Goal: Contribute content: Contribute content

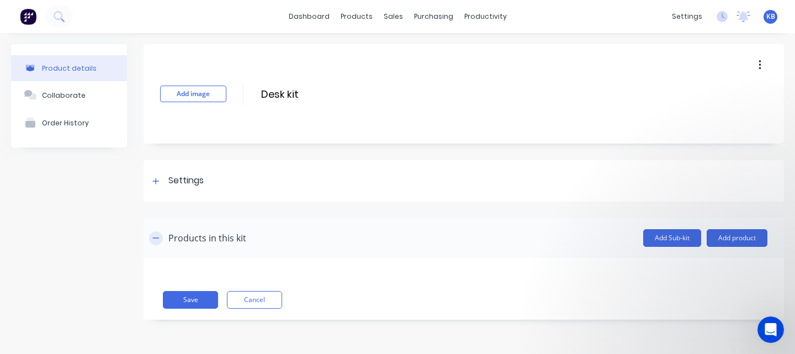
click at [158, 240] on icon "button" at bounding box center [155, 238] width 7 height 8
click at [742, 233] on button "Add product" at bounding box center [736, 238] width 61 height 18
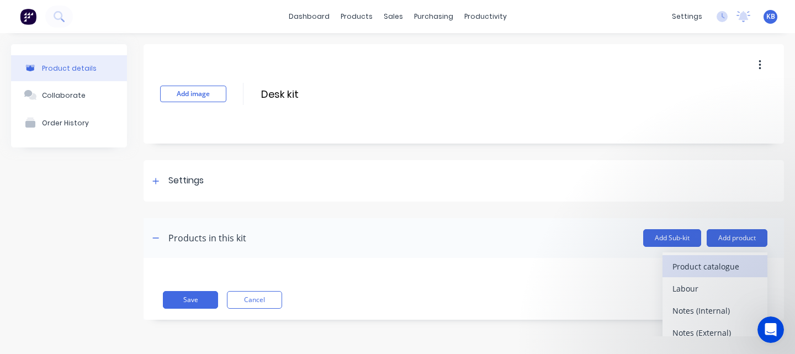
click at [736, 266] on div "Product catalogue" at bounding box center [714, 266] width 85 height 16
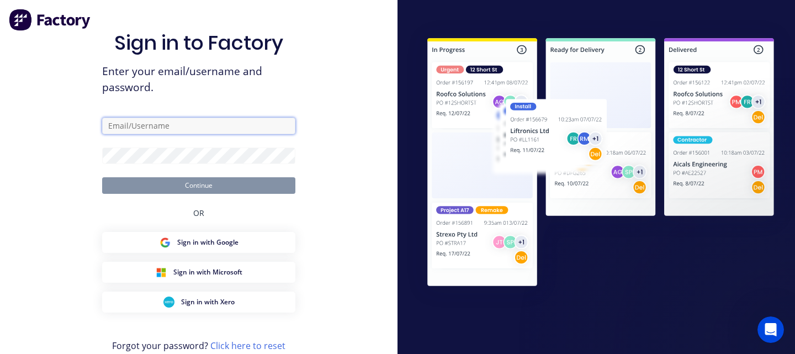
click at [232, 125] on input "text" at bounding box center [198, 126] width 193 height 17
type input "[EMAIL_ADDRESS][PERSON_NAME][DOMAIN_NAME]"
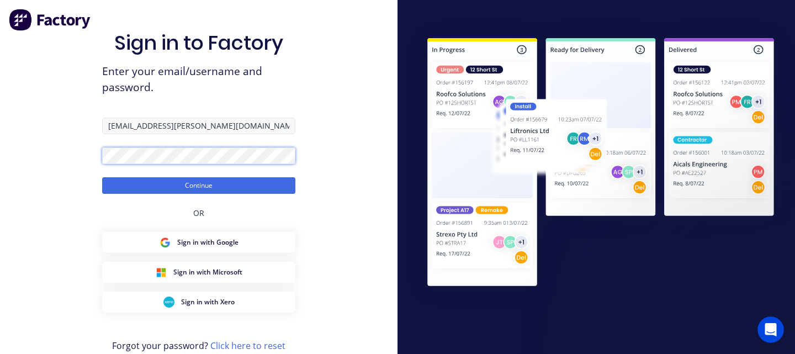
click at [102, 177] on button "Continue" at bounding box center [198, 185] width 193 height 17
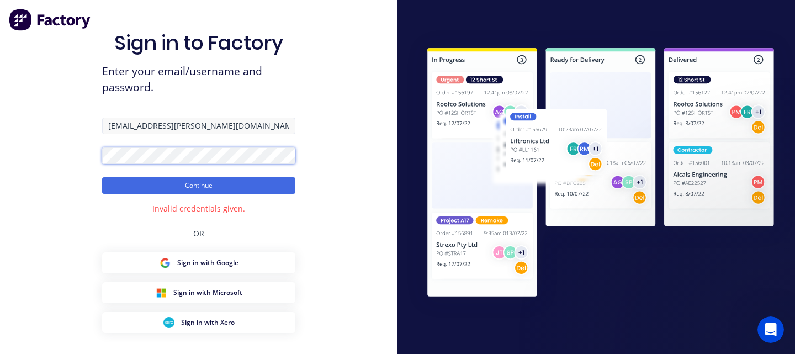
click at [102, 177] on button "Continue" at bounding box center [198, 185] width 193 height 17
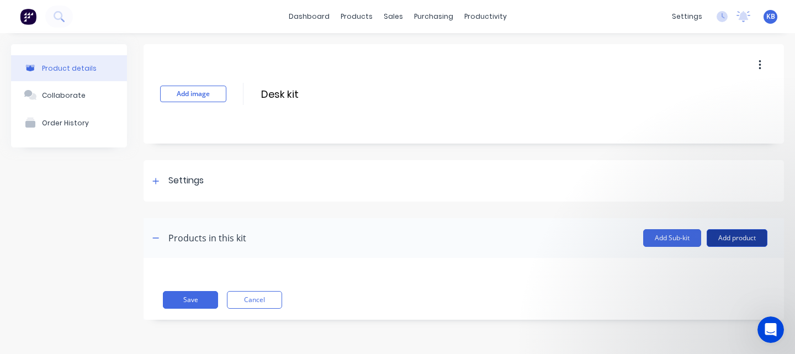
click at [726, 234] on button "Add product" at bounding box center [736, 238] width 61 height 18
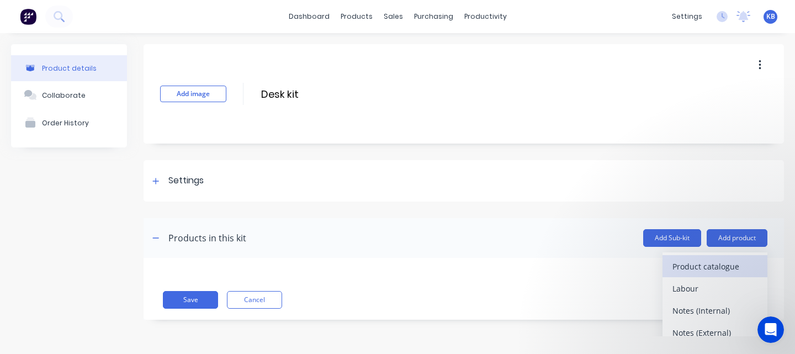
scroll to position [1, 0]
click at [695, 263] on div "Product catalogue" at bounding box center [714, 266] width 85 height 16
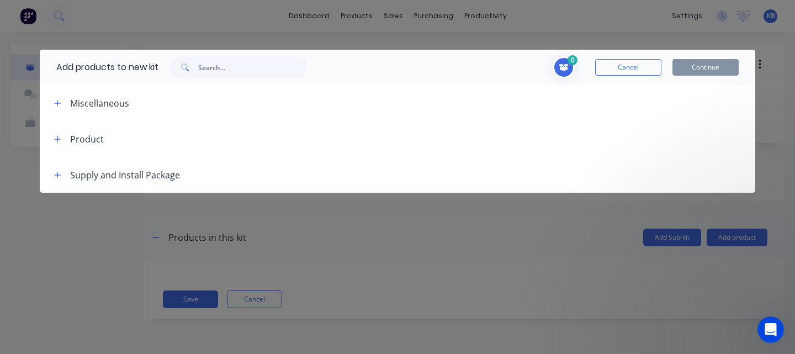
click at [83, 139] on div "Product" at bounding box center [87, 138] width 34 height 13
click at [59, 138] on icon "button" at bounding box center [58, 139] width 6 height 6
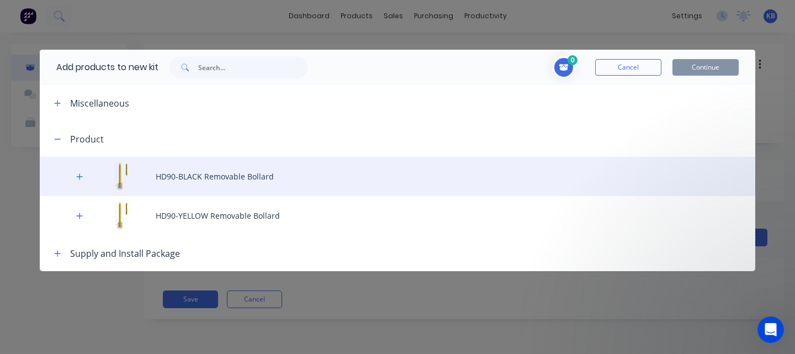
click at [174, 184] on div "HD90-BLACK Removable Bollard" at bounding box center [397, 176] width 715 height 39
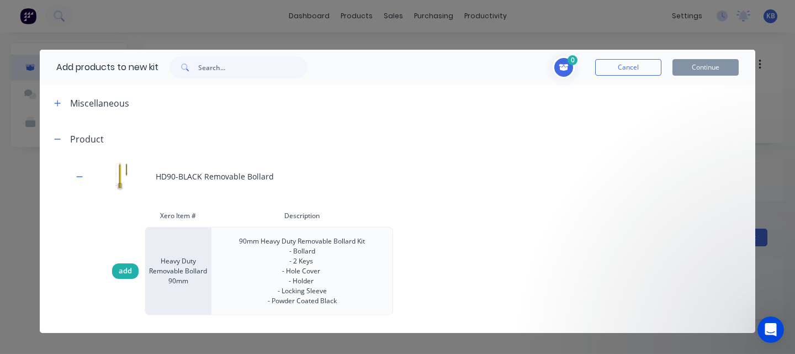
click at [122, 271] on span "add" at bounding box center [125, 270] width 13 height 11
click at [710, 66] on button "Continue" at bounding box center [705, 67] width 66 height 17
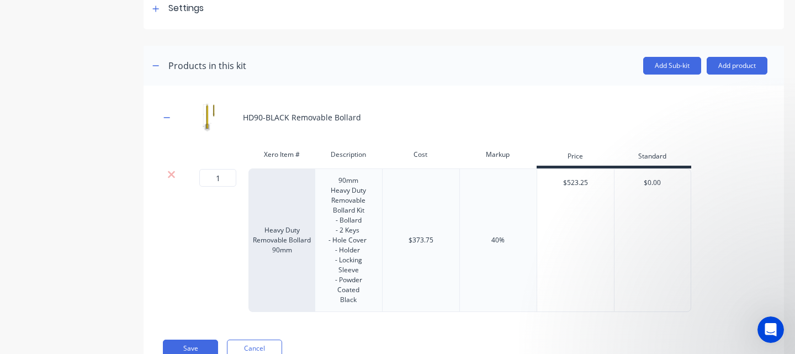
scroll to position [204, 0]
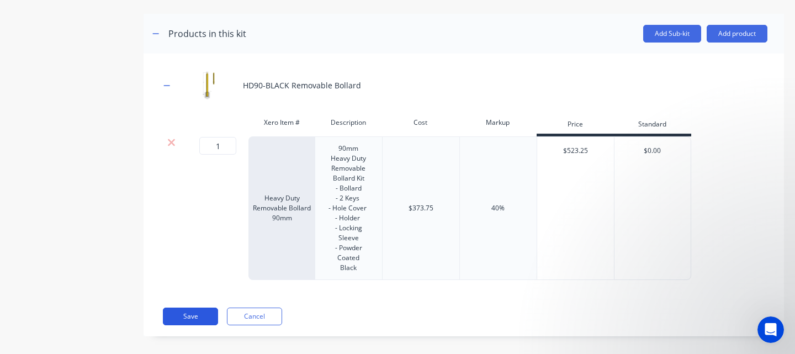
click at [200, 307] on button "Save" at bounding box center [190, 316] width 55 height 18
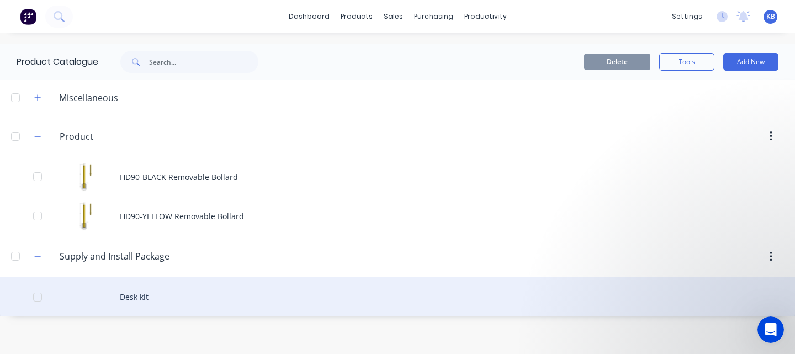
click at [124, 299] on div "Desk kit" at bounding box center [397, 296] width 795 height 39
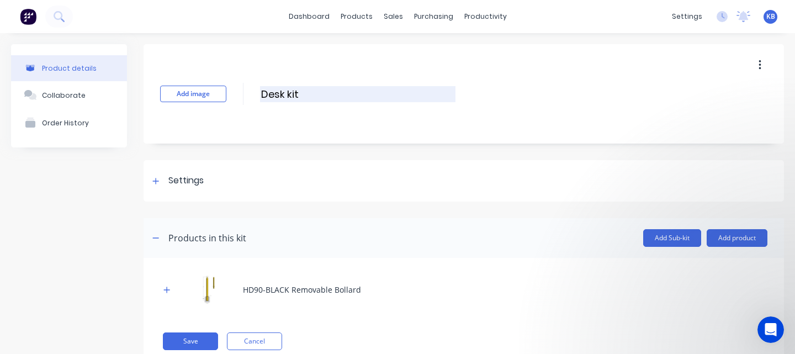
click at [301, 95] on input "Desk kit" at bounding box center [357, 94] width 195 height 16
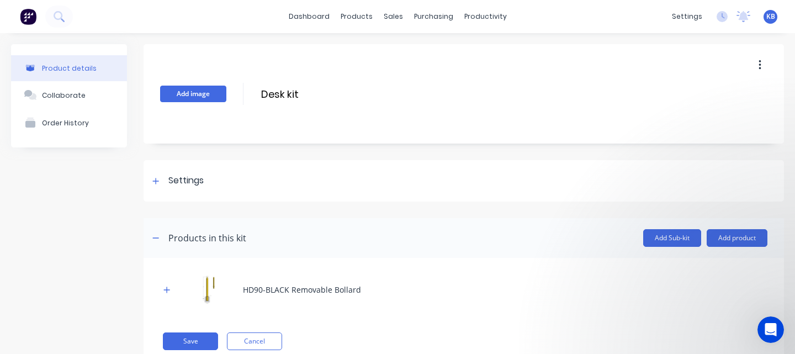
drag, startPoint x: 289, startPoint y: 95, endPoint x: 224, endPoint y: 92, distance: 65.2
click at [224, 92] on div "Add image Desk kit Desk kit Enter kit name" at bounding box center [463, 93] width 640 height 99
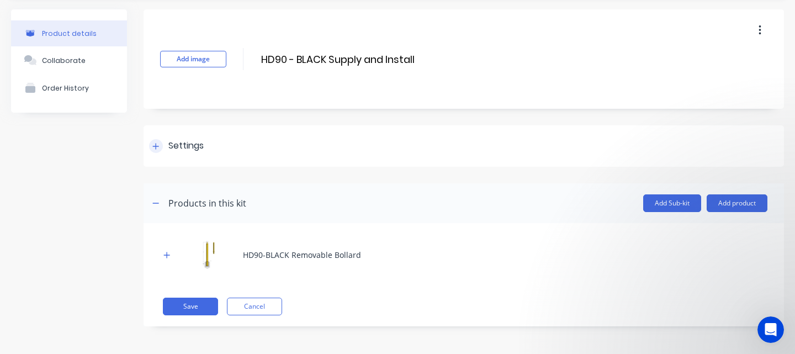
type input "HD90 - BLACK Supply and Install"
click at [188, 141] on div "Settings" at bounding box center [185, 146] width 35 height 14
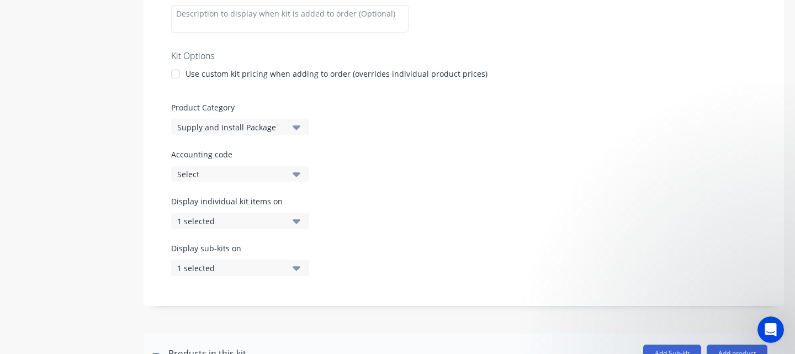
scroll to position [217, 0]
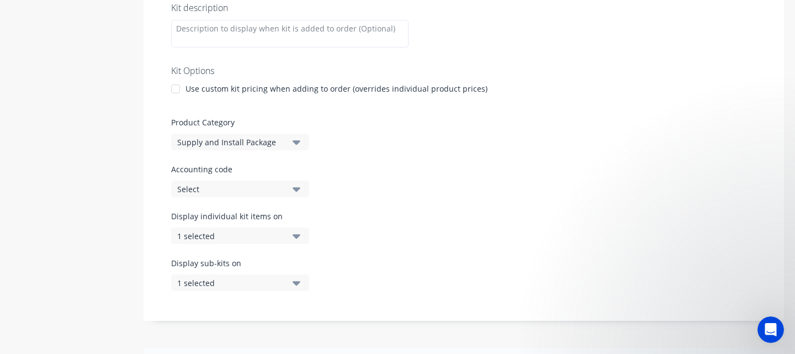
click at [301, 234] on button "1 selected" at bounding box center [240, 235] width 138 height 17
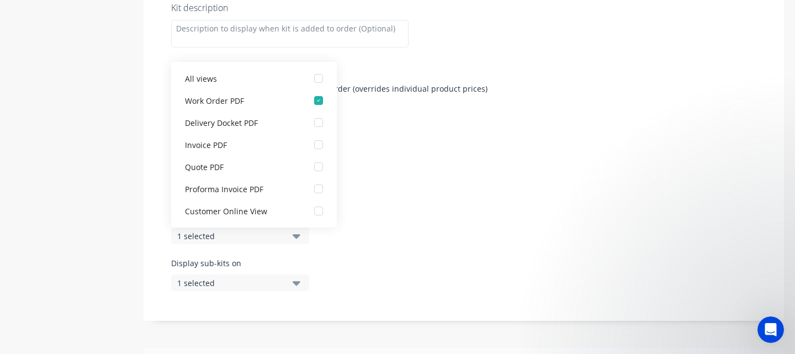
click at [397, 241] on div "Display individual kit items on 1 selected" at bounding box center [463, 233] width 585 height 47
click at [300, 283] on icon "button" at bounding box center [296, 282] width 8 height 12
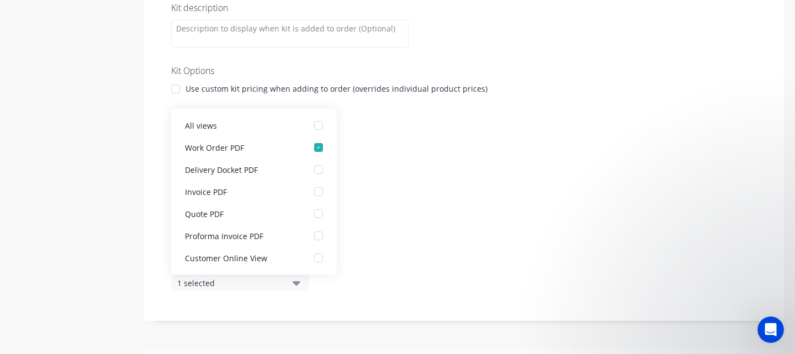
drag, startPoint x: 490, startPoint y: 270, endPoint x: 482, endPoint y: 270, distance: 8.3
click at [490, 270] on div "Display sub-kits on 1 selected" at bounding box center [463, 280] width 585 height 47
click at [292, 283] on icon "button" at bounding box center [296, 282] width 8 height 12
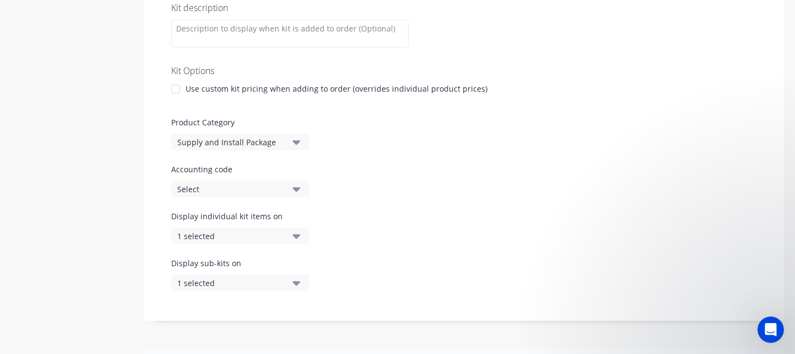
click at [200, 87] on div "Use custom kit pricing when adding to order (overrides individual product price…" at bounding box center [336, 89] width 302 height 12
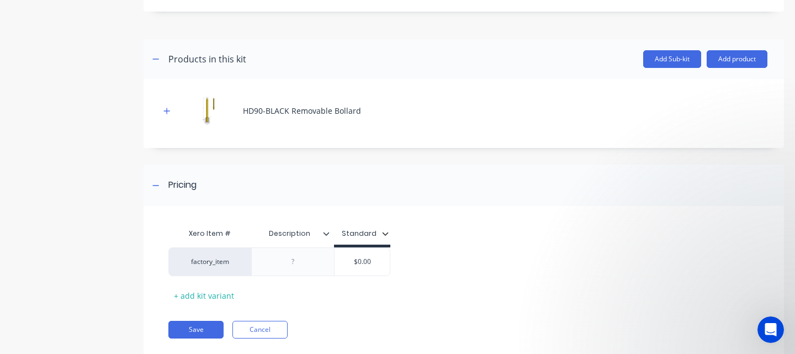
scroll to position [525, 0]
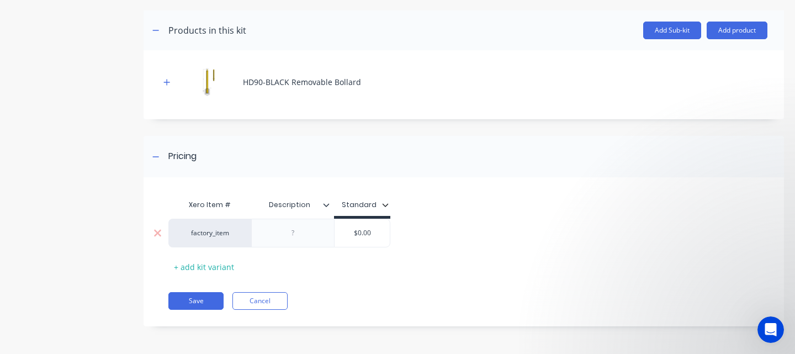
click at [295, 232] on div at bounding box center [292, 233] width 55 height 14
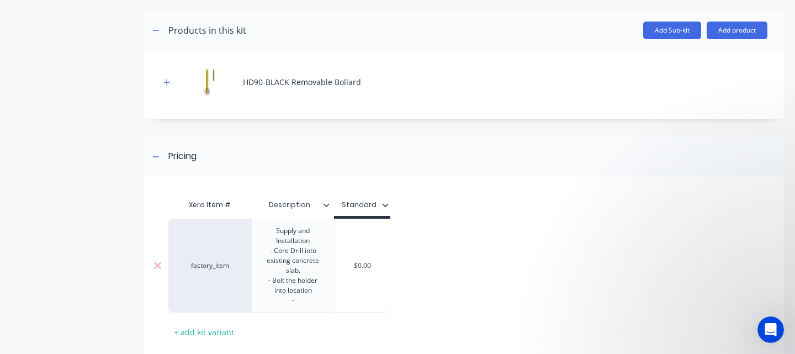
click at [313, 295] on div "Supply and Installation - Core Drill into existing concrete slab. - Bolt the ho…" at bounding box center [292, 266] width 73 height 84
click at [304, 272] on div "Supply and Installation - Core Drill into existing concrete slab. - Bolt the ho…" at bounding box center [292, 266] width 73 height 84
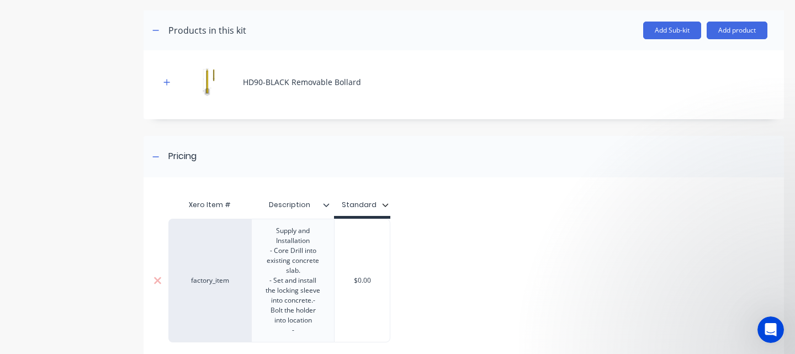
click at [299, 334] on div "Supply and Installation - Core Drill into existing concrete slab. - Set and ins…" at bounding box center [292, 281] width 73 height 114
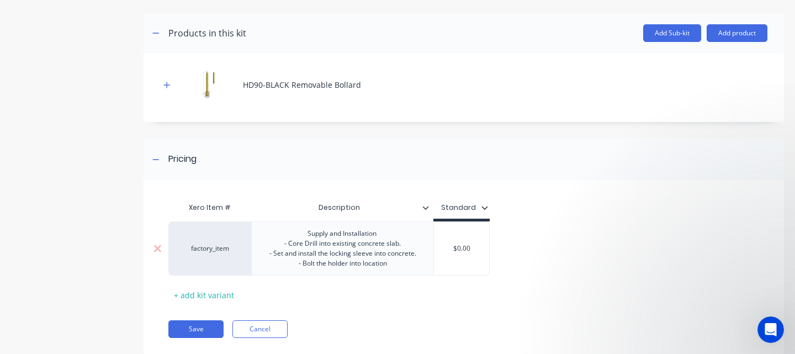
drag, startPoint x: 468, startPoint y: 253, endPoint x: 448, endPoint y: 253, distance: 20.4
click at [439, 253] on input "$0.00" at bounding box center [461, 248] width 55 height 10
type input "800"
click at [659, 263] on div "factory_item Supply and Installation - Core Drill into existing concrete slab. …" at bounding box center [460, 248] width 584 height 54
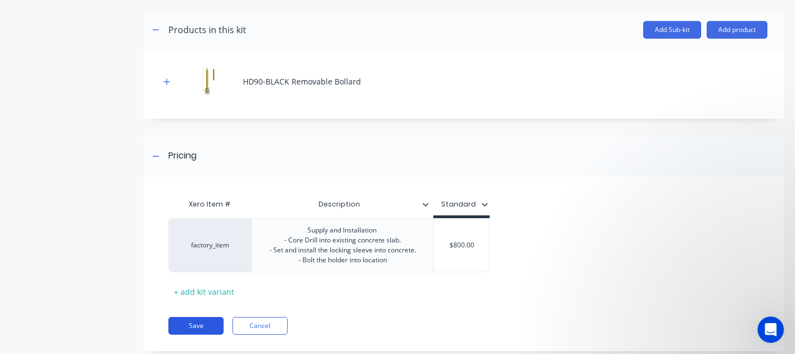
click at [202, 332] on button "Save" at bounding box center [195, 326] width 55 height 18
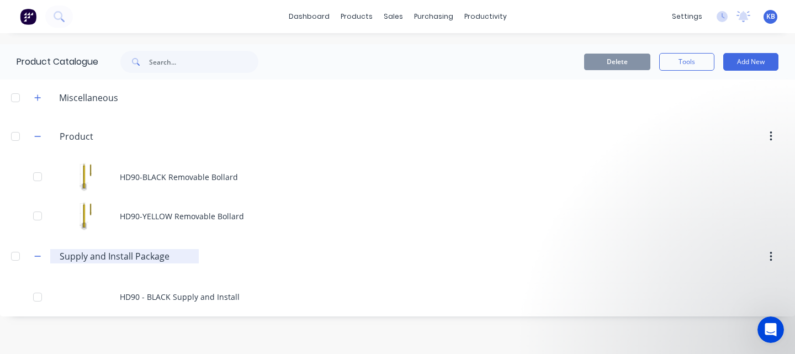
click at [132, 260] on input "Supply and Install Package" at bounding box center [125, 255] width 131 height 13
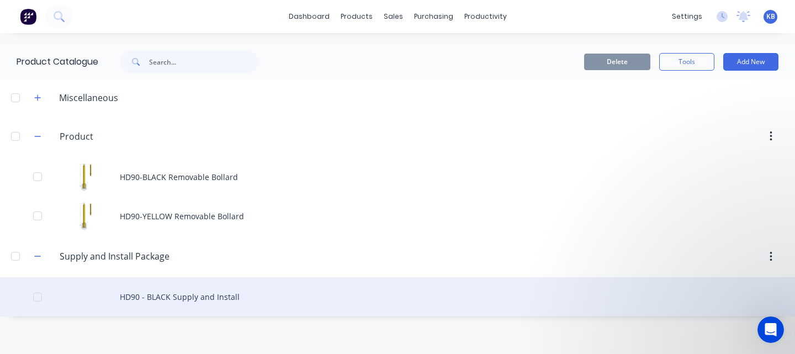
click at [152, 300] on div "HD90 - BLACK Supply and Install" at bounding box center [397, 296] width 795 height 39
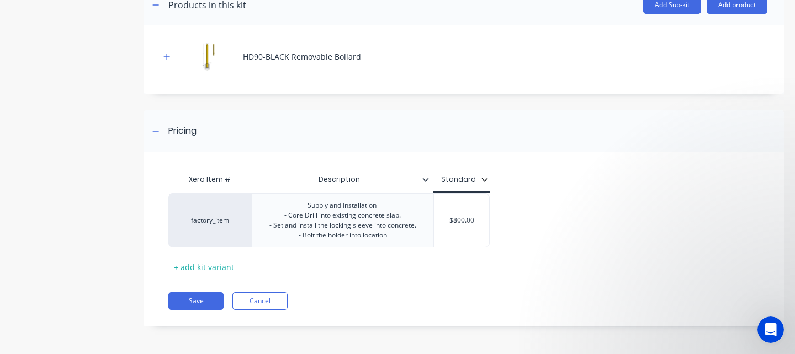
scroll to position [243, 0]
click at [198, 302] on button "Save" at bounding box center [195, 301] width 55 height 18
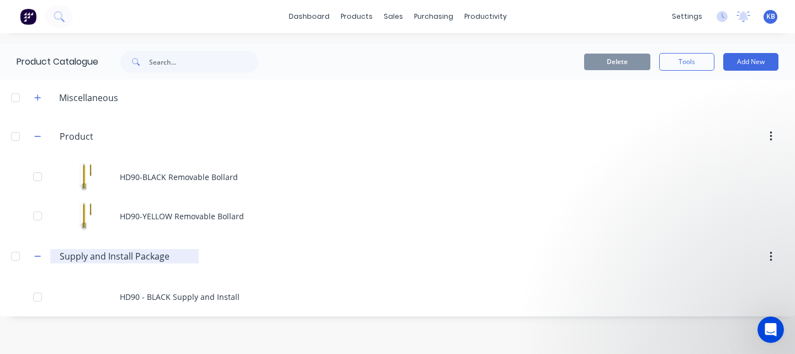
click at [177, 258] on input "Supply and Install Package" at bounding box center [125, 255] width 131 height 13
drag, startPoint x: 135, startPoint y: 257, endPoint x: 38, endPoint y: 257, distance: 97.1
click at [38, 257] on div "Supply.and.Install.Package. Supply and Install Package" at bounding box center [111, 257] width 173 height 20
click at [136, 255] on input "Supply and Install Package" at bounding box center [125, 255] width 131 height 13
drag, startPoint x: 136, startPoint y: 256, endPoint x: 57, endPoint y: 255, distance: 78.4
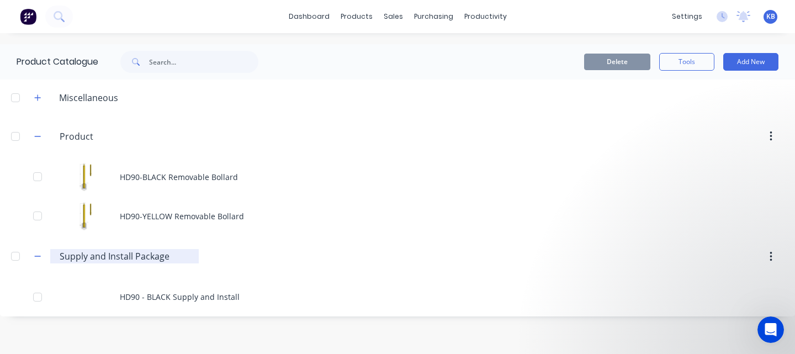
click at [57, 255] on div "Supply.and.Install.Package. Supply and Install Package" at bounding box center [124, 256] width 148 height 14
click at [756, 64] on button "Add New" at bounding box center [750, 62] width 55 height 18
drag, startPoint x: 179, startPoint y: 257, endPoint x: 45, endPoint y: 253, distance: 133.6
click at [45, 254] on div "Supply.and.Install.Package. Supply and Install Package" at bounding box center [111, 257] width 173 height 20
type input "Supply and Install Package"
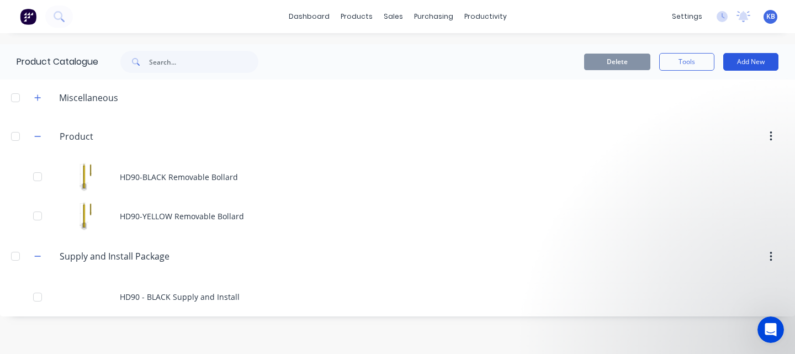
click at [758, 51] on div "Delete Tools Add New" at bounding box center [540, 61] width 509 height 35
click at [756, 57] on button "Add New" at bounding box center [750, 62] width 55 height 18
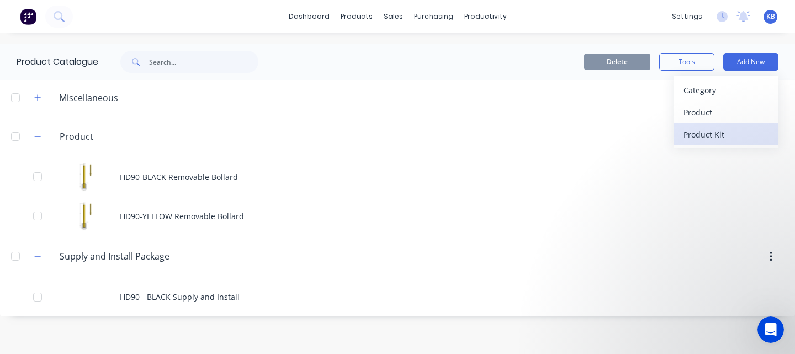
click at [719, 130] on div "Product Kit" at bounding box center [725, 134] width 85 height 16
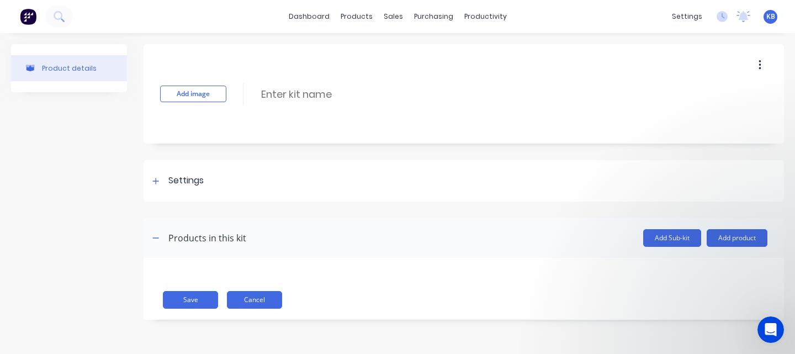
click at [260, 301] on button "Cancel" at bounding box center [254, 300] width 55 height 18
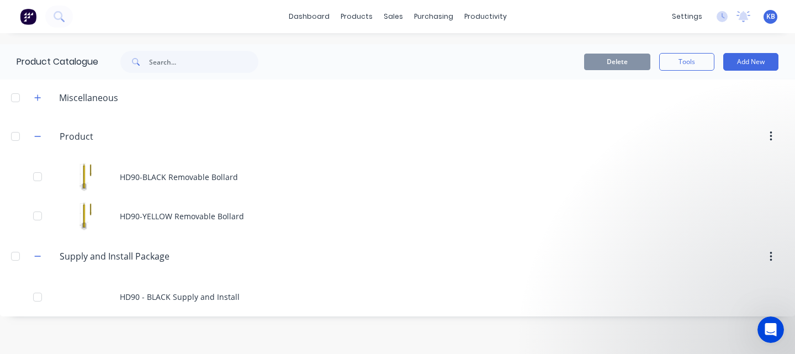
click at [102, 97] on div "Miscellaneous" at bounding box center [88, 97] width 77 height 13
click at [38, 98] on icon "button" at bounding box center [37, 98] width 7 height 8
click at [760, 60] on button "Add New" at bounding box center [750, 62] width 55 height 18
click at [733, 91] on div "Category" at bounding box center [725, 90] width 85 height 16
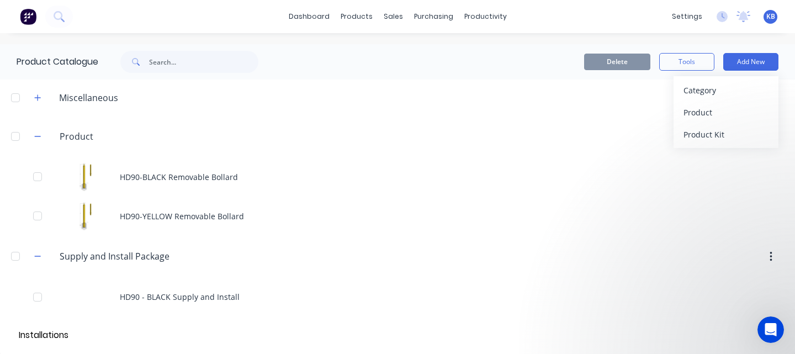
type input "Installations"
click at [92, 336] on input "Installations" at bounding box center [125, 337] width 131 height 13
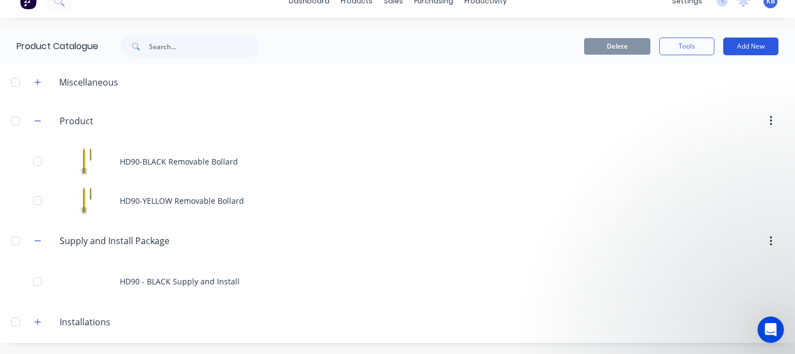
click at [746, 46] on button "Add New" at bounding box center [750, 47] width 55 height 18
click at [40, 323] on icon "button" at bounding box center [37, 322] width 7 height 8
click at [102, 326] on input "Installations" at bounding box center [125, 321] width 131 height 13
click at [765, 60] on div "Delete Tools Add New" at bounding box center [540, 46] width 509 height 35
click at [765, 50] on button "Add New" at bounding box center [750, 47] width 55 height 18
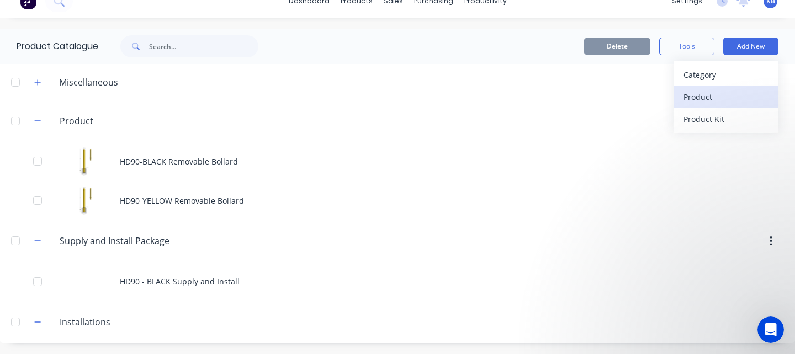
click at [701, 93] on div "Product" at bounding box center [725, 97] width 85 height 16
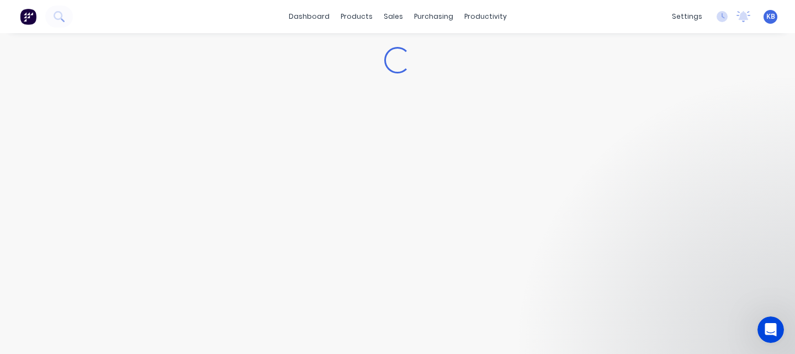
type textarea "x"
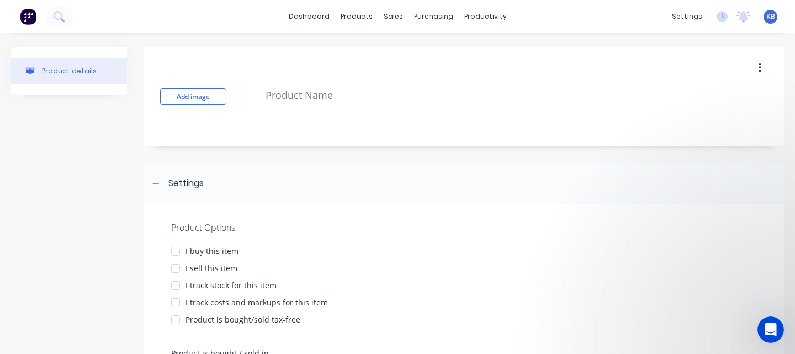
click at [764, 66] on button "button" at bounding box center [760, 68] width 26 height 20
click at [486, 187] on div "Settings" at bounding box center [463, 183] width 640 height 41
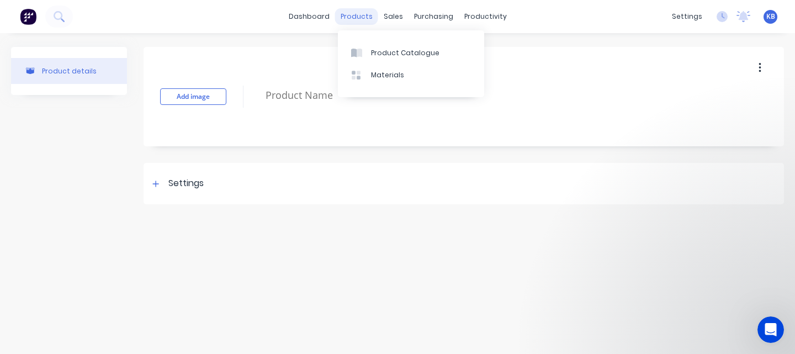
click at [357, 8] on div "products" at bounding box center [356, 16] width 43 height 17
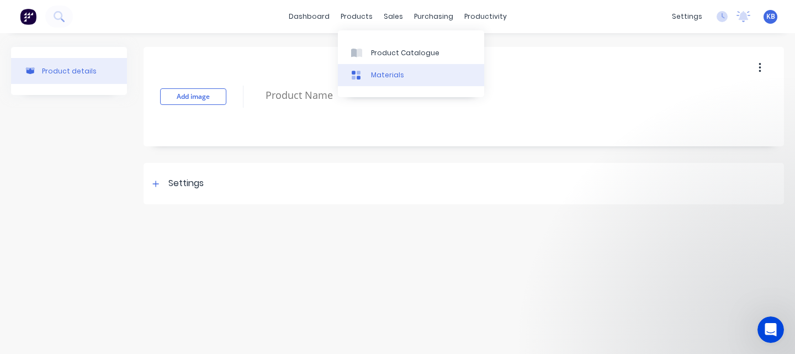
click at [376, 80] on link "Materials" at bounding box center [411, 75] width 146 height 22
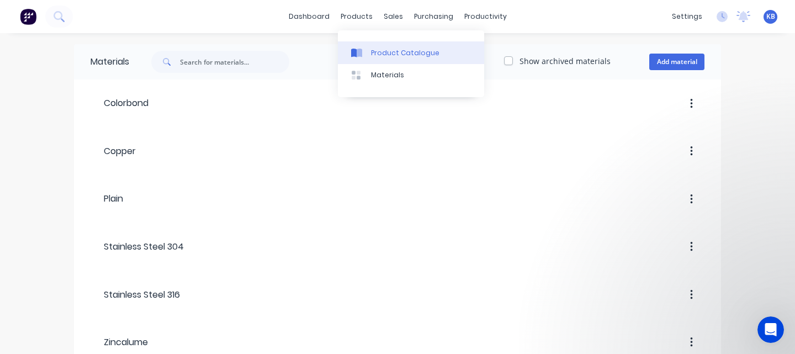
click at [370, 56] on link "Product Catalogue" at bounding box center [411, 52] width 146 height 22
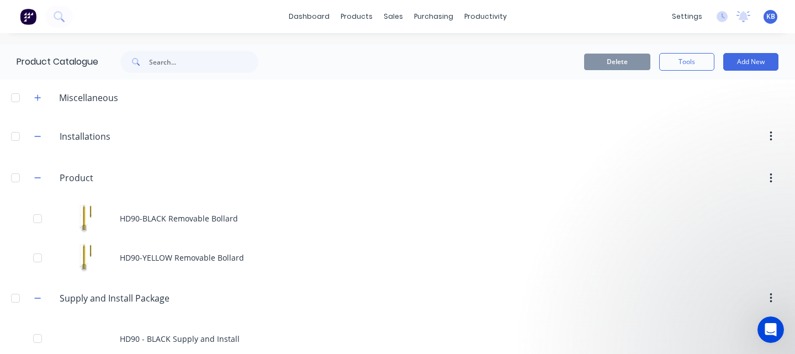
scroll to position [15, 0]
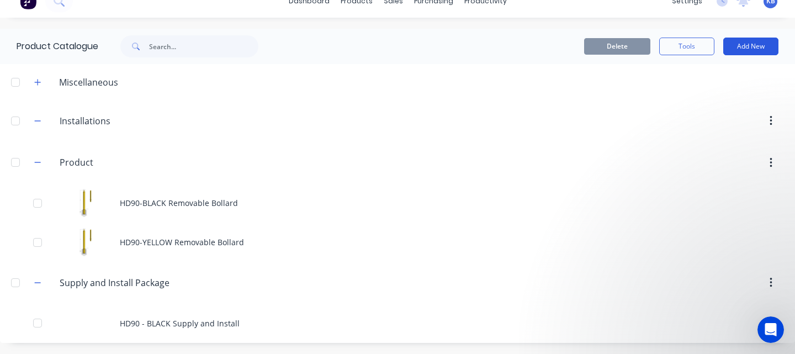
click at [769, 52] on button "Add New" at bounding box center [750, 47] width 55 height 18
click at [97, 125] on input "Installations" at bounding box center [125, 120] width 131 height 13
click at [770, 122] on icon "button" at bounding box center [770, 121] width 3 height 12
click at [705, 152] on div "Delete" at bounding box center [731, 150] width 85 height 16
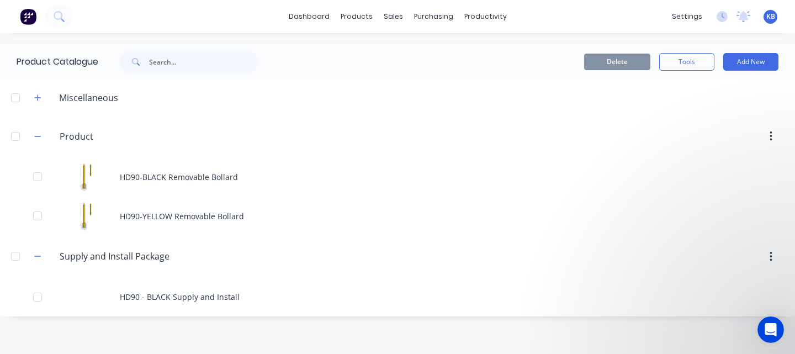
scroll to position [0, 0]
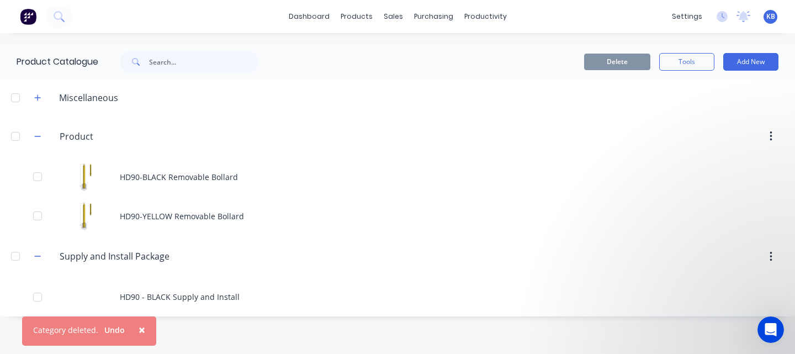
click at [123, 264] on div "Supply.and.Install.Package. Supply and Install Package" at bounding box center [111, 257] width 173 height 20
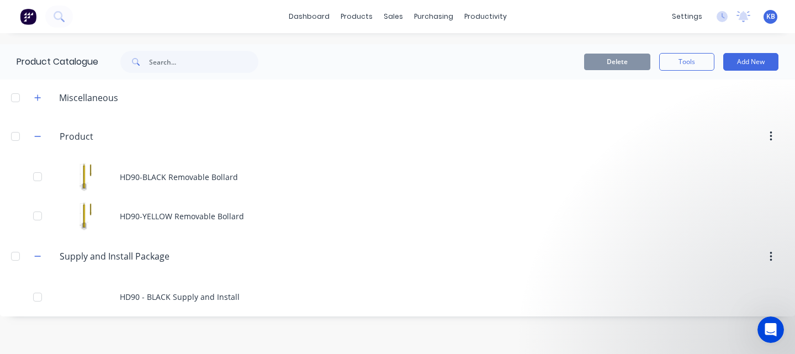
click at [771, 255] on icon "button" at bounding box center [770, 257] width 3 height 12
click at [163, 256] on input "Supply and Install Package" at bounding box center [125, 255] width 131 height 13
drag, startPoint x: 178, startPoint y: 257, endPoint x: 38, endPoint y: 253, distance: 140.2
click at [36, 253] on div "Supply.and.Install.Package. Supply and Install Package" at bounding box center [111, 257] width 173 height 20
type input "Install"
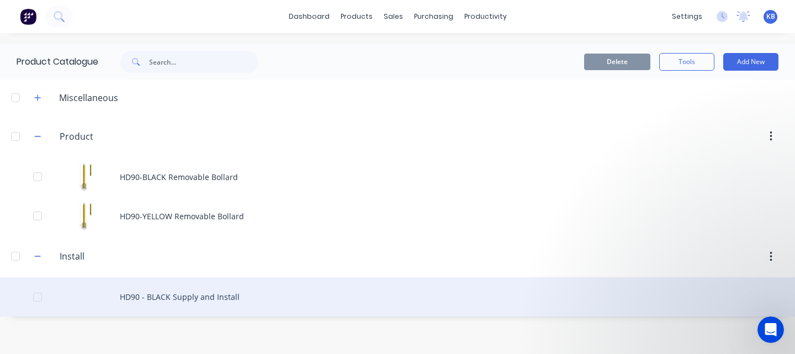
click at [202, 300] on div "HD90 - BLACK Supply and Install" at bounding box center [397, 296] width 795 height 39
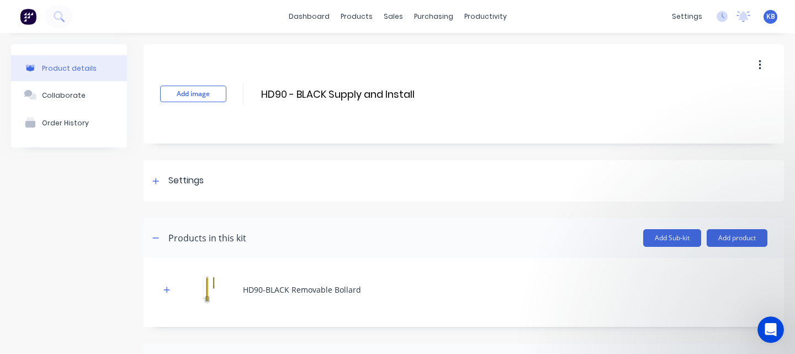
click at [762, 61] on button "button" at bounding box center [760, 65] width 26 height 20
click at [712, 92] on span "Duplicate" at bounding box center [719, 94] width 83 height 12
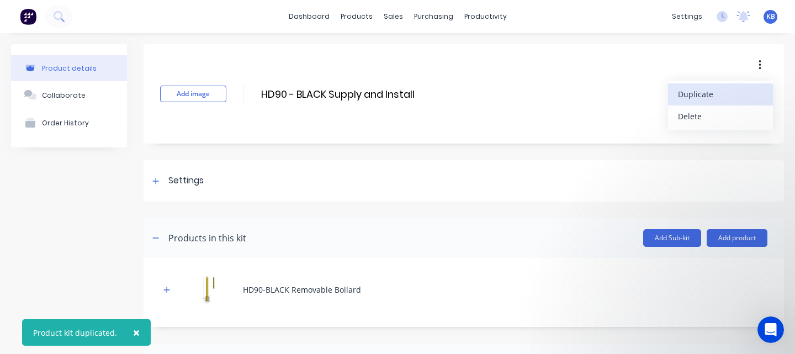
click at [68, 334] on div "Product kit duplicated." at bounding box center [75, 333] width 84 height 12
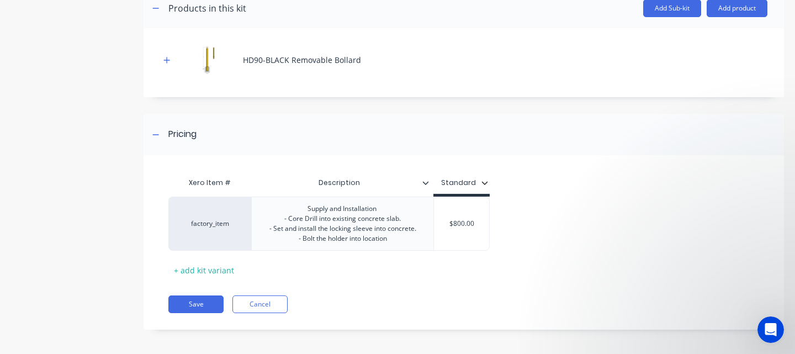
scroll to position [243, 0]
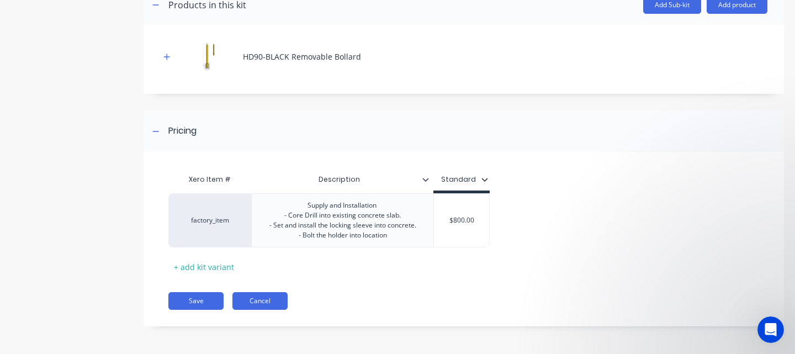
click at [264, 301] on button "Cancel" at bounding box center [259, 301] width 55 height 18
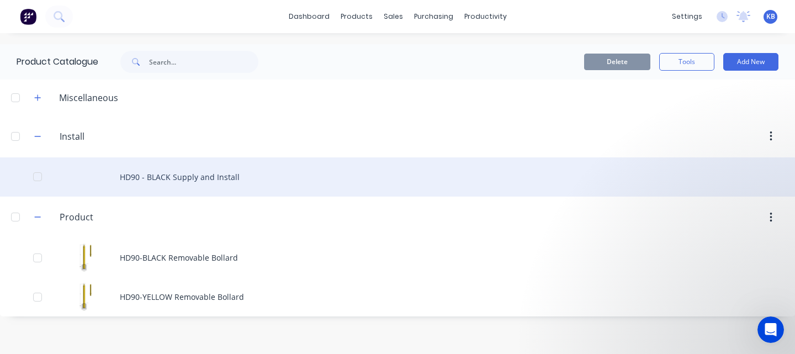
click at [165, 180] on div "HD90 - BLACK Supply and Install" at bounding box center [397, 176] width 795 height 39
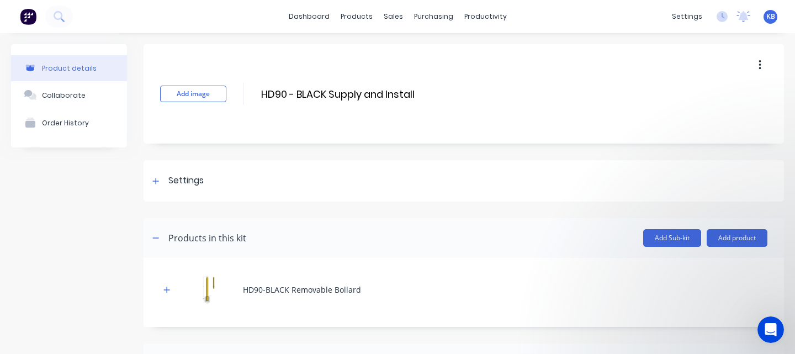
click at [759, 63] on icon "button" at bounding box center [759, 65] width 2 height 10
click at [716, 96] on span "Duplicate" at bounding box center [719, 94] width 83 height 12
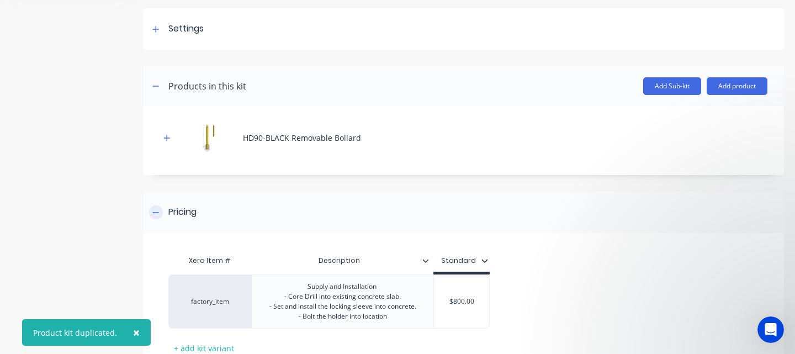
scroll to position [243, 0]
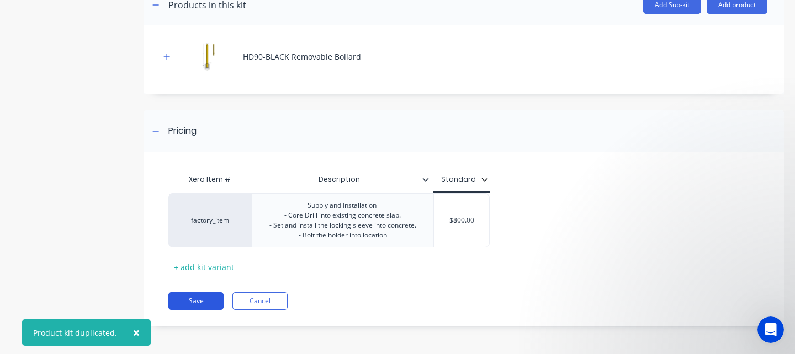
click at [185, 301] on button "Save" at bounding box center [195, 301] width 55 height 18
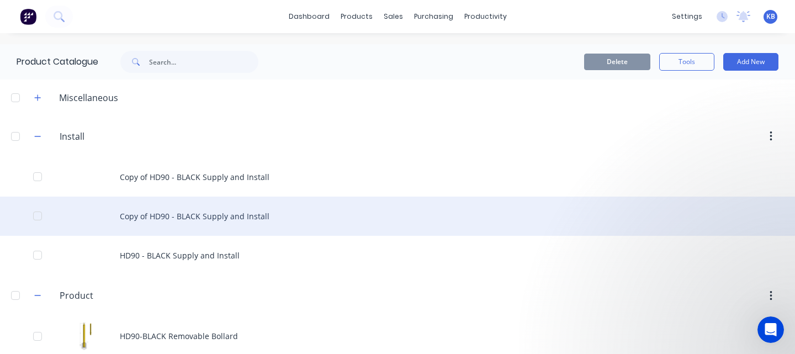
click at [223, 218] on div "Copy of HD90 - BLACK Supply and Install" at bounding box center [397, 215] width 795 height 39
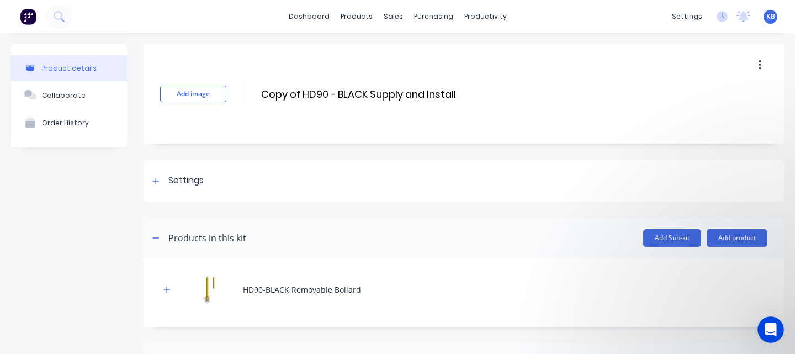
click at [760, 65] on icon "button" at bounding box center [759, 65] width 2 height 10
click at [699, 117] on div "Delete" at bounding box center [720, 116] width 85 height 16
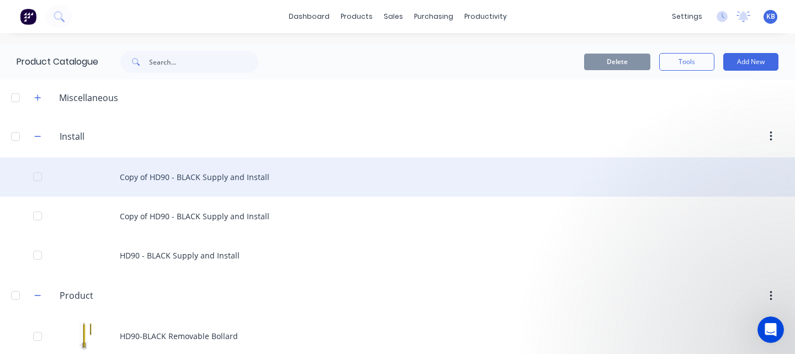
click at [210, 182] on div "Copy of HD90 - BLACK Supply and Install" at bounding box center [397, 176] width 795 height 39
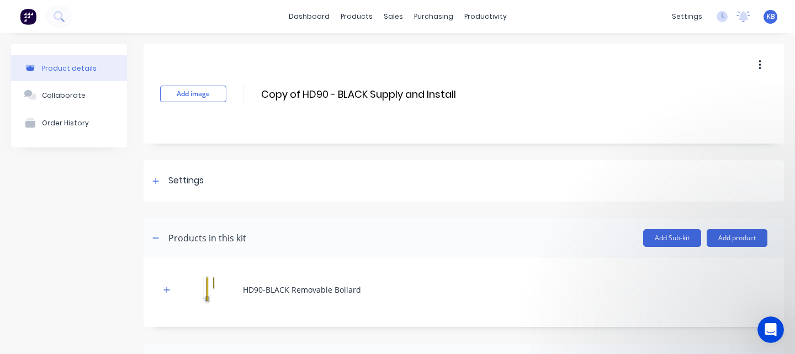
scroll to position [243, 0]
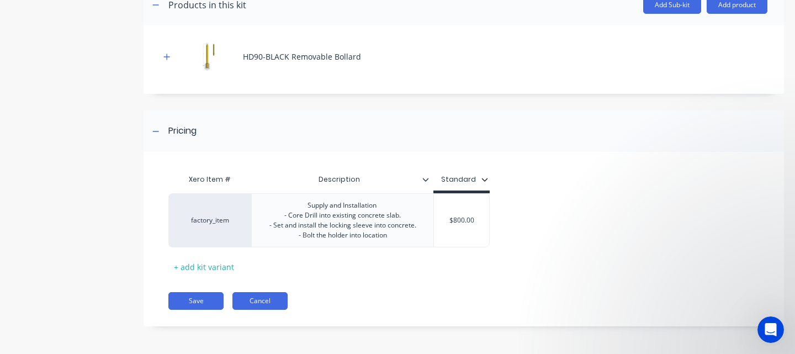
click at [251, 302] on button "Cancel" at bounding box center [259, 301] width 55 height 18
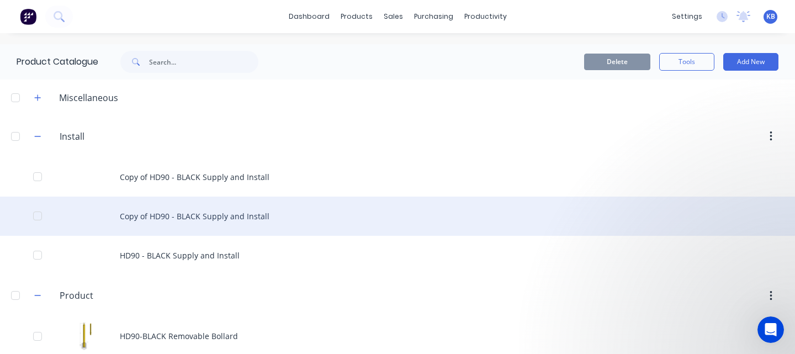
click at [248, 221] on div "Copy of HD90 - BLACK Supply and Install" at bounding box center [397, 215] width 795 height 39
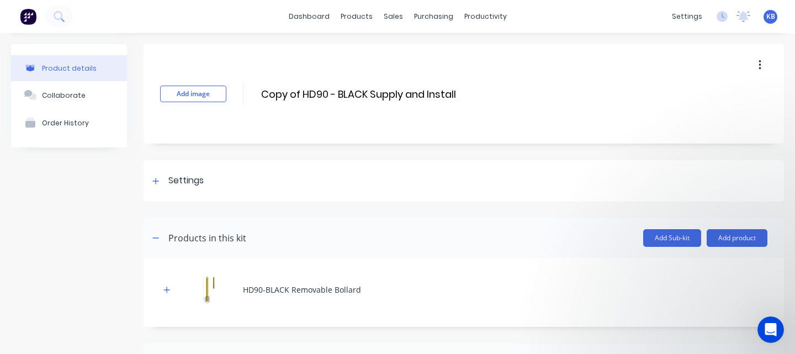
click at [757, 64] on button "button" at bounding box center [760, 65] width 26 height 20
click at [701, 118] on div "Delete" at bounding box center [720, 116] width 85 height 16
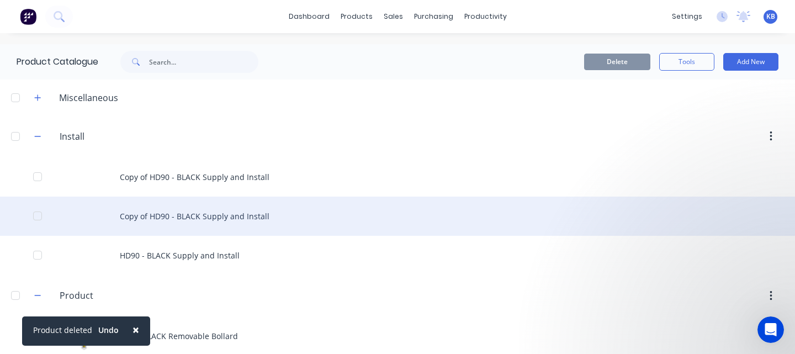
click at [430, 219] on div "Copy of HD90 - BLACK Supply and Install" at bounding box center [397, 215] width 795 height 39
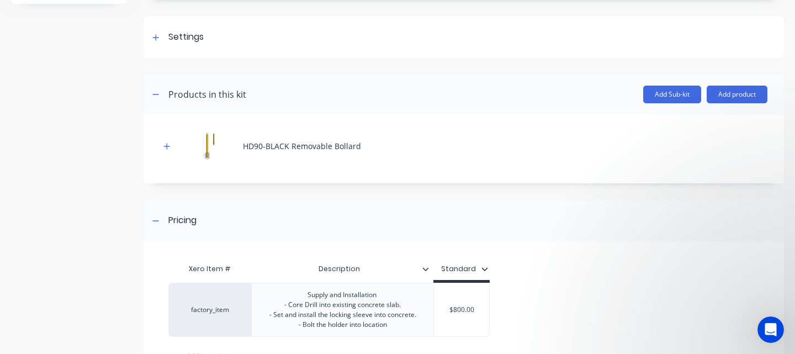
scroll to position [68, 0]
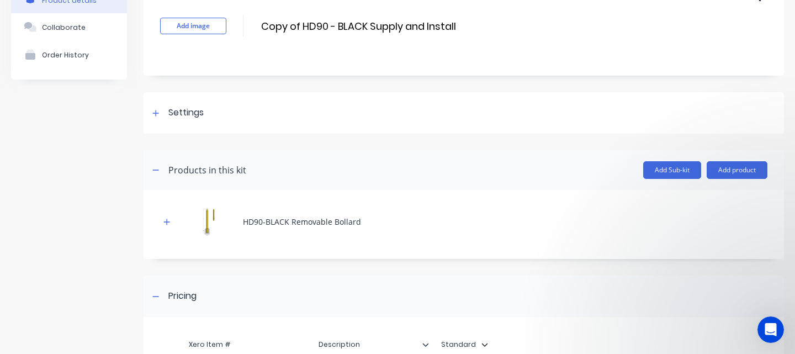
click at [289, 222] on div "HD90-BLACK Removable Bollard" at bounding box center [302, 222] width 118 height 12
click at [360, 28] on input "Copy of HD90 - BLACK Supply and Install" at bounding box center [361, 26] width 203 height 16
click at [369, 26] on input "Copy of HD90 - BLACK Supply and Install" at bounding box center [361, 26] width 203 height 16
click at [301, 26] on input "Copy of HD90 - YELLOW Supply and Install" at bounding box center [364, 26] width 209 height 16
type input "HD90 - YELLOW Supply and Install"
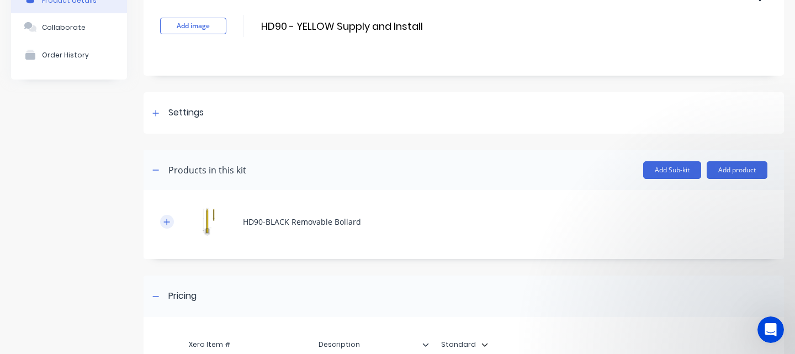
click at [167, 220] on icon "button" at bounding box center [167, 222] width 6 height 6
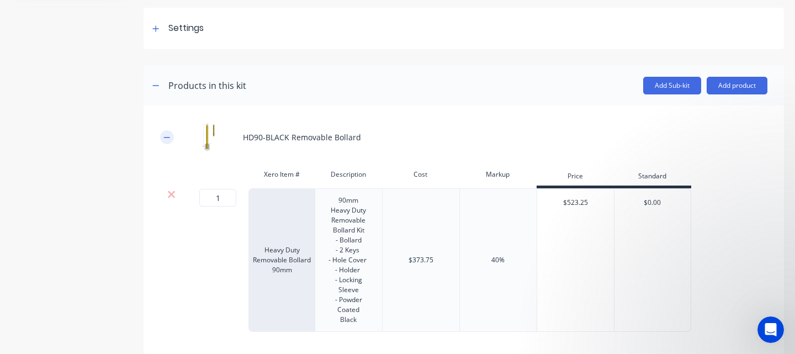
scroll to position [156, 0]
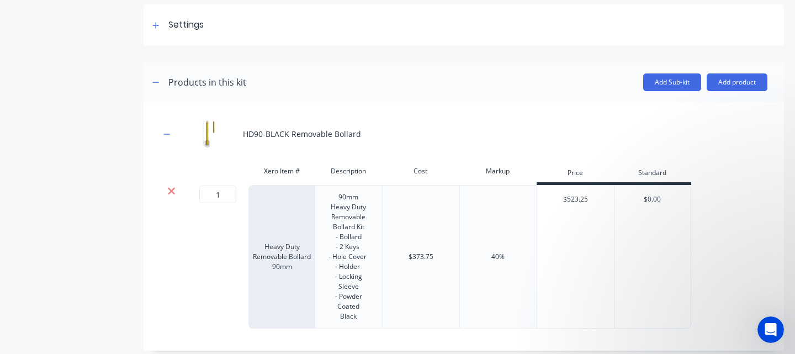
click at [167, 192] on icon at bounding box center [171, 190] width 8 height 11
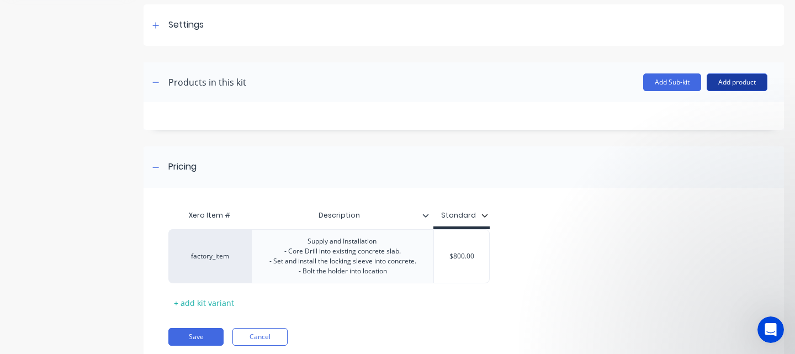
click at [732, 83] on button "Add product" at bounding box center [736, 82] width 61 height 18
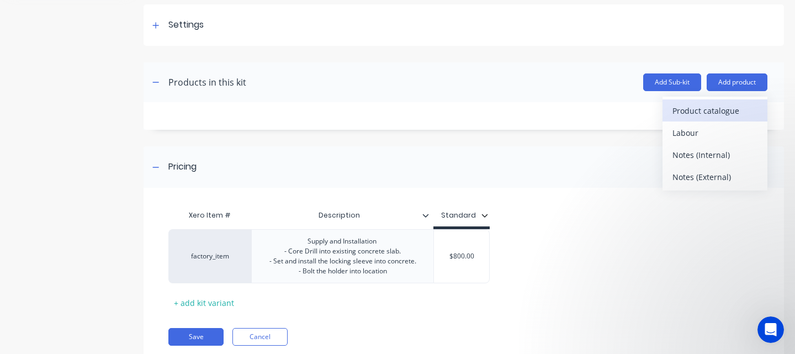
click at [725, 111] on div "Product catalogue" at bounding box center [714, 111] width 85 height 16
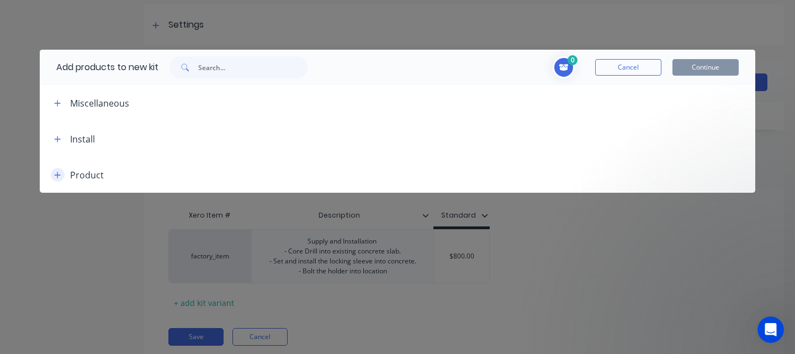
click at [57, 176] on icon "button" at bounding box center [58, 175] width 6 height 6
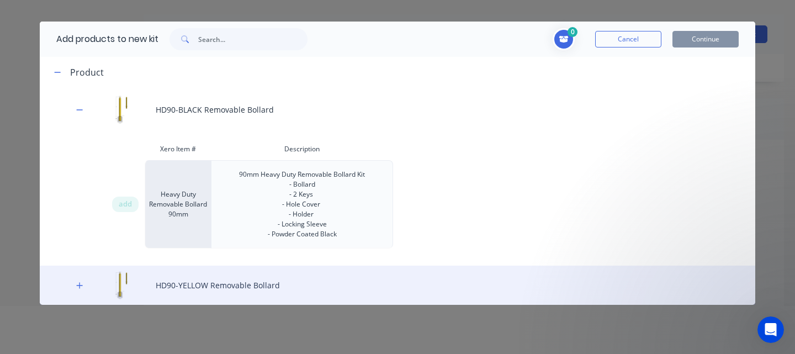
scroll to position [55, 0]
click at [174, 287] on div "HD90-YELLOW Removable Bollard" at bounding box center [397, 284] width 715 height 39
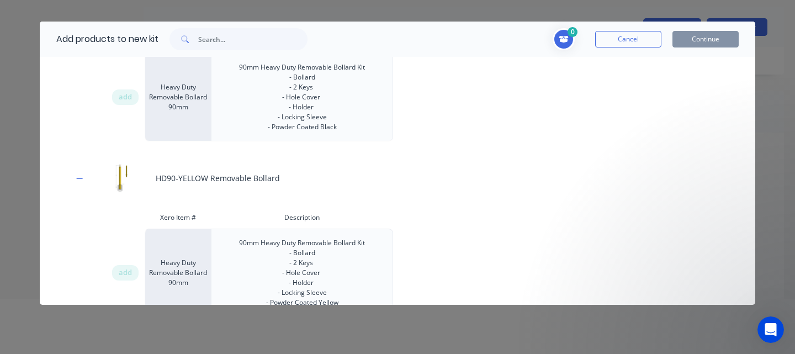
scroll to position [189, 0]
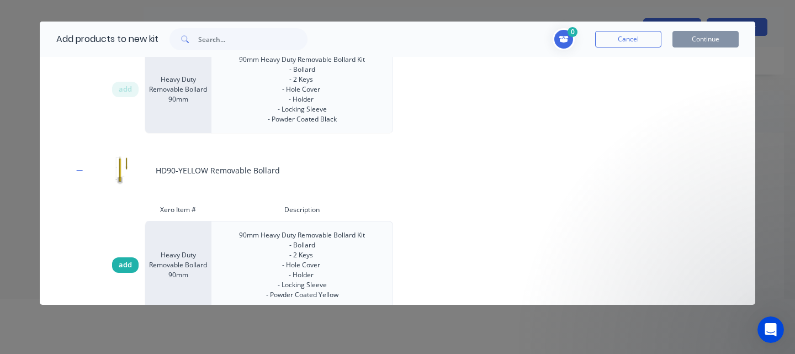
click at [135, 267] on div "add" at bounding box center [125, 264] width 26 height 15
click at [725, 38] on button "Continue" at bounding box center [705, 39] width 66 height 17
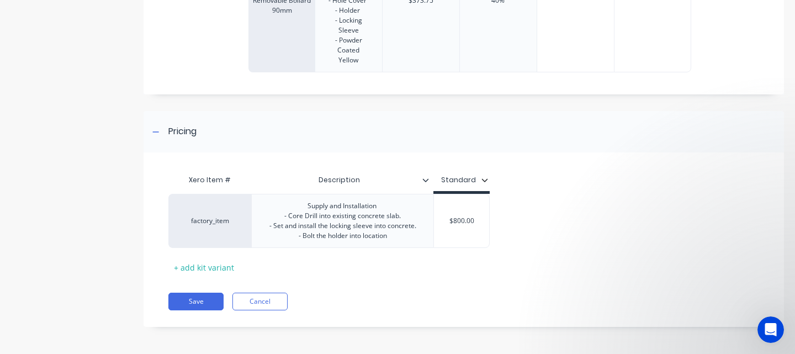
scroll to position [422, 0]
click at [196, 299] on button "Save" at bounding box center [195, 301] width 55 height 18
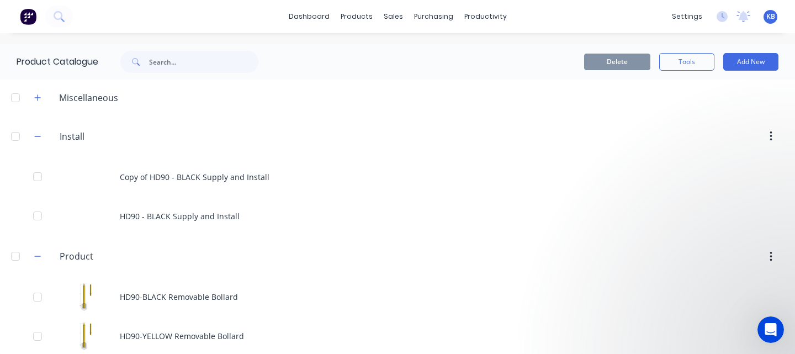
scroll to position [13, 0]
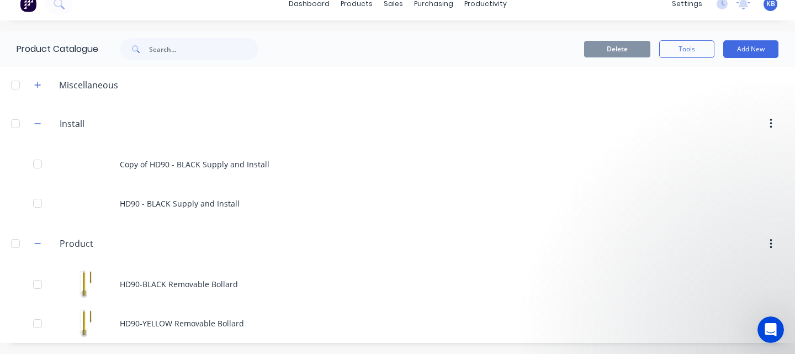
click at [190, 264] on header "Product Product" at bounding box center [397, 244] width 795 height 42
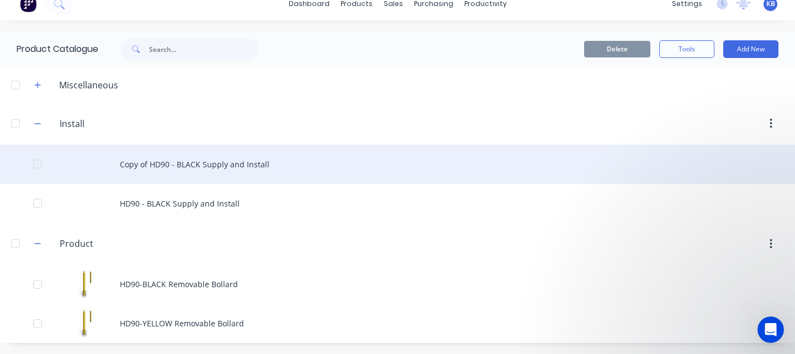
click at [208, 169] on div "Copy of HD90 - BLACK Supply and Install" at bounding box center [397, 164] width 795 height 39
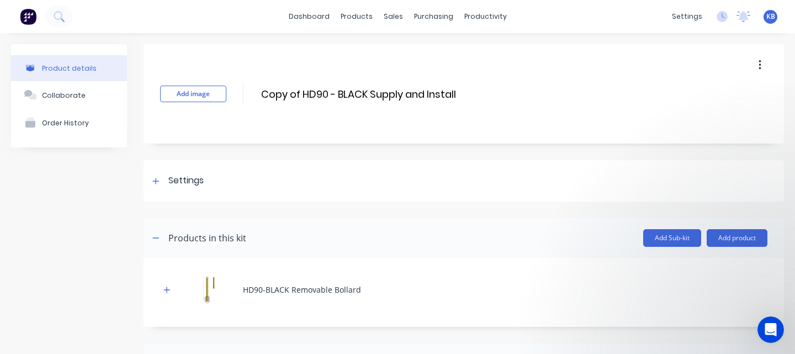
drag, startPoint x: 302, startPoint y: 94, endPoint x: 251, endPoint y: 94, distance: 51.3
click at [251, 94] on div "Add image Copy of HD90 - BLACK Supply and Install Copy of HD90 - BLACK Supply a…" at bounding box center [463, 93] width 640 height 99
click at [328, 93] on input "HD90 - BLACK Supply and Install" at bounding box center [357, 94] width 195 height 16
type input "HD90 - YELLOW Supply and Install"
click at [168, 293] on icon "button" at bounding box center [166, 290] width 7 height 8
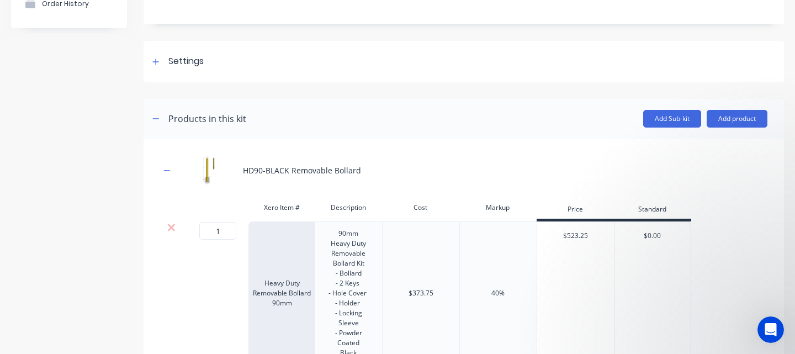
scroll to position [123, 0]
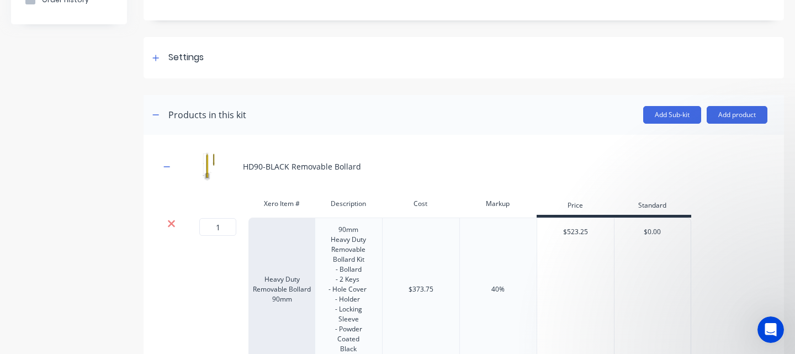
click at [171, 221] on icon at bounding box center [171, 223] width 8 height 11
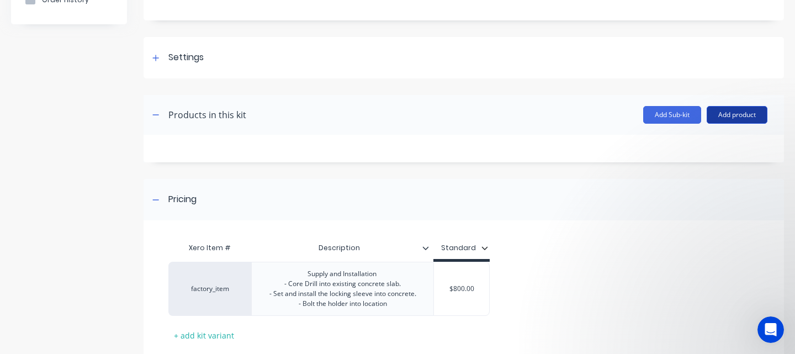
click at [728, 115] on button "Add product" at bounding box center [736, 115] width 61 height 18
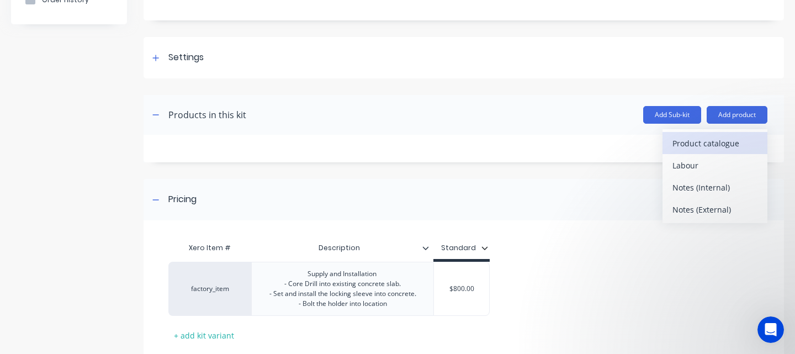
click at [713, 145] on div "Product catalogue" at bounding box center [714, 143] width 85 height 16
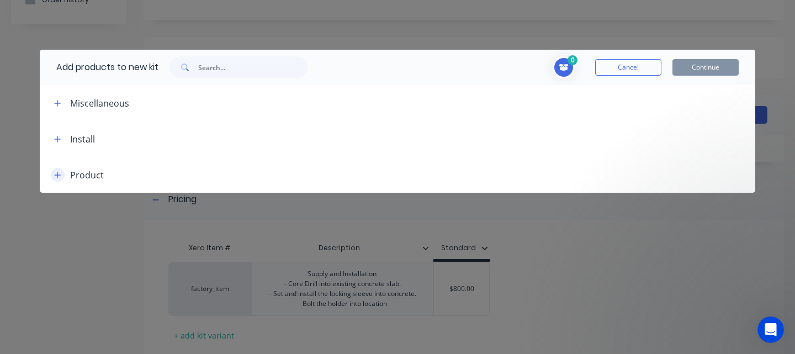
click at [57, 174] on icon "button" at bounding box center [58, 175] width 6 height 6
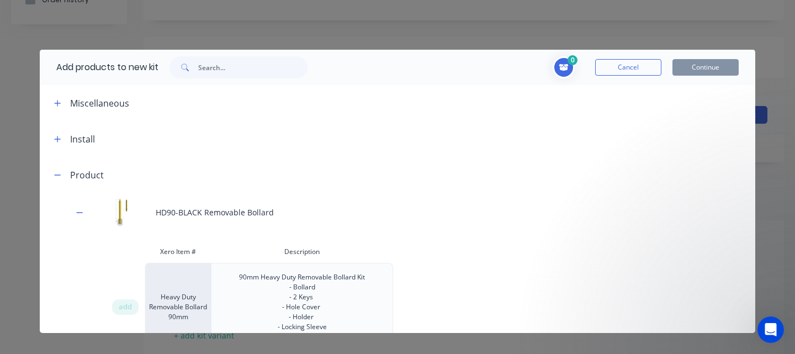
scroll to position [75, 0]
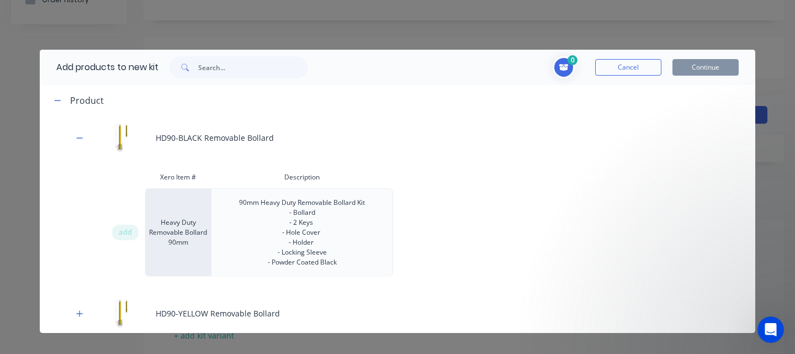
click at [130, 260] on div "add" at bounding box center [127, 232] width 33 height 88
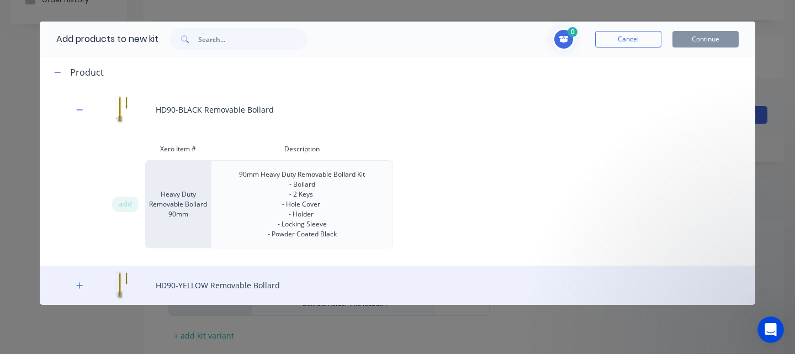
click at [219, 285] on div "HD90-YELLOW Removable Bollard" at bounding box center [397, 284] width 715 height 39
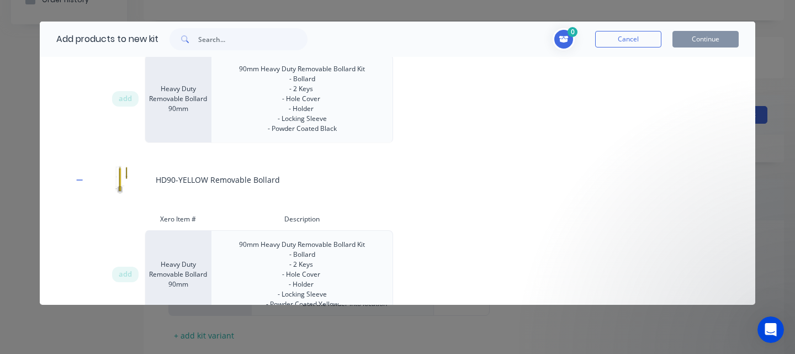
scroll to position [211, 0]
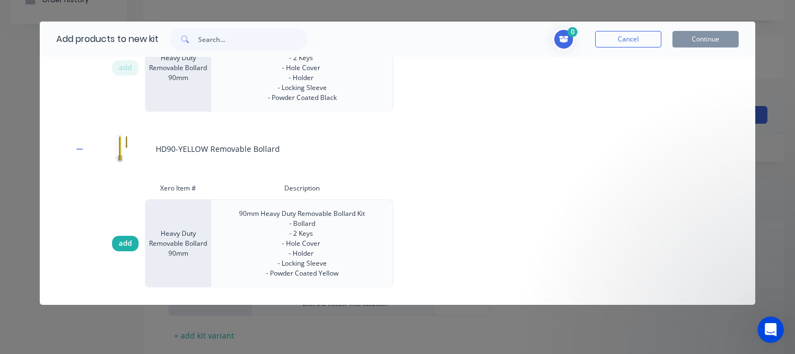
click at [123, 240] on span "add" at bounding box center [125, 243] width 13 height 11
click at [715, 38] on button "Continue" at bounding box center [705, 39] width 66 height 17
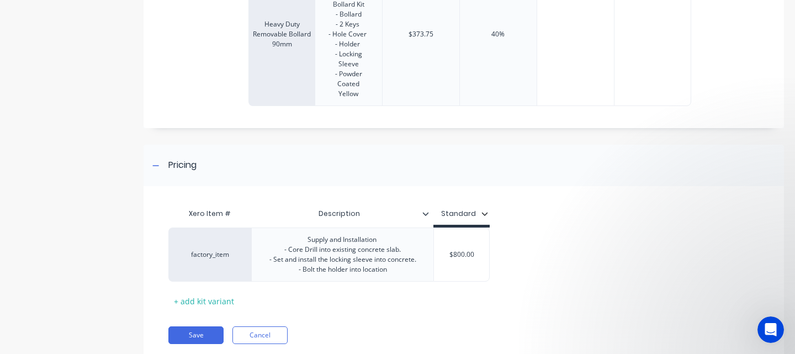
scroll to position [422, 0]
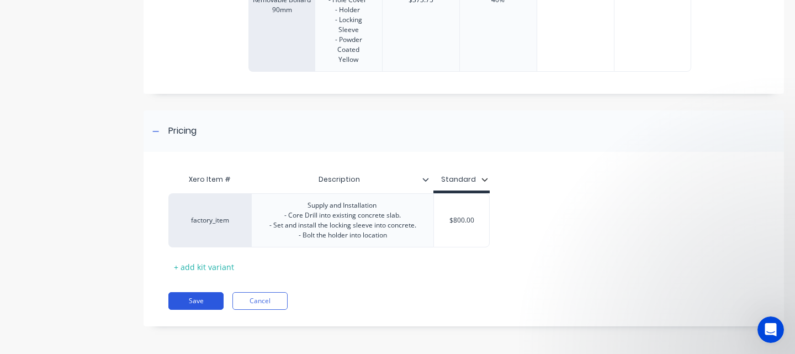
click at [194, 297] on button "Save" at bounding box center [195, 301] width 55 height 18
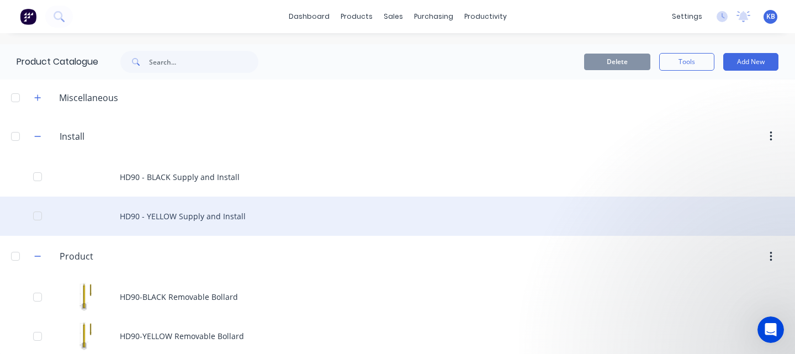
scroll to position [13, 0]
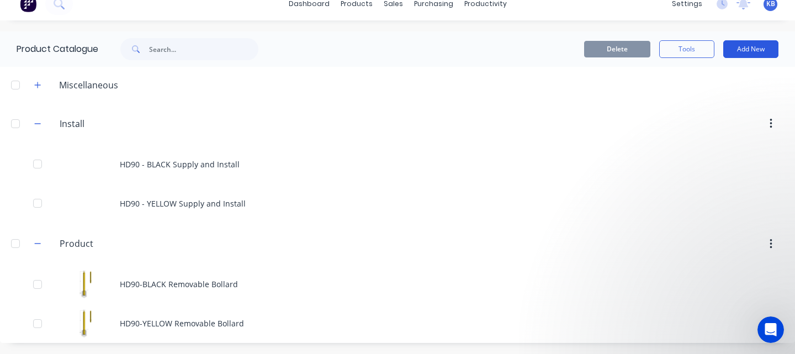
click at [754, 49] on button "Add New" at bounding box center [750, 49] width 55 height 18
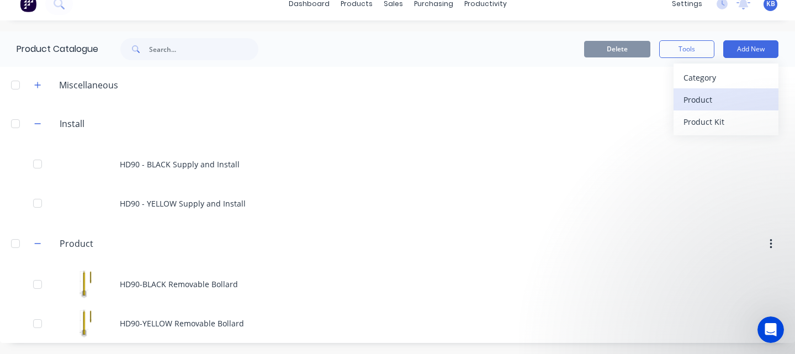
click at [708, 99] on div "Product" at bounding box center [725, 100] width 85 height 16
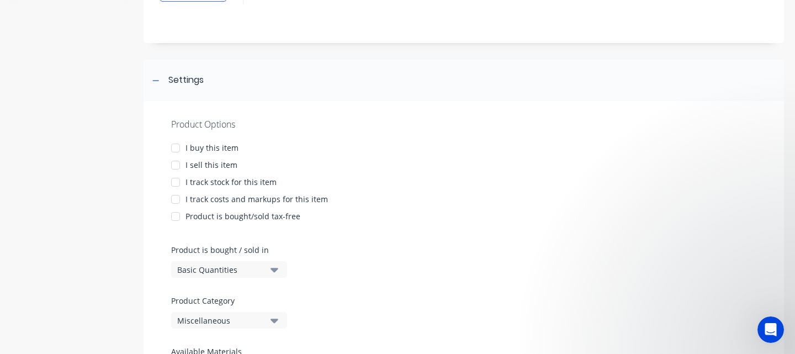
scroll to position [109, 0]
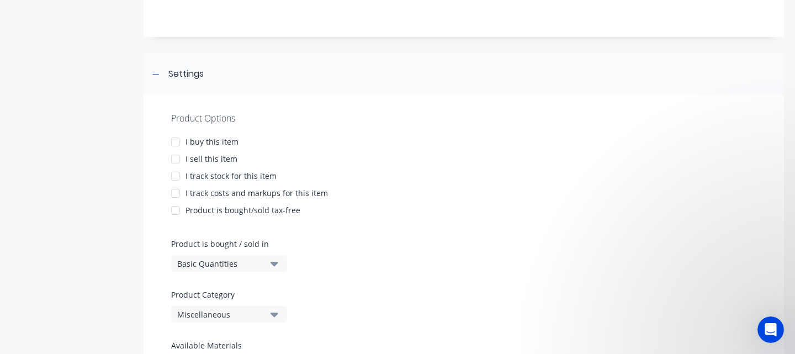
click at [179, 159] on div at bounding box center [175, 159] width 22 height 22
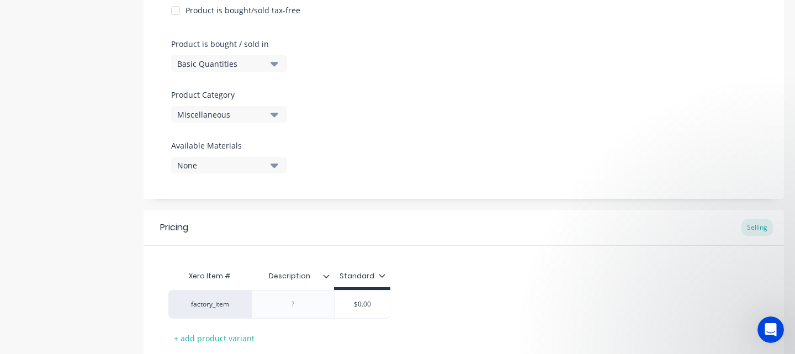
scroll to position [313, 0]
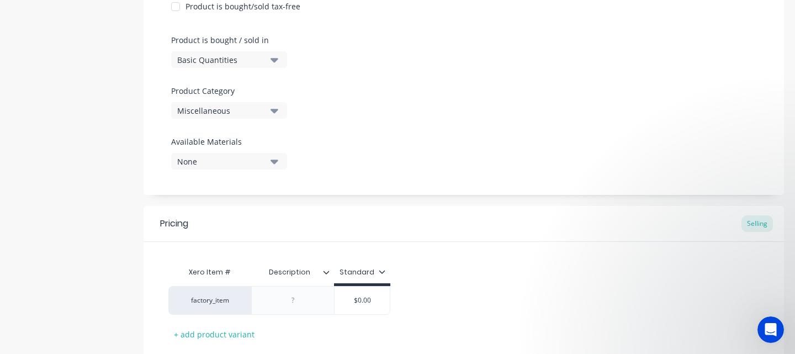
click at [274, 60] on icon "button" at bounding box center [274, 60] width 8 height 4
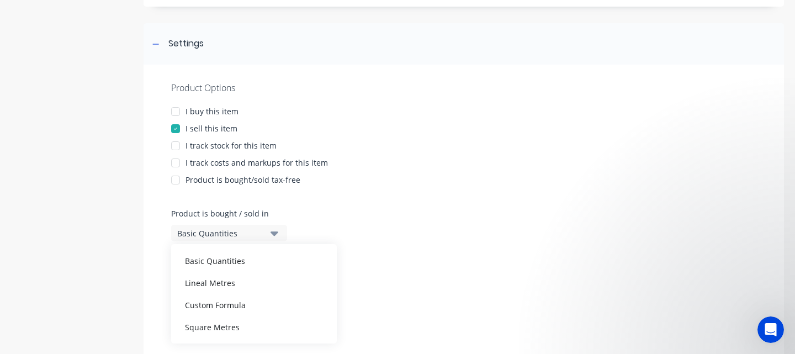
scroll to position [139, 0]
click at [394, 220] on div "Product Options I buy this item I sell this item I track stock for this item I …" at bounding box center [463, 218] width 640 height 304
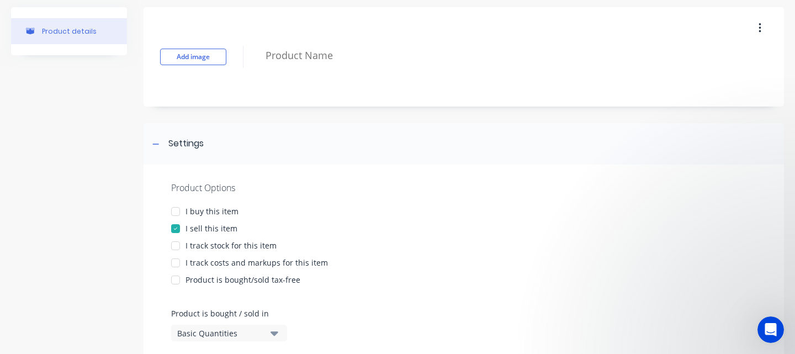
scroll to position [0, 0]
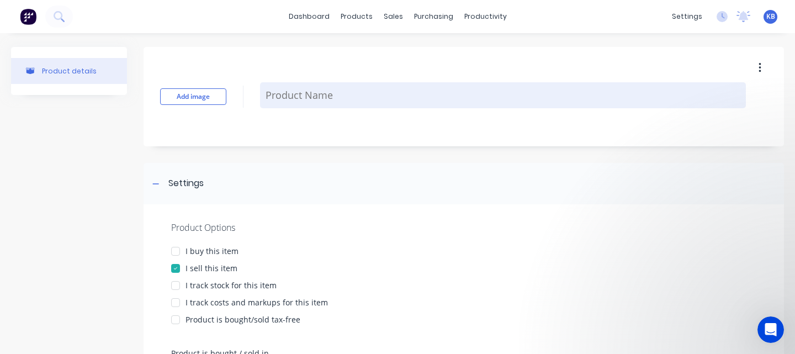
click at [292, 101] on textarea at bounding box center [503, 95] width 486 height 26
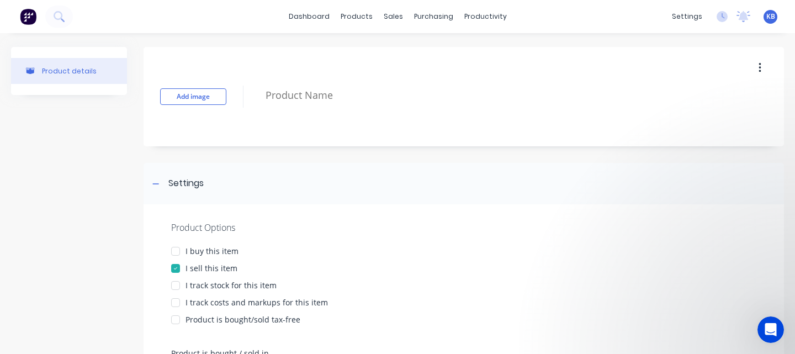
type textarea "x"
type textarea "I"
type textarea "x"
type textarea "IG"
type textarea "x"
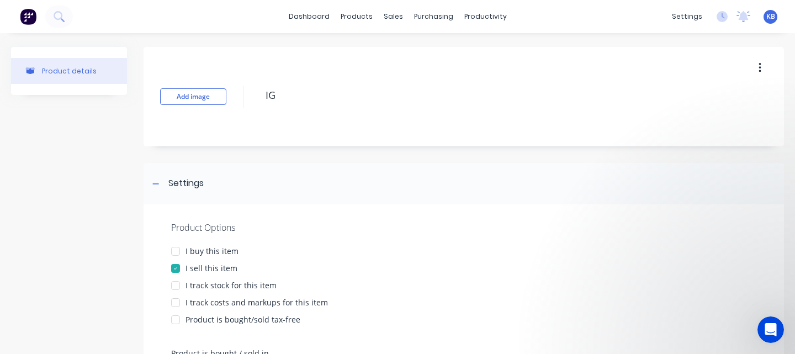
type textarea "IG"
type textarea "x"
type textarea "IG"
type textarea "x"
type textarea "IGo"
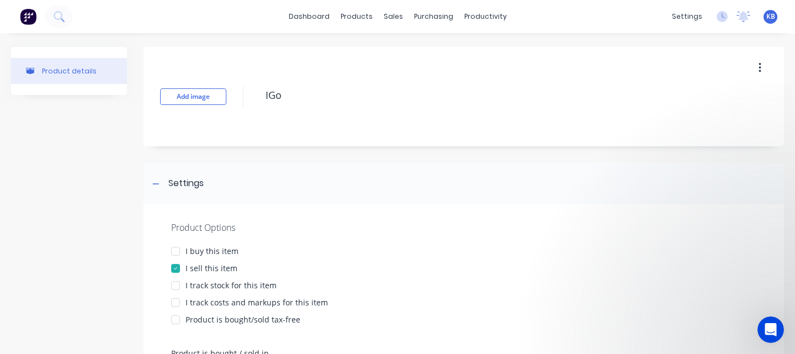
type textarea "x"
type textarea "IG"
type textarea "x"
type textarea "IG1"
type textarea "x"
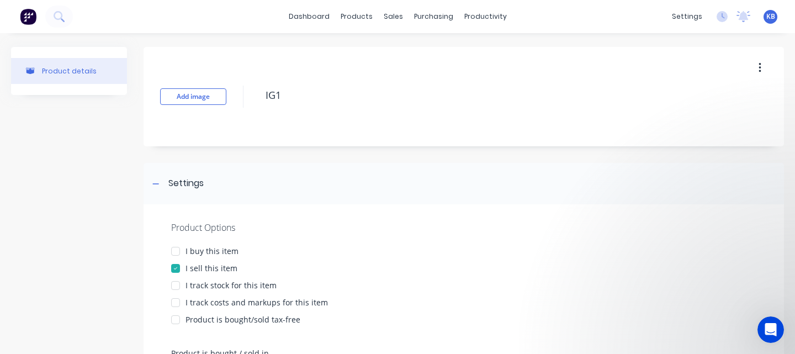
type textarea "IG11"
type textarea "x"
type textarea "IG114"
type textarea "x"
type textarea "IG114-"
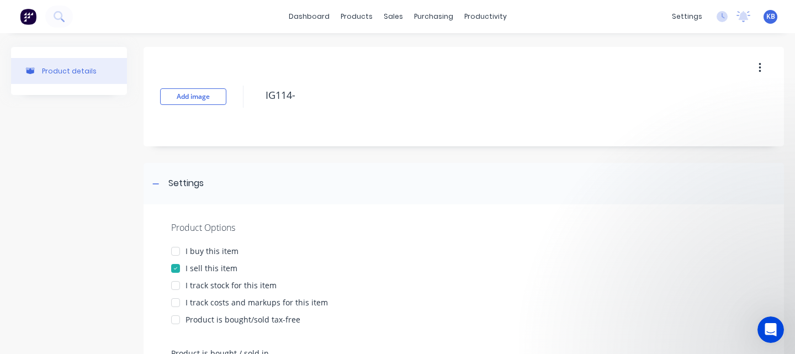
type textarea "x"
type textarea "IG114-Y"
type textarea "x"
type textarea "IG114-Y"
type textarea "x"
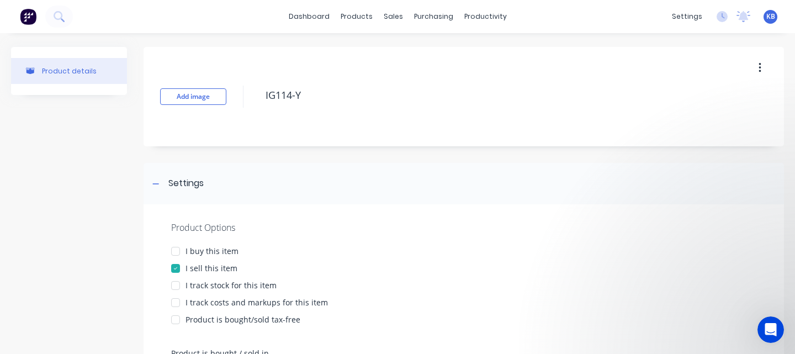
type textarea "IG114-Y I"
type textarea "x"
type textarea "IG114-Y In"
type textarea "x"
type textarea "IG114-Y In-"
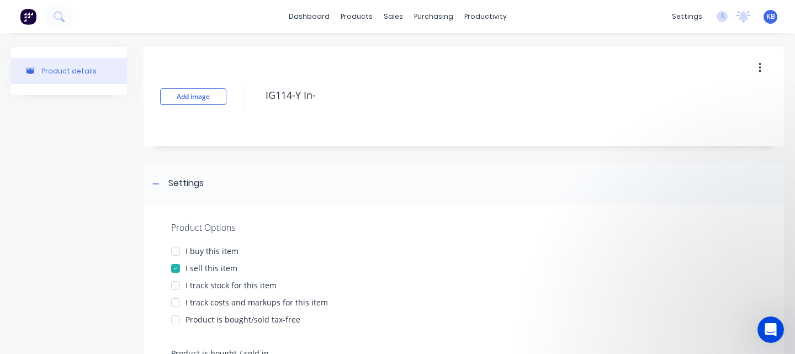
type textarea "x"
type textarea "IG114-Y In-G"
type textarea "x"
type textarea "IG114-Y In-Gr"
type textarea "x"
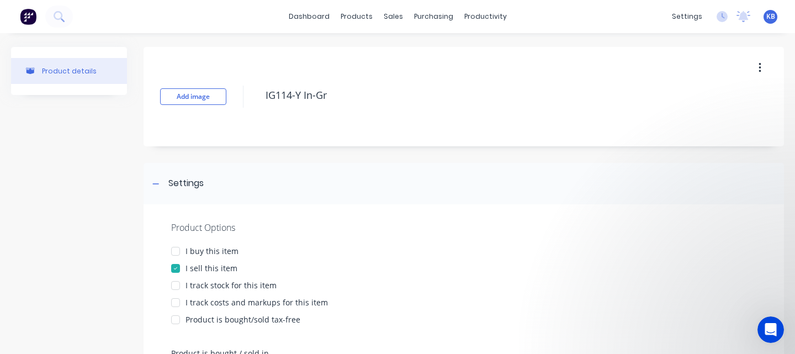
type textarea "IG114-Y In-Gro"
type textarea "x"
type textarea "IG114-Y In-Grou"
type textarea "x"
type textarea "IG114-Y In-[GEOGRAPHIC_DATA]"
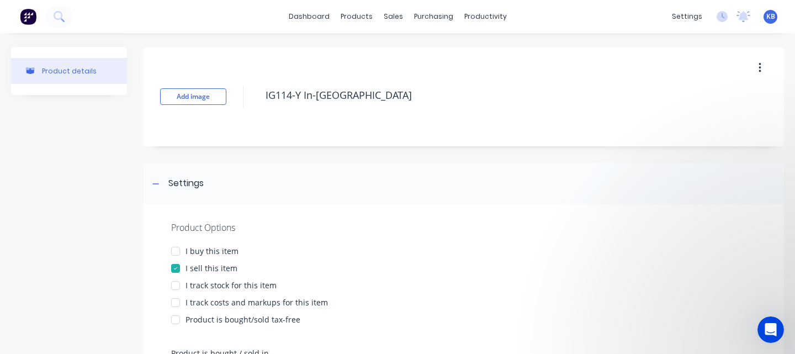
type textarea "x"
type textarea "IG114-Y In-Ground"
type textarea "x"
type textarea "IG114-Y In-Ground"
type textarea "x"
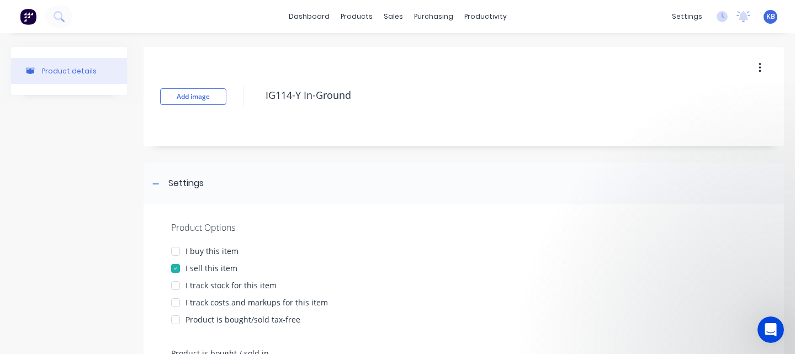
type textarea "IG114-Y In-Ground"
type textarea "x"
type textarea "IG114-Y In-[GEOGRAPHIC_DATA]"
type textarea "x"
type textarea "IG114-Y In-Grou"
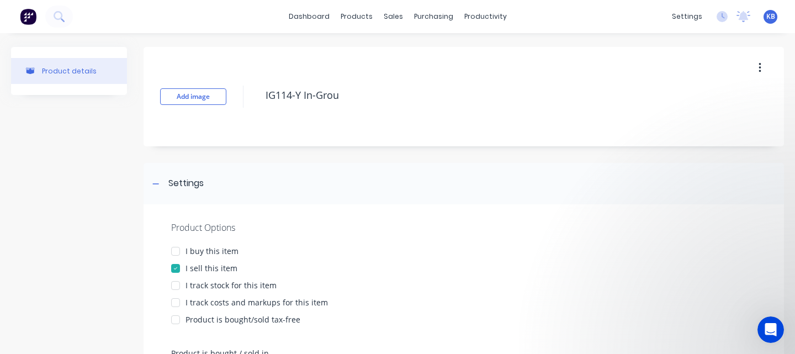
type textarea "x"
type textarea "IG114-Y In-Gro"
type textarea "x"
type textarea "IG114-Y In-Gr"
type textarea "x"
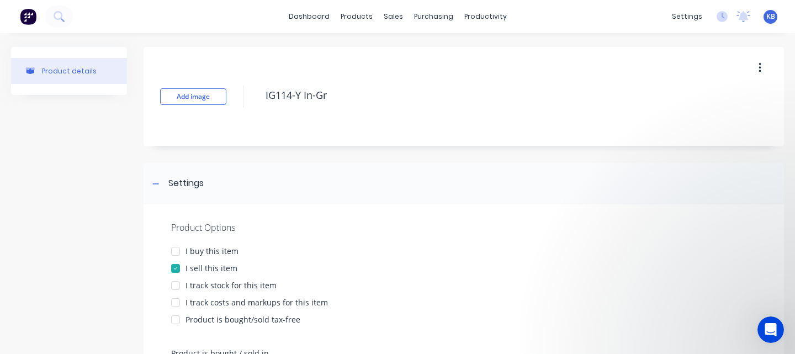
type textarea "IG114-Y In-G"
type textarea "x"
type textarea "IG114-Y In-"
type textarea "x"
type textarea "IG114-Y In"
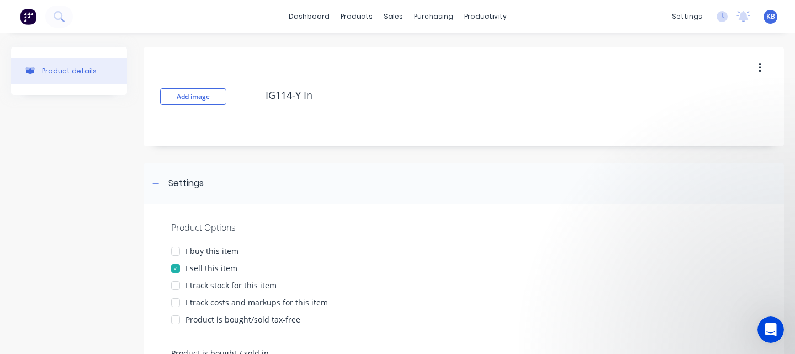
type textarea "x"
type textarea "IG114-Y I"
type textarea "x"
type textarea "IG114-Y"
type textarea "x"
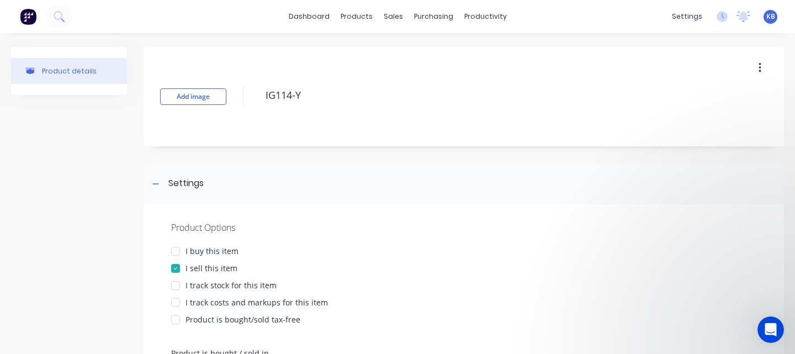
type textarea "IG114-Y"
type textarea "x"
type textarea "IG114-"
type textarea "x"
type textarea "IG114"
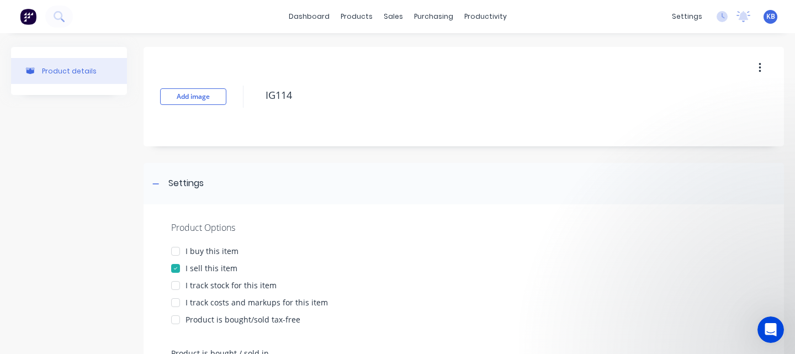
type textarea "x"
type textarea "IG11"
type textarea "x"
type textarea "IG1"
type textarea "x"
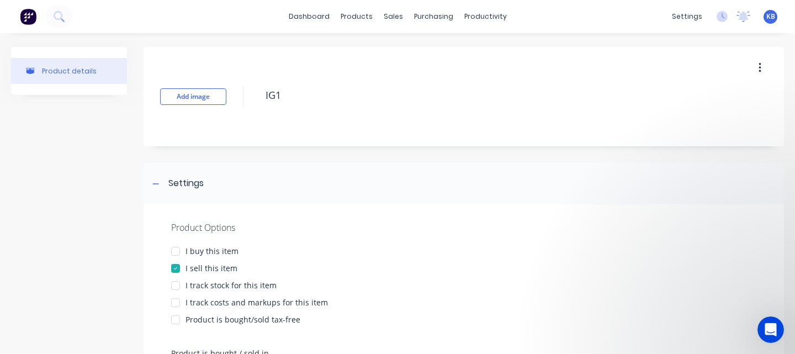
type textarea "IG"
type textarea "x"
type textarea "I"
type textarea "x"
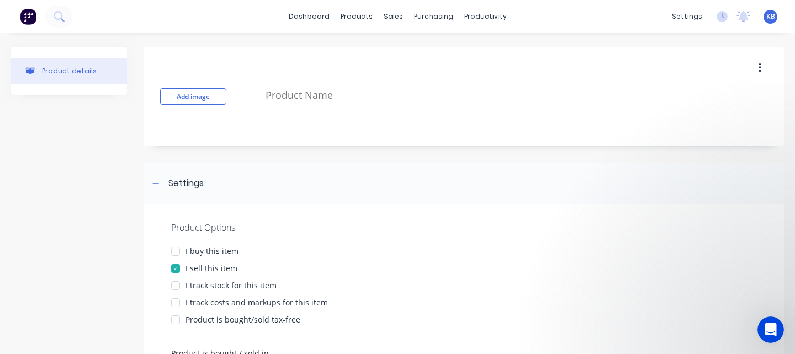
type textarea "I"
type textarea "x"
type textarea "In"
type textarea "x"
type textarea "In-"
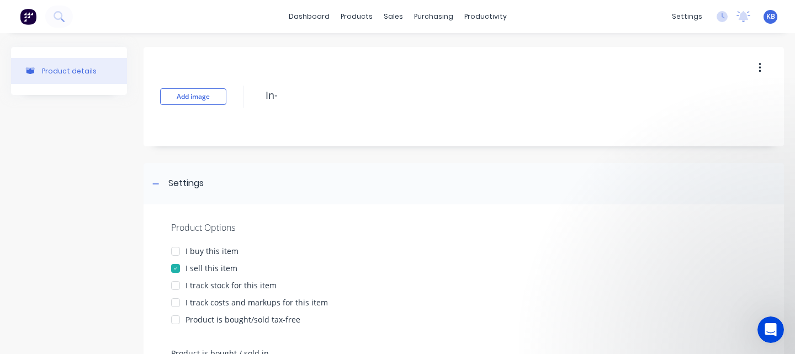
type textarea "x"
type textarea "In-G"
type textarea "x"
type textarea "In-"
type textarea "x"
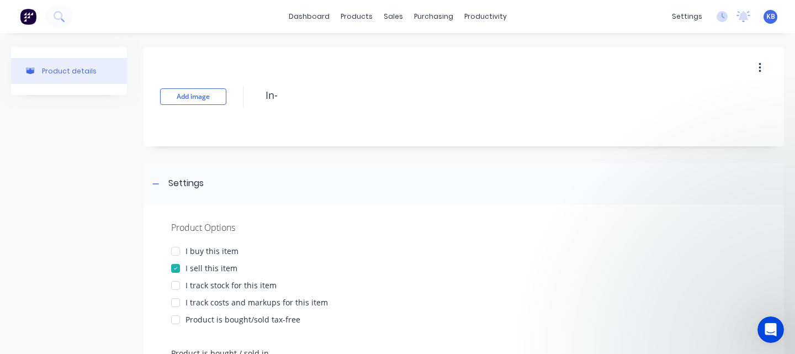
type textarea "In"
type textarea "x"
type textarea "I"
type textarea "x"
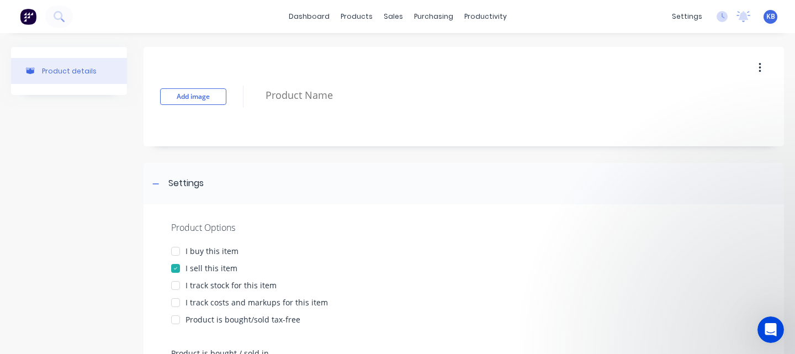
type textarea "1"
type textarea "x"
type textarea "11"
type textarea "x"
type textarea "114"
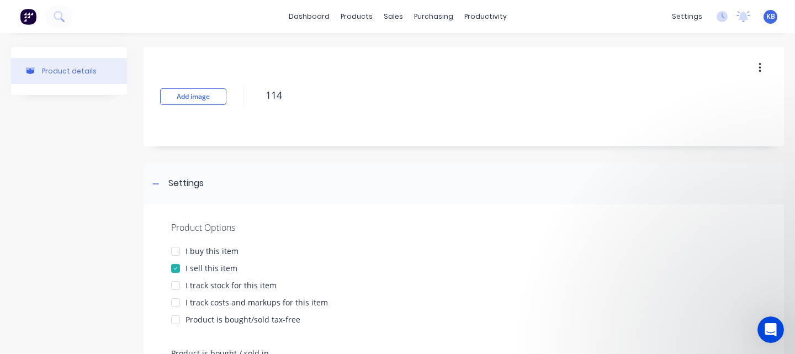
type textarea "x"
type textarea "114m"
type textarea "x"
type textarea "114mm"
type textarea "x"
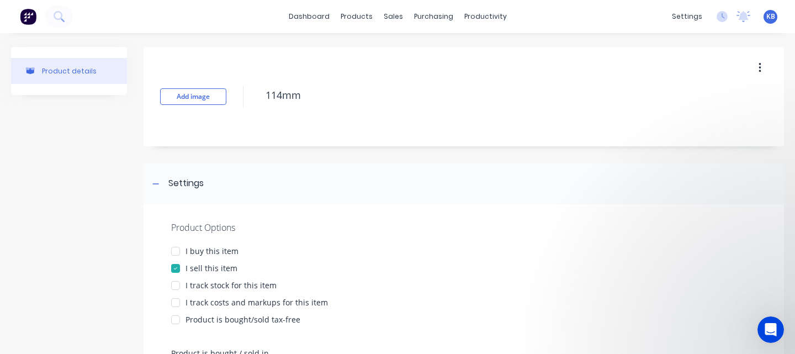
type textarea "114mm"
type textarea "x"
type textarea "114mm I"
type textarea "x"
type textarea "114mm In"
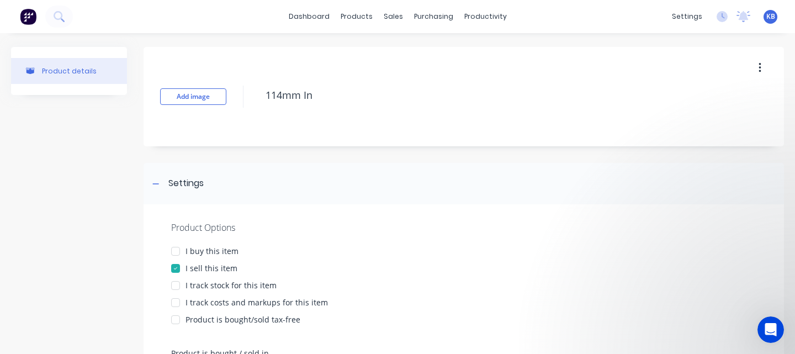
type textarea "x"
type textarea "114mm In"
type textarea "x"
type textarea "114mm In G"
type textarea "x"
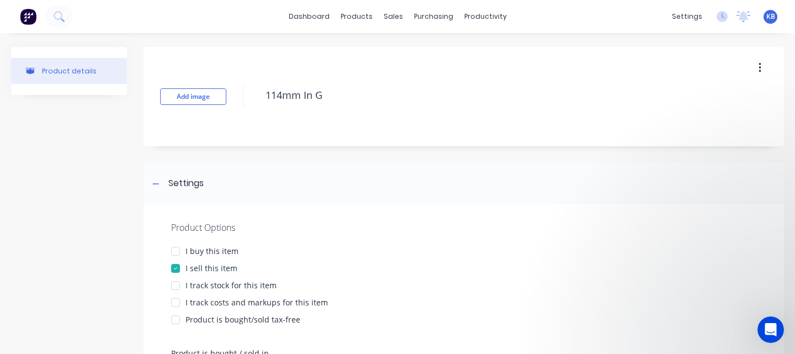
type textarea "114mm In Gr"
type textarea "x"
type textarea "114mm In Gro"
type textarea "x"
type textarea "114mm In Grou"
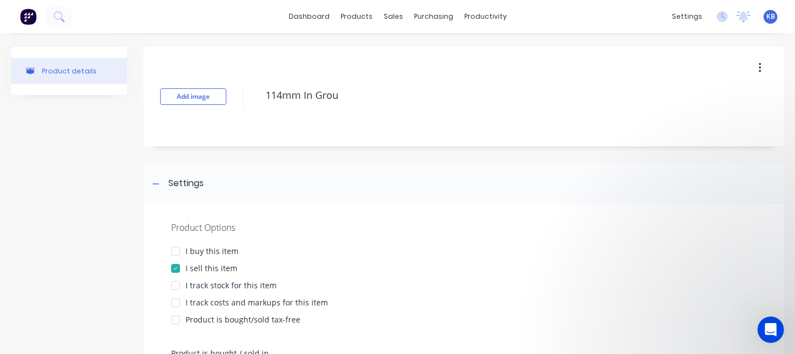
type textarea "x"
type textarea "114mm In [GEOGRAPHIC_DATA]"
type textarea "x"
type textarea "114mm In Ground"
type textarea "x"
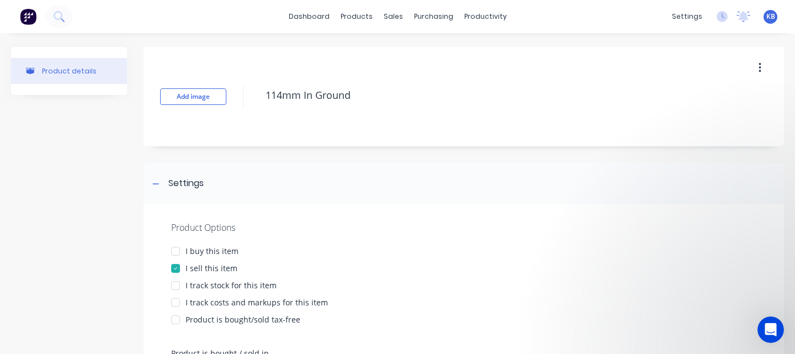
type textarea "114mm In Ground"
type textarea "x"
type textarea "114mm In Ground B"
type textarea "x"
type textarea "114mm In Ground Bo"
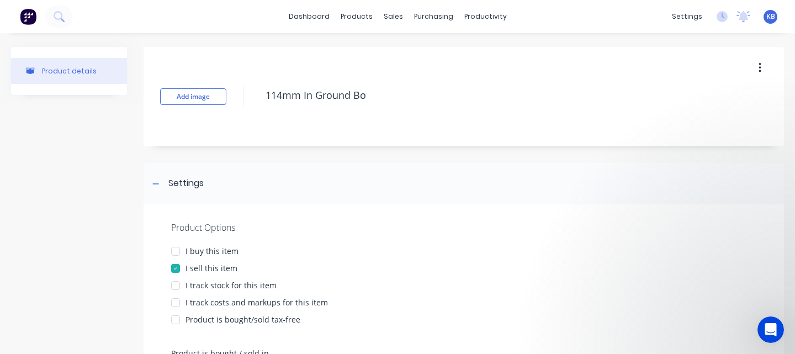
type textarea "x"
type textarea "114mm In Ground Bol"
type textarea "x"
type textarea "114mm In Ground [PERSON_NAME]"
type textarea "x"
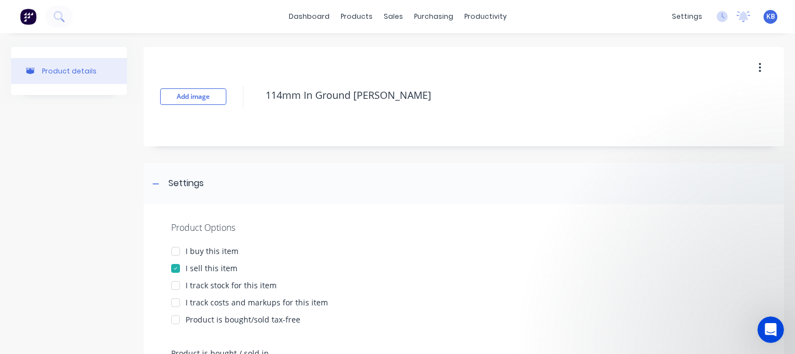
type textarea "114mm In Ground Bolla"
type textarea "x"
type textarea "114mm In Ground [PERSON_NAME]"
type textarea "x"
type textarea "114mm In Ground Bollard"
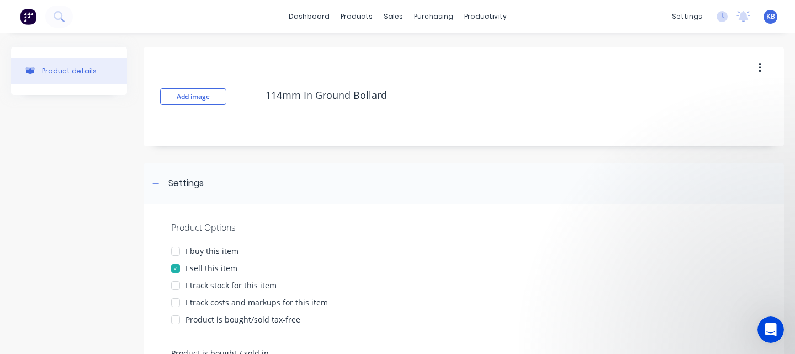
type textarea "x"
type textarea "114mm In Ground Bollard"
type textarea "x"
type textarea "114mm In Ground Bollard -"
type textarea "x"
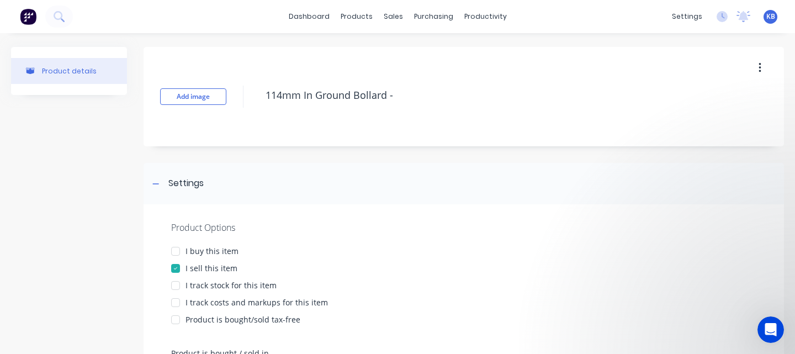
type textarea "114mm In Ground Bollard -"
type textarea "x"
type textarea "114mm In Ground Bollard - Y"
type textarea "x"
type textarea "114mm In Ground Bollard - Ye"
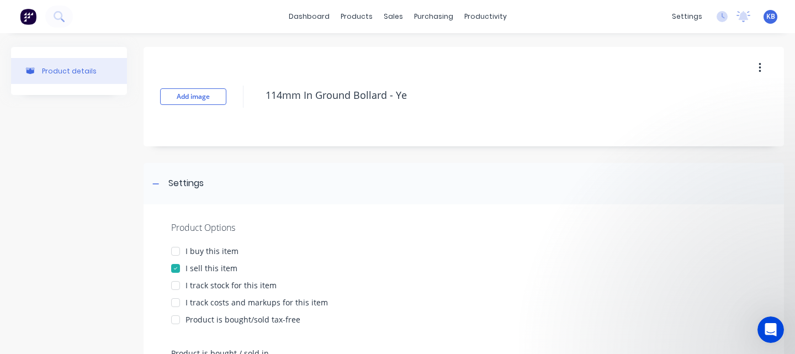
type textarea "x"
type textarea "114mm In Ground Bollard - Yel"
type textarea "x"
type textarea "114mm In Ground Bollard - Yell"
type textarea "x"
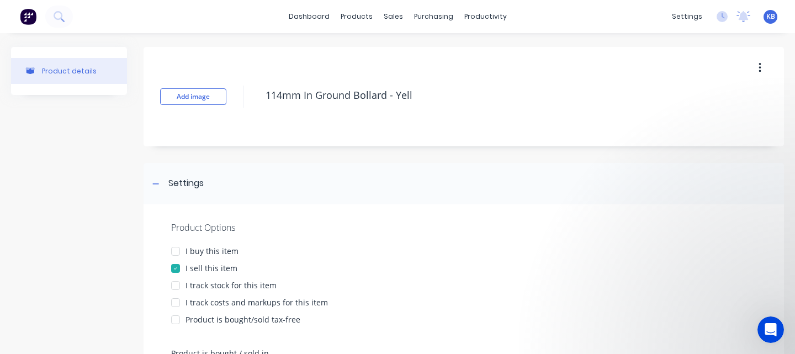
type textarea "114mm In Ground Bollard - Yello"
type textarea "x"
type textarea "114mm In Ground Bollard - Yellow"
type textarea "x"
type textarea "114mm In Ground Bollard - Yellow"
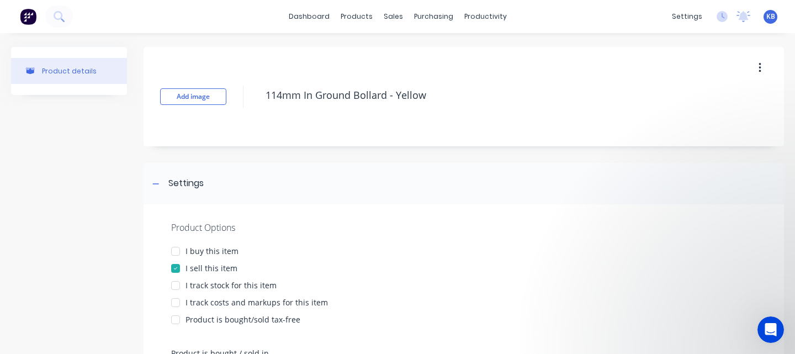
type textarea "x"
type textarea "114mm In Ground Bollard - Yellow"
click at [221, 248] on div "I buy this item" at bounding box center [211, 251] width 53 height 12
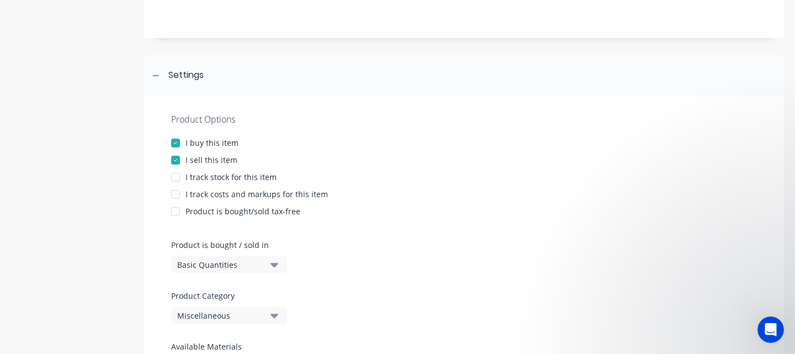
scroll to position [109, 0]
click at [201, 175] on div "I track stock for this item" at bounding box center [230, 177] width 91 height 12
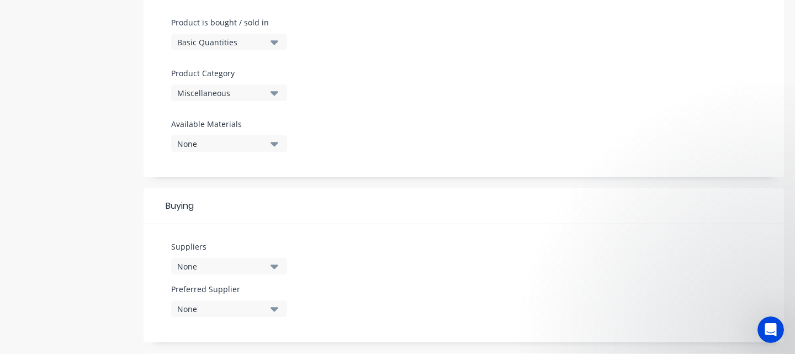
scroll to position [331, 0]
click at [276, 92] on icon "button" at bounding box center [274, 93] width 8 height 4
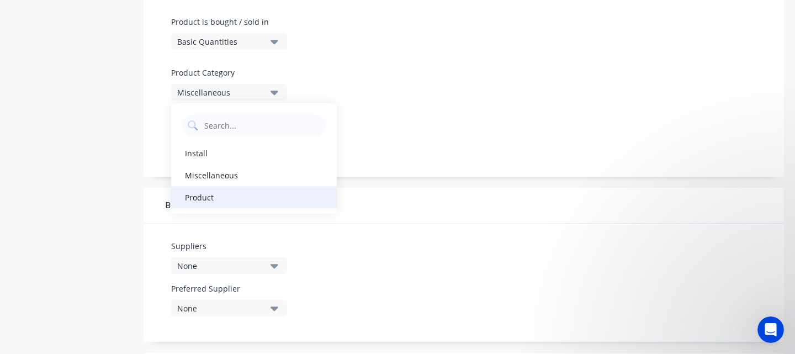
click at [251, 200] on div "Product" at bounding box center [254, 197] width 166 height 22
type textarea "x"
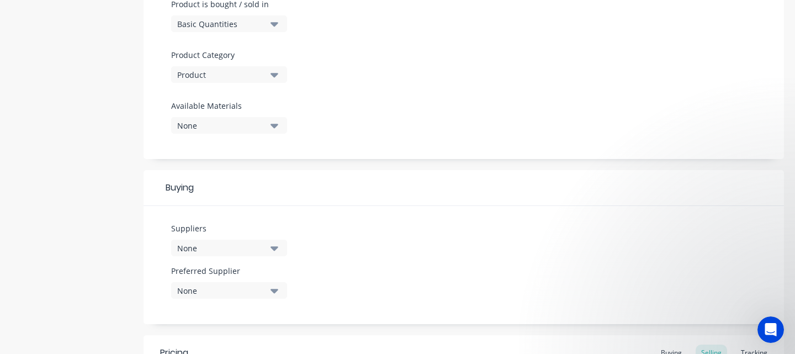
scroll to position [355, 0]
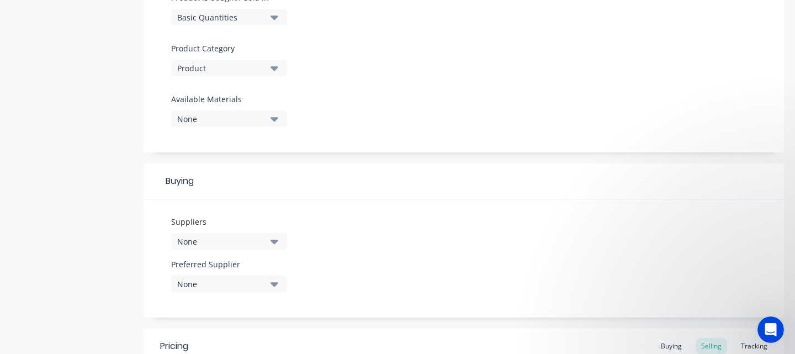
click at [275, 65] on icon "button" at bounding box center [274, 68] width 8 height 12
click at [272, 120] on icon "button" at bounding box center [274, 119] width 8 height 12
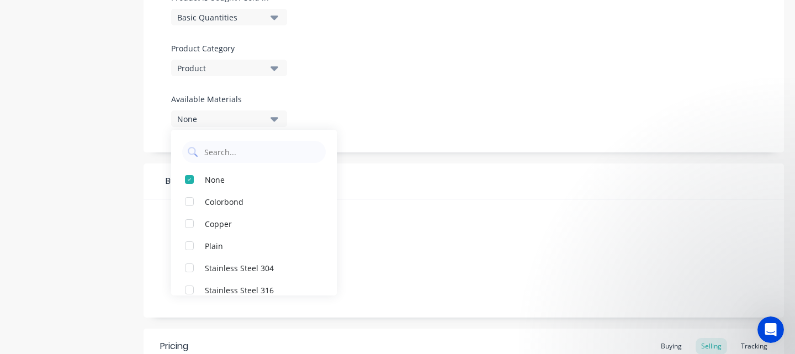
click at [358, 98] on div "Product Options I buy this item I sell this item I track stock for this item I …" at bounding box center [463, 1] width 640 height 304
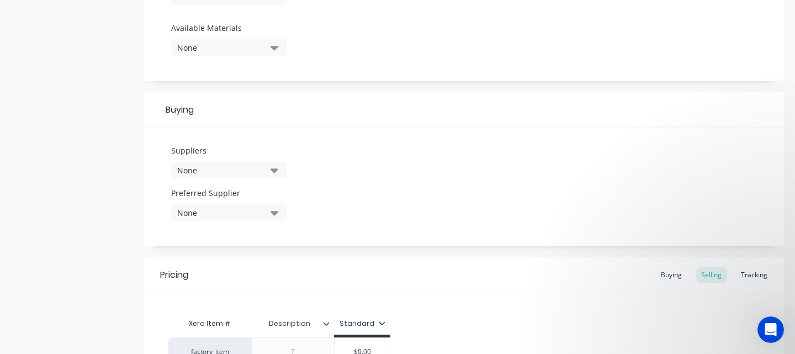
scroll to position [428, 0]
click at [273, 169] on icon "button" at bounding box center [274, 169] width 8 height 4
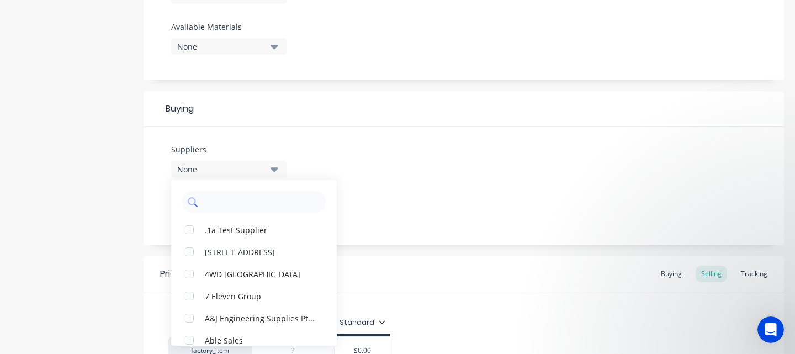
click at [256, 203] on input "text" at bounding box center [261, 202] width 117 height 22
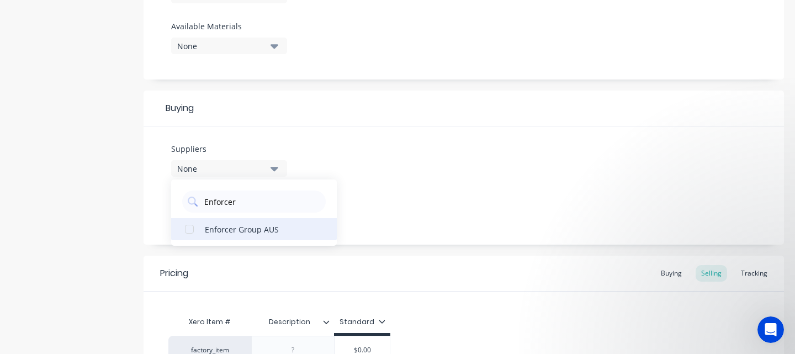
type input "Enforcer"
click at [256, 229] on div "Enforcer Group AUS" at bounding box center [260, 229] width 110 height 12
type textarea "x"
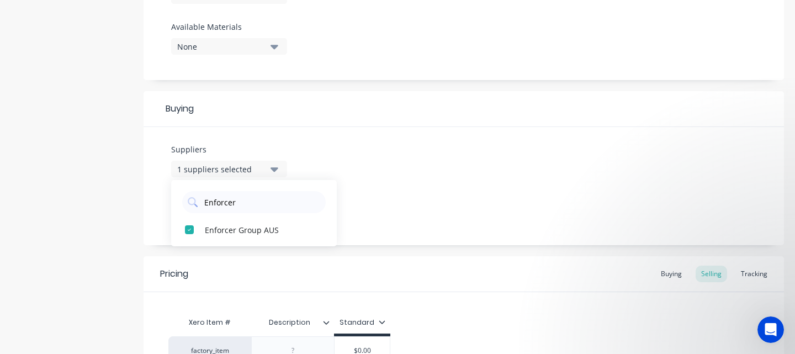
click at [398, 209] on div "Suppliers 1 suppliers selected Enforcer Enforcer Group AUS Preferred Supplier N…" at bounding box center [463, 186] width 640 height 118
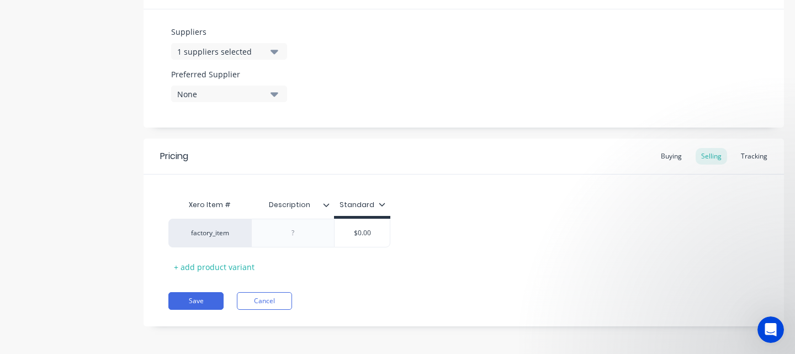
scroll to position [548, 0]
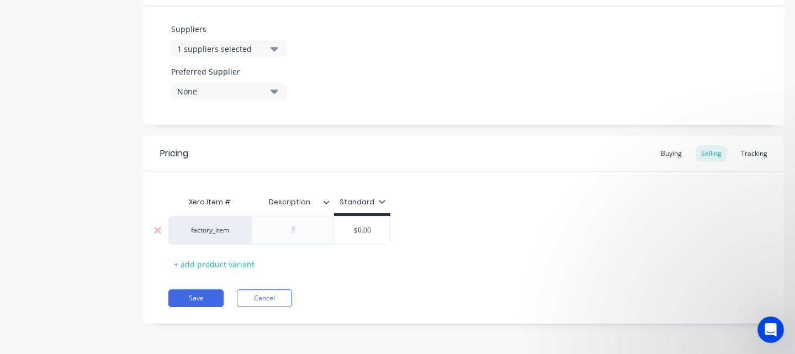
click at [303, 235] on div at bounding box center [292, 230] width 55 height 14
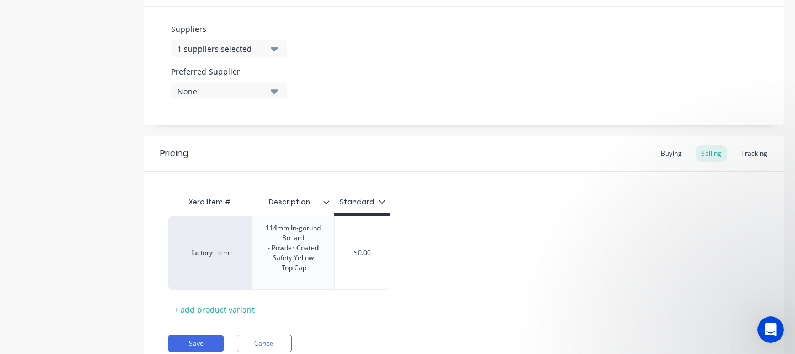
type textarea "x"
click at [420, 242] on div "factory_item 114mm In-gorund Bollard - Powder Coated Safety Yellow -Top Cap $0.…" at bounding box center [463, 253] width 591 height 74
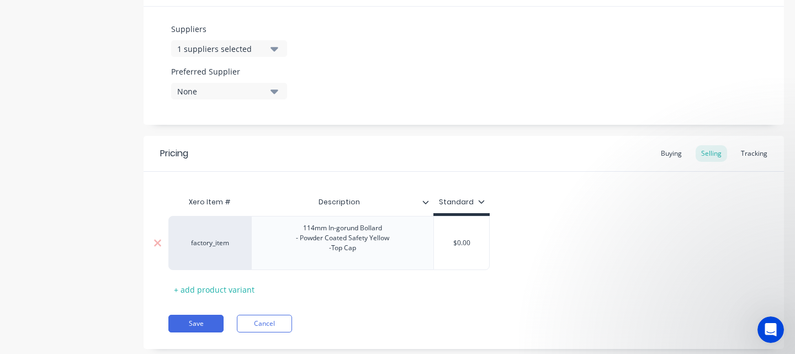
type input "$0.00"
click at [470, 243] on input "$0.00" at bounding box center [461, 243] width 55 height 10
type textarea "x"
type input "$0.0"
type textarea "x"
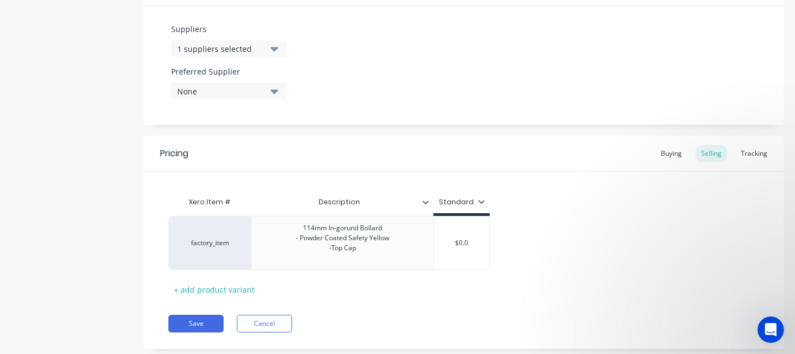
type input "$0."
type textarea "x"
type input "$0"
type textarea "x"
type input "$"
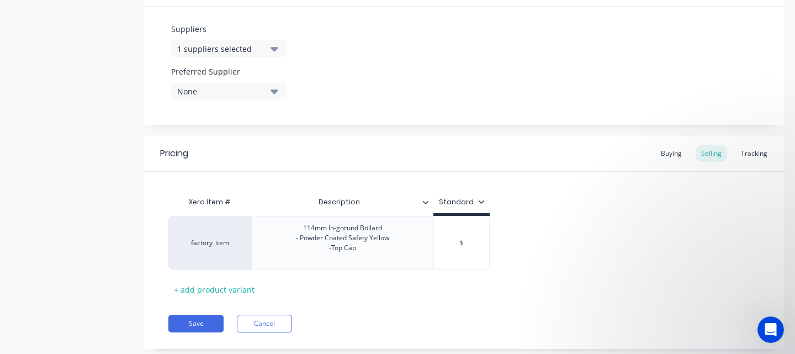
type textarea "x"
type input "$1"
type textarea "x"
type input "$18"
type textarea "x"
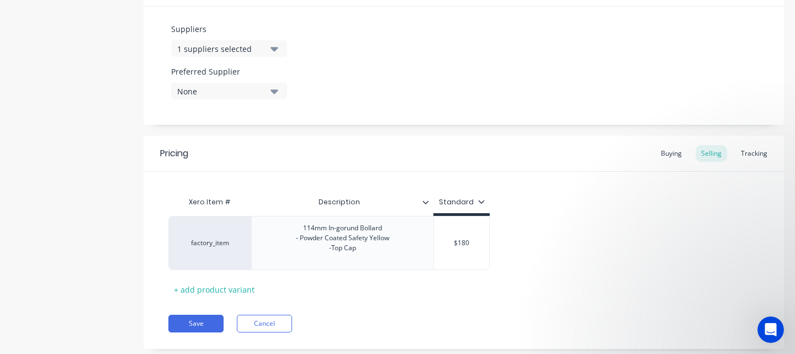
type input "$180"
click at [563, 259] on div "factory_item 114mm In-gorund Bollard - Powder Coated Safety Yellow -Top Cap $18…" at bounding box center [463, 243] width 591 height 54
drag, startPoint x: 192, startPoint y: 322, endPoint x: 481, endPoint y: 311, distance: 289.4
click at [481, 311] on div "Pricing Buying Selling Tracking Xero Item # Description Standard factory_item 1…" at bounding box center [463, 242] width 640 height 213
click at [671, 150] on div "Buying" at bounding box center [671, 153] width 32 height 17
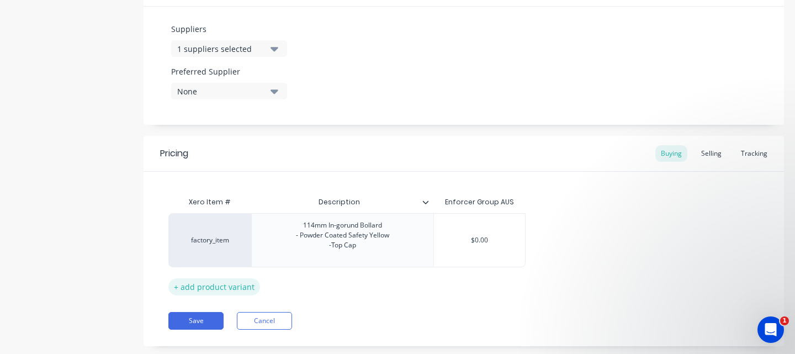
click at [225, 288] on div "+ add product variant" at bounding box center [214, 286] width 92 height 17
type textarea "x"
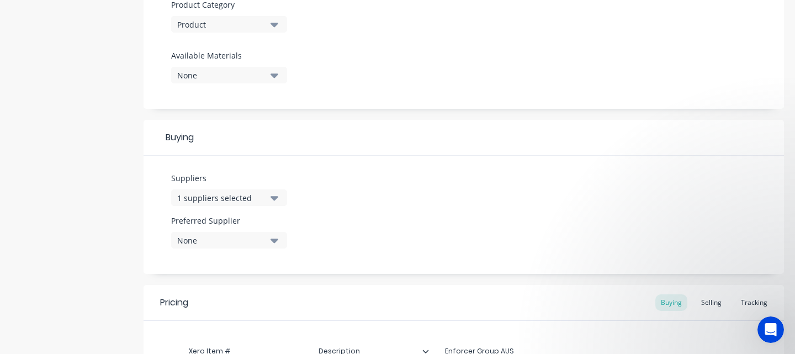
scroll to position [410, 0]
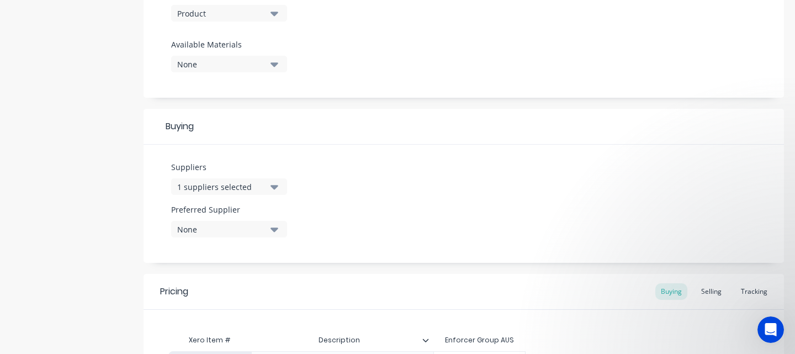
click at [274, 190] on icon "button" at bounding box center [274, 186] width 8 height 12
click at [257, 223] on input "Enforcer" at bounding box center [261, 220] width 117 height 22
drag, startPoint x: 257, startPoint y: 223, endPoint x: 129, endPoint y: 219, distance: 127.6
click at [130, 219] on div "Product details Add image 114mm In Ground Bollard - Yellow Settings Product Opt…" at bounding box center [397, 83] width 773 height 892
click at [273, 188] on icon "button" at bounding box center [274, 186] width 8 height 12
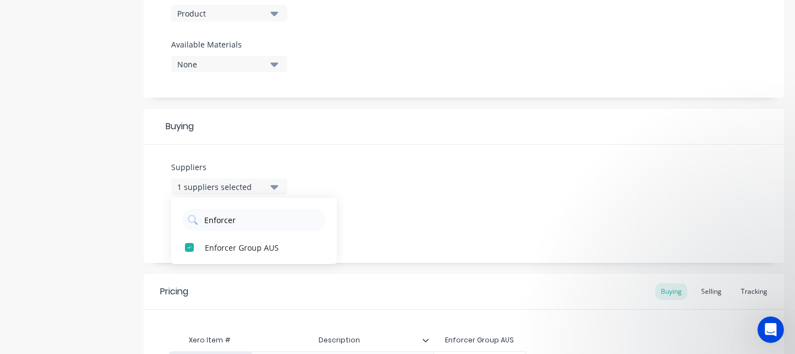
drag, startPoint x: 247, startPoint y: 220, endPoint x: 348, endPoint y: 201, distance: 103.4
click at [207, 221] on input "Enforcer" at bounding box center [261, 220] width 117 height 22
type input "E"
type input "Bollards"
click at [189, 248] on div "button" at bounding box center [189, 247] width 22 height 22
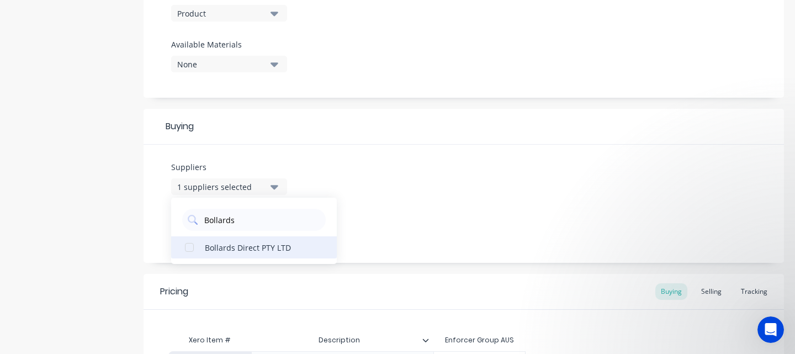
type textarea "x"
type input "Bollards"
click at [403, 238] on div "Suppliers 2 suppliers selected Bollards Bollards Direct PTY LTD Preferred Suppl…" at bounding box center [463, 204] width 640 height 118
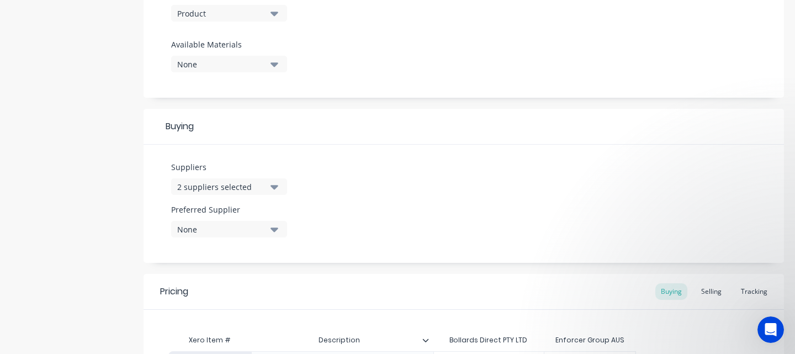
click at [275, 186] on icon "button" at bounding box center [274, 187] width 8 height 4
drag, startPoint x: 217, startPoint y: 221, endPoint x: 195, endPoint y: 219, distance: 22.7
click at [195, 220] on div "Bollards" at bounding box center [253, 220] width 143 height 22
type input "F"
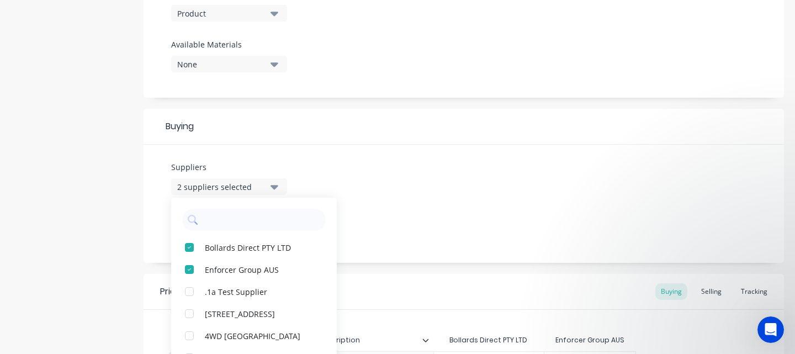
click at [487, 193] on div "Suppliers 2 suppliers selected Bollards Direct PTY LTD Enforcer Group AUS .1a T…" at bounding box center [463, 204] width 640 height 118
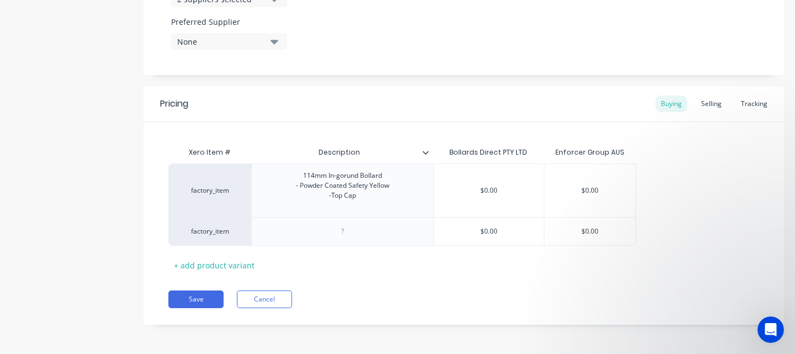
scroll to position [599, 0]
click at [158, 231] on icon at bounding box center [157, 230] width 7 height 7
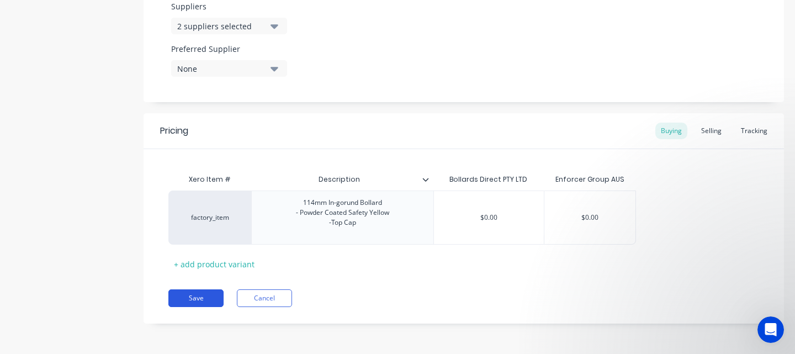
click at [198, 299] on button "Save" at bounding box center [195, 298] width 55 height 18
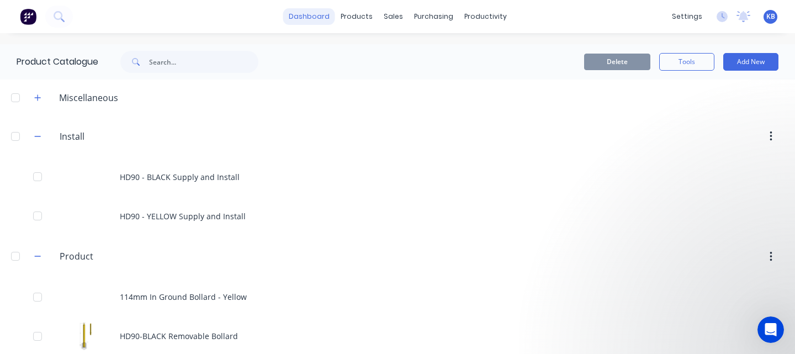
click at [317, 16] on link "dashboard" at bounding box center [309, 16] width 52 height 17
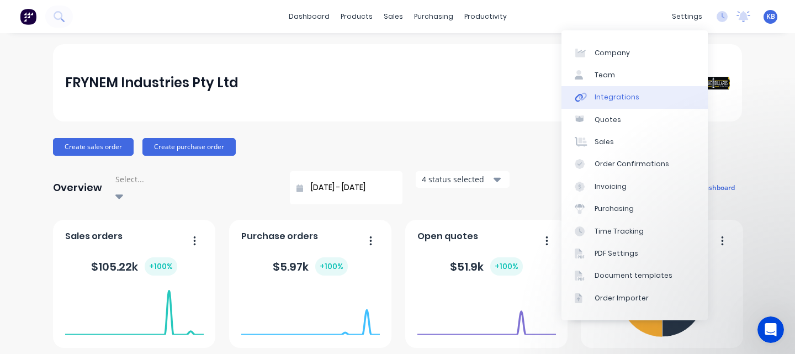
click at [626, 99] on div "Integrations" at bounding box center [616, 97] width 45 height 10
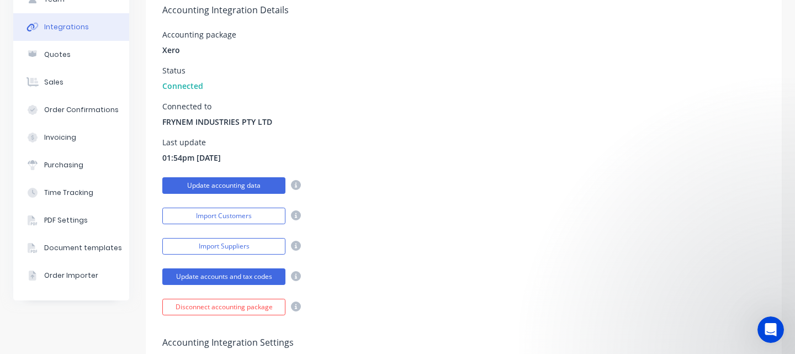
scroll to position [99, 0]
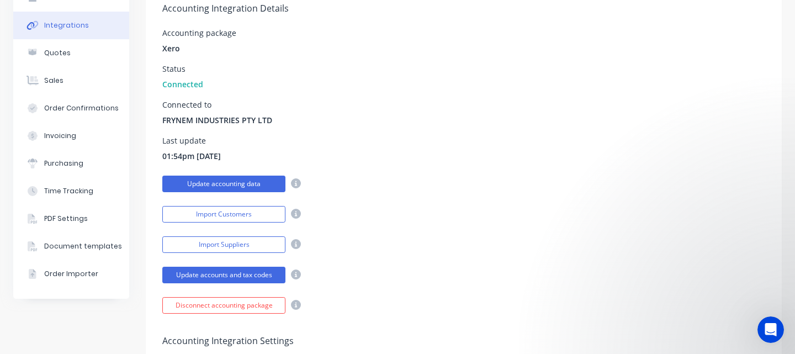
click at [258, 183] on button "Update accounting data" at bounding box center [223, 183] width 123 height 17
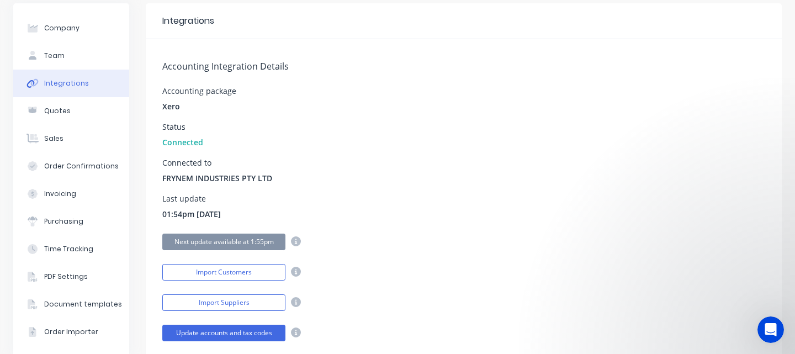
scroll to position [0, 0]
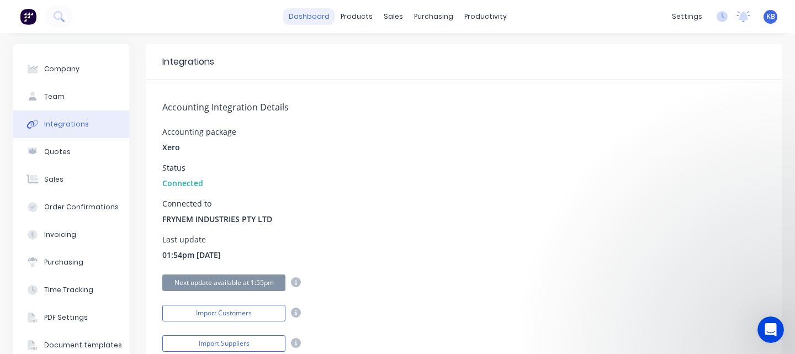
click at [318, 16] on link "dashboard" at bounding box center [309, 16] width 52 height 17
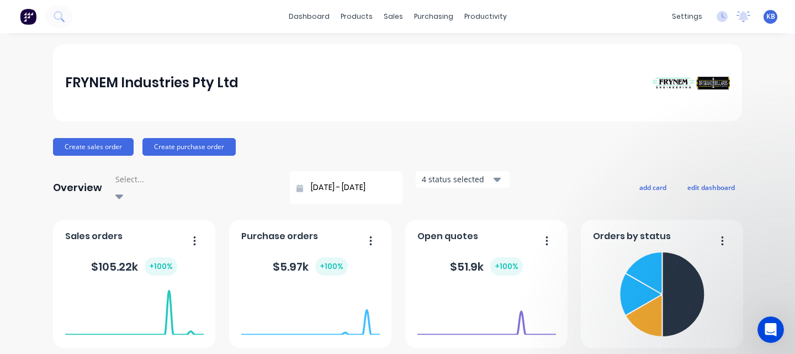
scroll to position [1, 0]
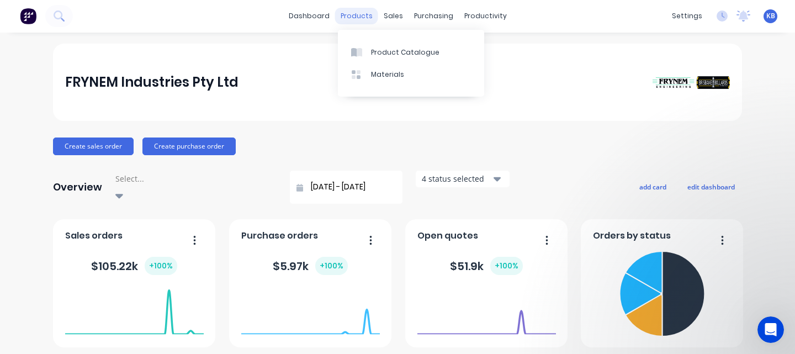
click at [364, 16] on div "products" at bounding box center [356, 16] width 43 height 17
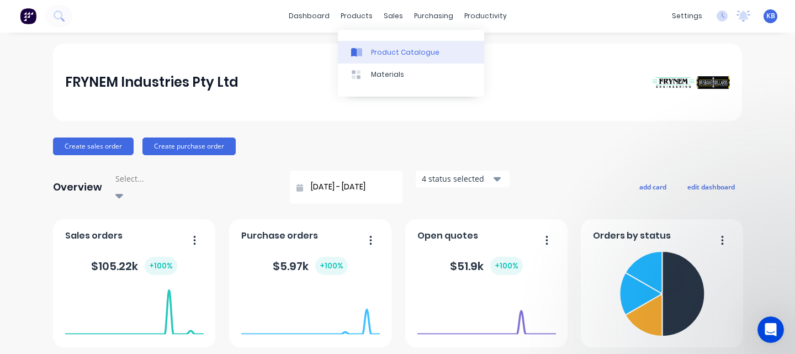
click at [402, 47] on div "Product Catalogue" at bounding box center [405, 52] width 68 height 10
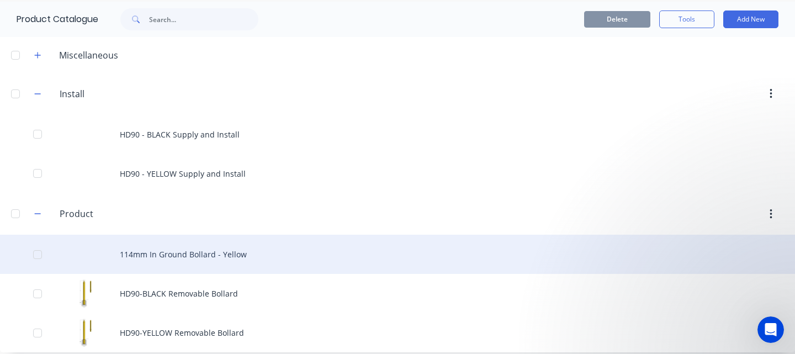
scroll to position [52, 0]
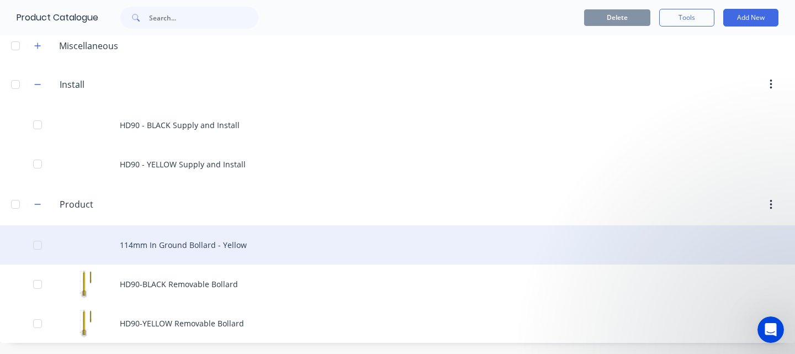
click at [178, 248] on div "114mm In Ground Bollard - Yellow" at bounding box center [397, 244] width 795 height 39
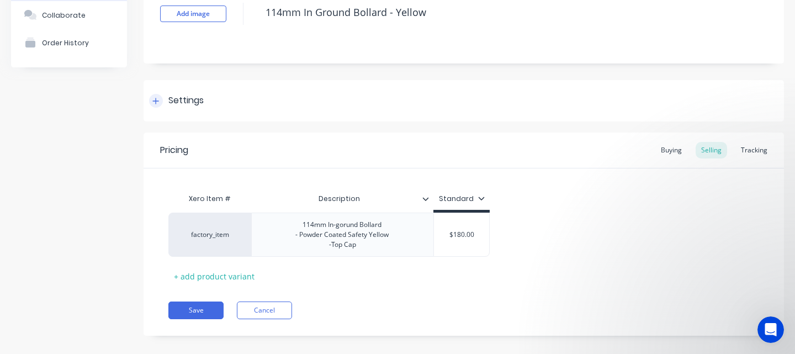
scroll to position [105, 0]
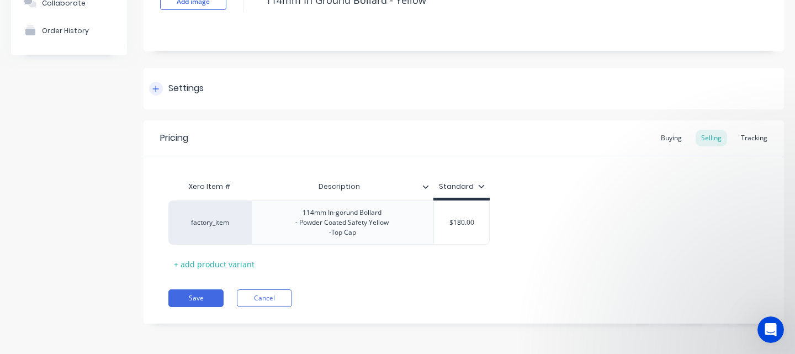
click at [166, 70] on div "Settings" at bounding box center [463, 88] width 640 height 41
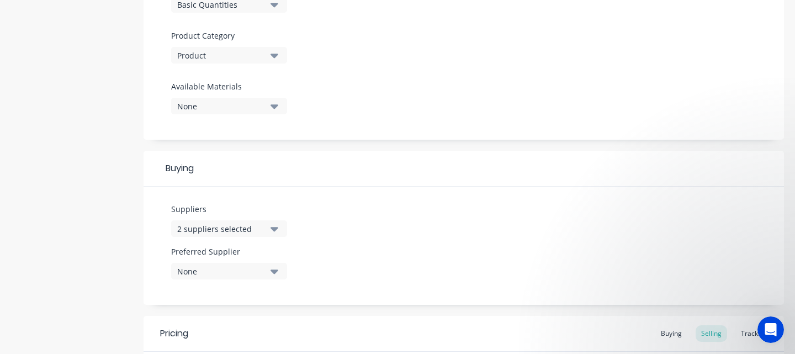
scroll to position [371, 0]
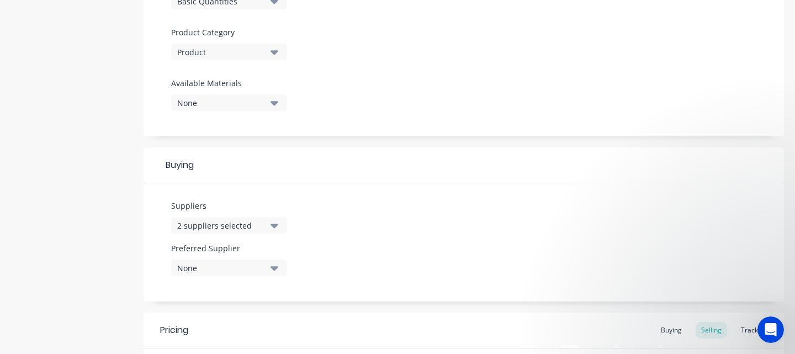
click at [276, 225] on icon "button" at bounding box center [274, 226] width 8 height 4
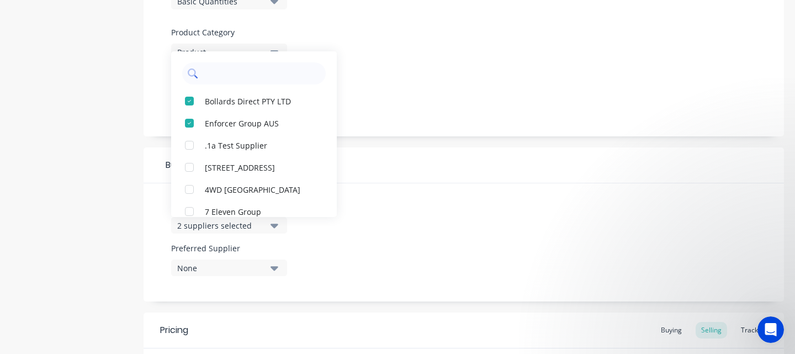
click at [251, 73] on input "text" at bounding box center [261, 73] width 117 height 22
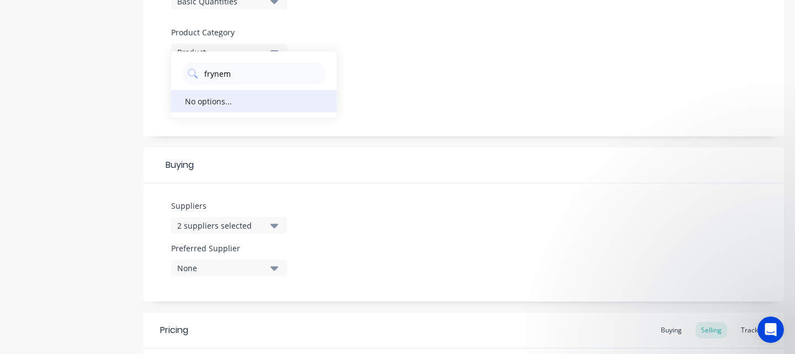
click at [233, 100] on div "No options..." at bounding box center [254, 101] width 166 height 22
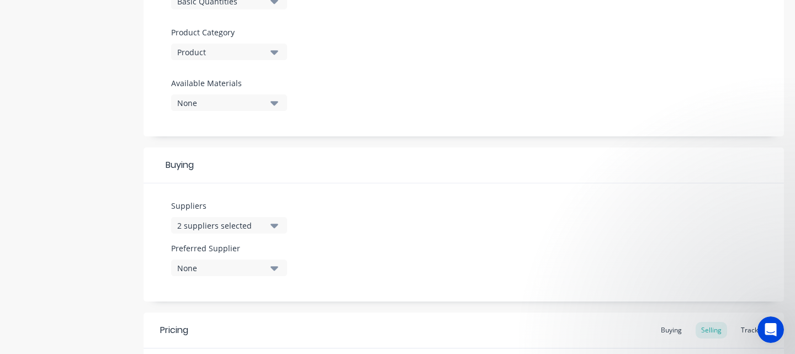
click at [274, 50] on icon "button" at bounding box center [274, 52] width 8 height 12
click at [240, 86] on Category "text" at bounding box center [261, 85] width 117 height 22
click at [398, 76] on div at bounding box center [463, 73] width 585 height 8
click at [273, 227] on icon "button" at bounding box center [274, 226] width 8 height 4
click at [359, 269] on div "Suppliers 2 suppliers selected frynem No options... Preferred Supplier None" at bounding box center [463, 242] width 640 height 118
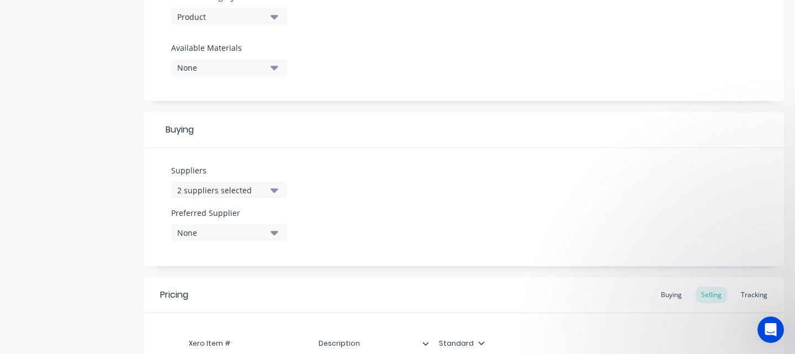
scroll to position [407, 0]
click at [274, 235] on icon "button" at bounding box center [274, 232] width 8 height 4
click at [430, 240] on div "Suppliers 2 suppliers selected frynem No options... Preferred Supplier None Bol…" at bounding box center [463, 206] width 640 height 118
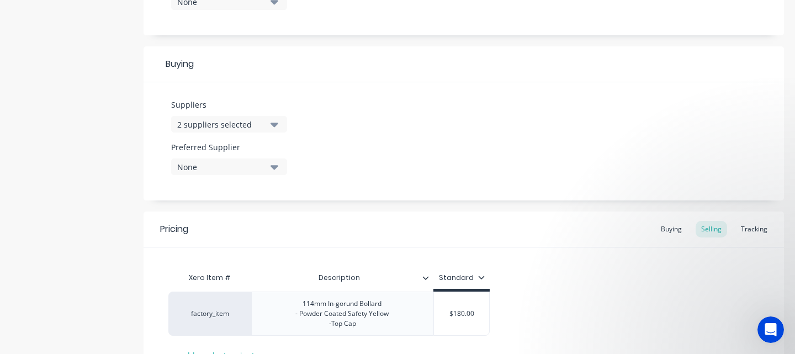
scroll to position [573, 0]
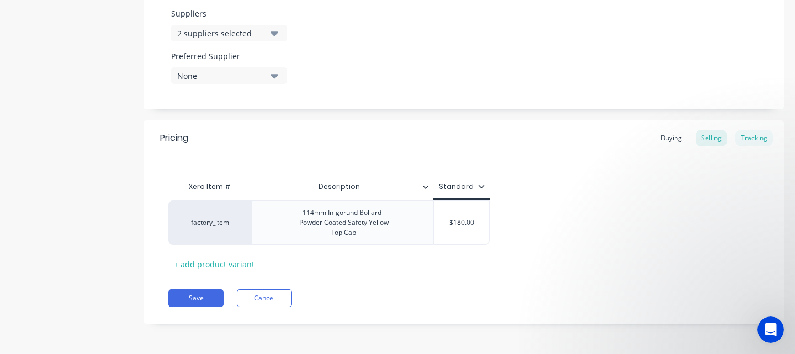
click at [752, 130] on div "Tracking" at bounding box center [754, 138] width 38 height 17
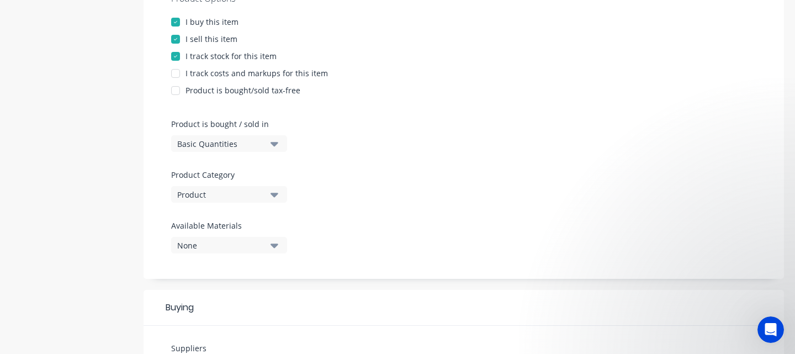
scroll to position [0, 0]
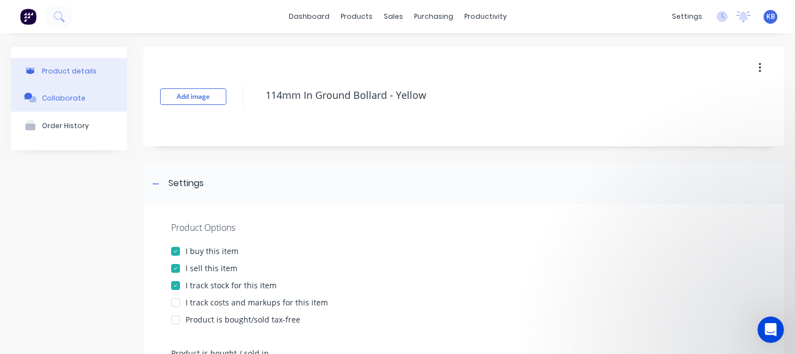
click at [64, 94] on div "Collaborate" at bounding box center [64, 98] width 44 height 8
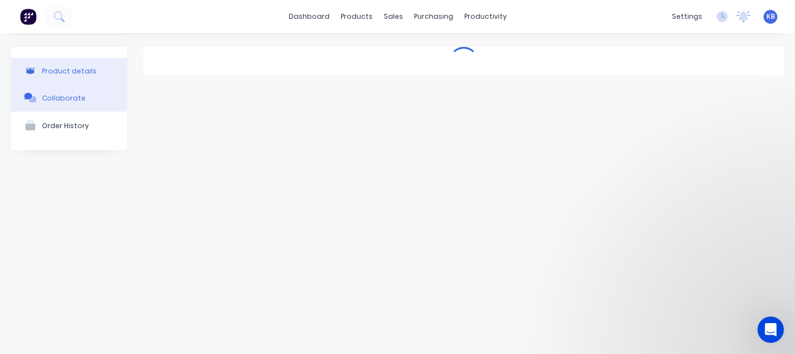
click at [66, 71] on div "Product details" at bounding box center [69, 71] width 55 height 8
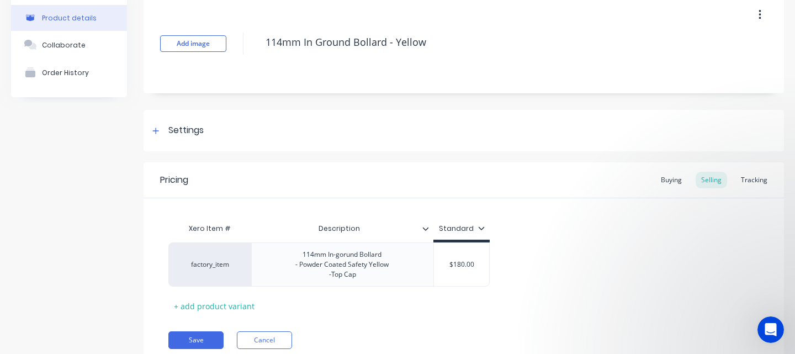
scroll to position [105, 0]
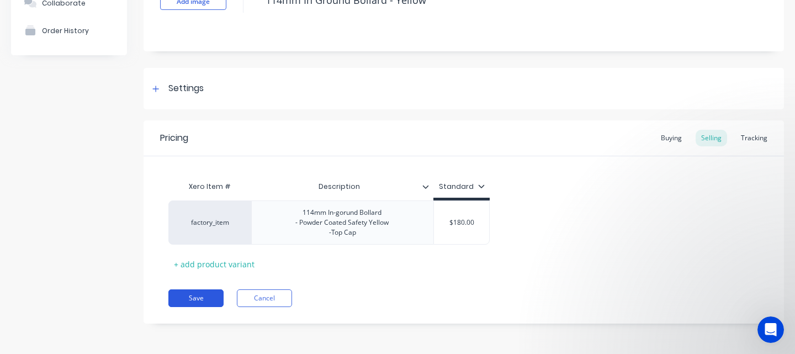
click at [200, 292] on button "Save" at bounding box center [195, 298] width 55 height 18
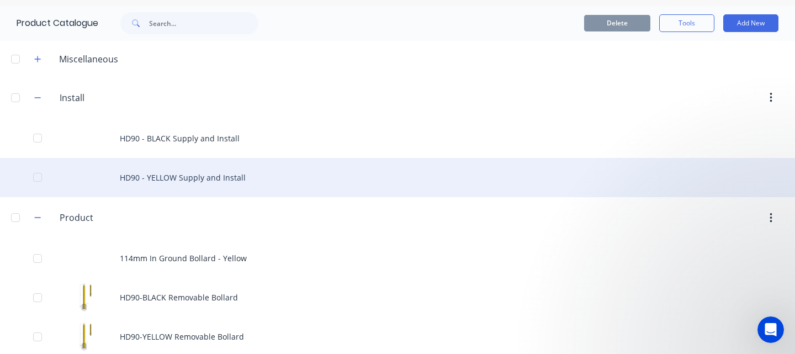
scroll to position [52, 0]
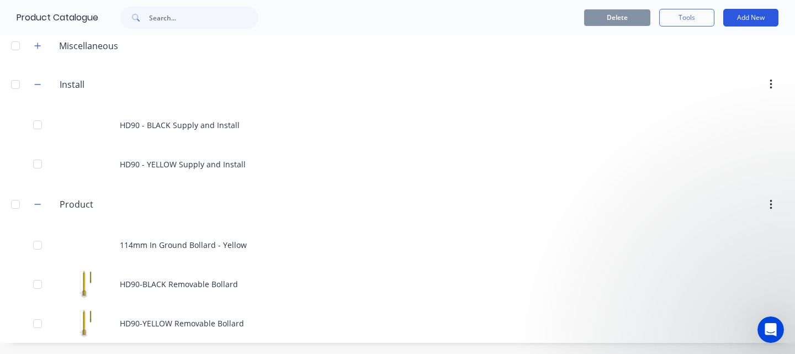
click at [759, 18] on button "Add New" at bounding box center [750, 18] width 55 height 18
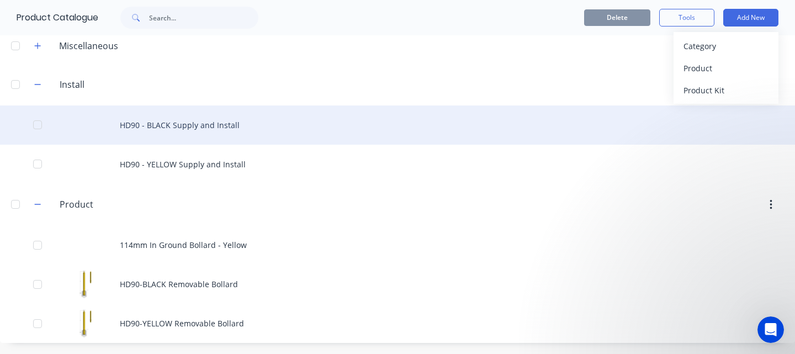
click at [627, 111] on div "HD90 - BLACK Supply and Install" at bounding box center [397, 124] width 795 height 39
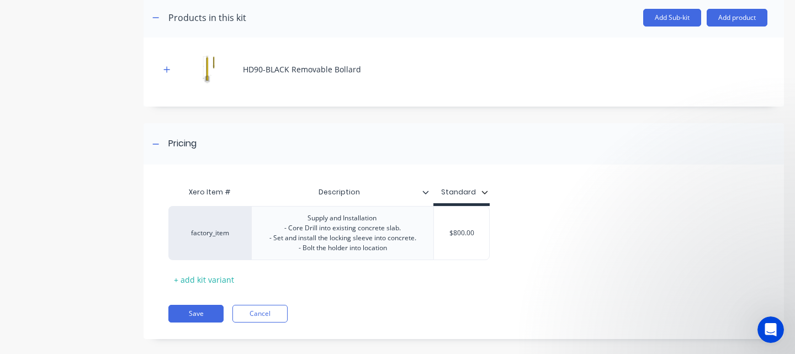
scroll to position [243, 0]
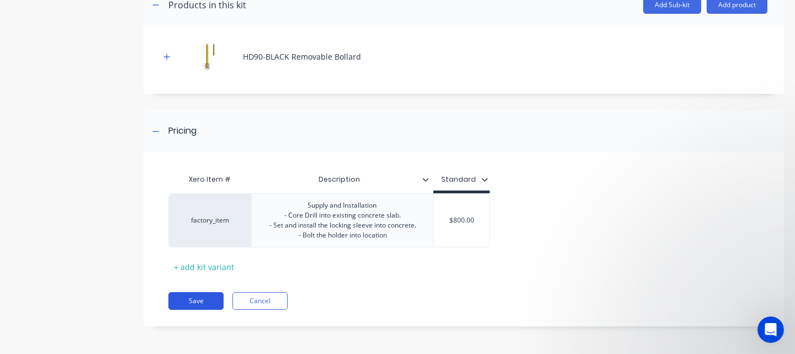
click at [201, 300] on button "Save" at bounding box center [195, 301] width 55 height 18
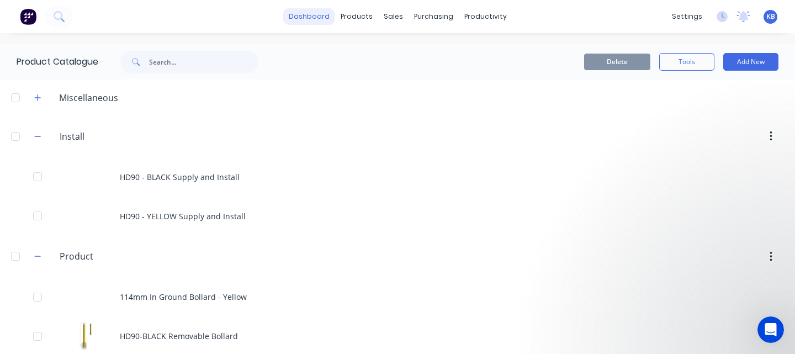
click at [310, 17] on link "dashboard" at bounding box center [309, 16] width 52 height 17
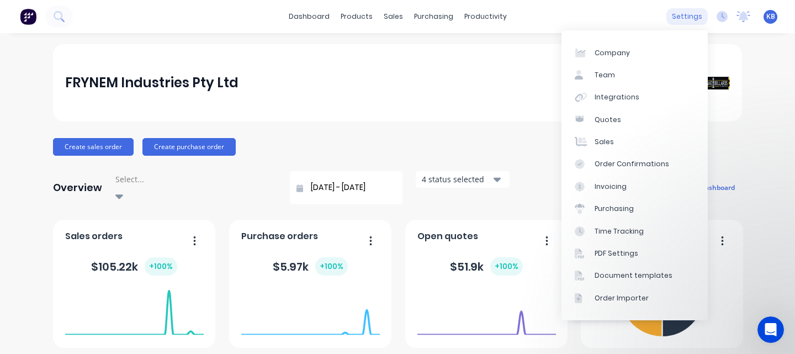
click at [692, 16] on div "settings" at bounding box center [686, 16] width 41 height 17
click at [617, 116] on div "Quotes" at bounding box center [607, 120] width 26 height 10
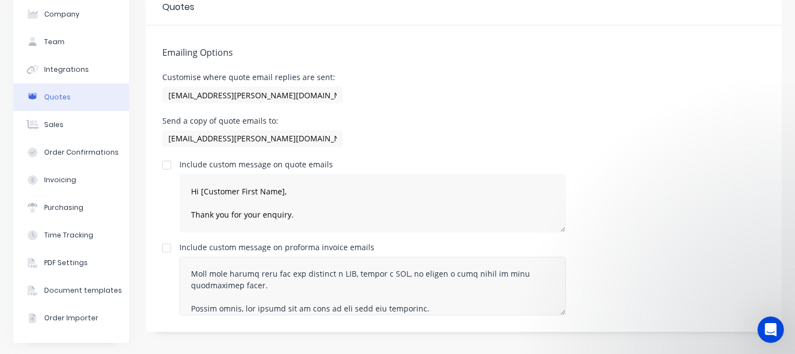
scroll to position [233, 0]
click at [607, 139] on div "Send a copy of quote emails to: [EMAIL_ADDRESS][PERSON_NAME][DOMAIN_NAME]" at bounding box center [463, 133] width 603 height 33
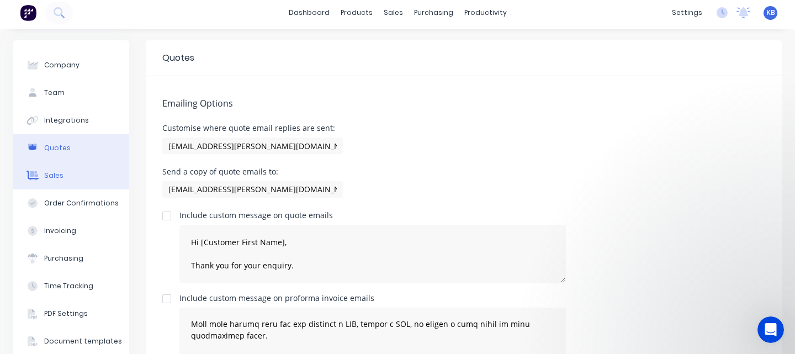
scroll to position [0, 0]
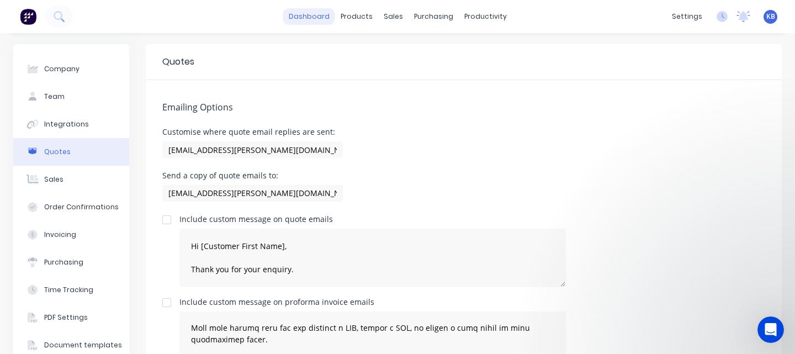
click at [315, 14] on link "dashboard" at bounding box center [309, 16] width 52 height 17
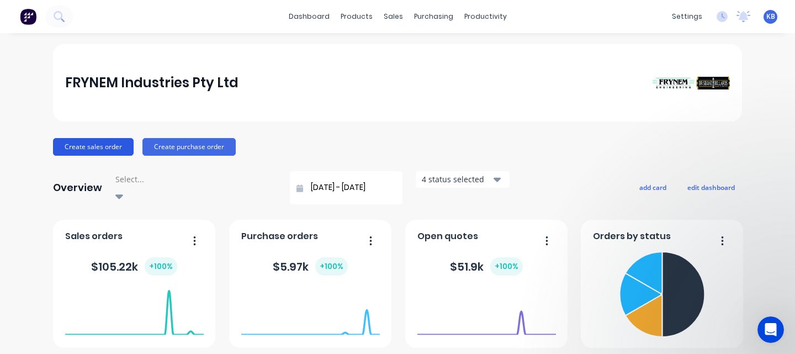
click at [86, 148] on button "Create sales order" at bounding box center [93, 147] width 81 height 18
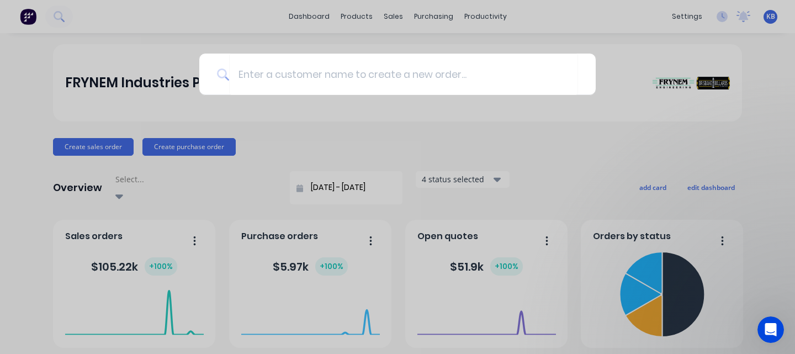
click at [283, 154] on div at bounding box center [397, 177] width 795 height 354
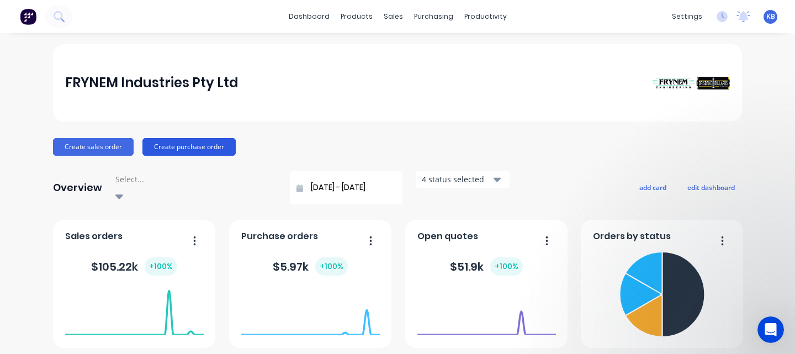
click at [212, 150] on button "Create purchase order" at bounding box center [188, 147] width 93 height 18
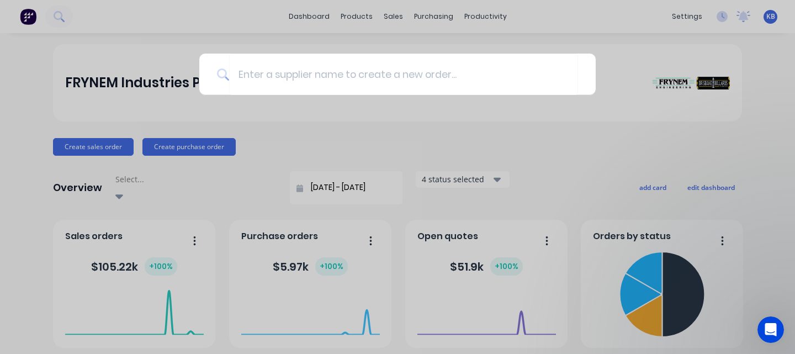
click at [345, 150] on div at bounding box center [397, 177] width 795 height 354
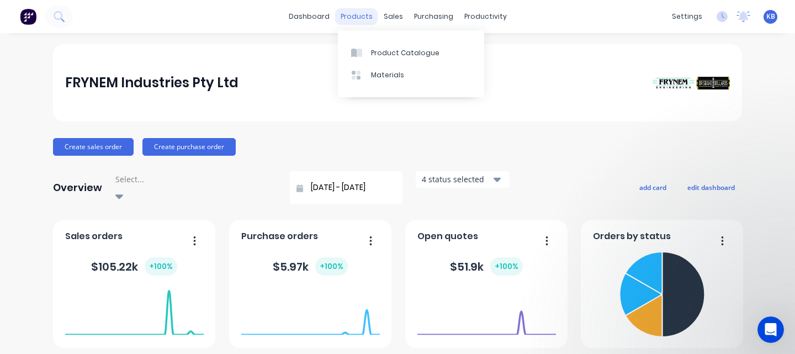
click at [363, 17] on div "products" at bounding box center [356, 16] width 43 height 17
click at [355, 15] on div "products" at bounding box center [356, 16] width 43 height 17
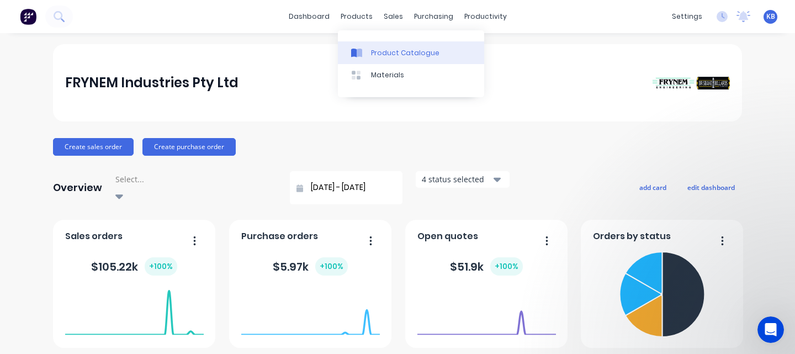
click at [389, 50] on div "Product Catalogue" at bounding box center [405, 53] width 68 height 10
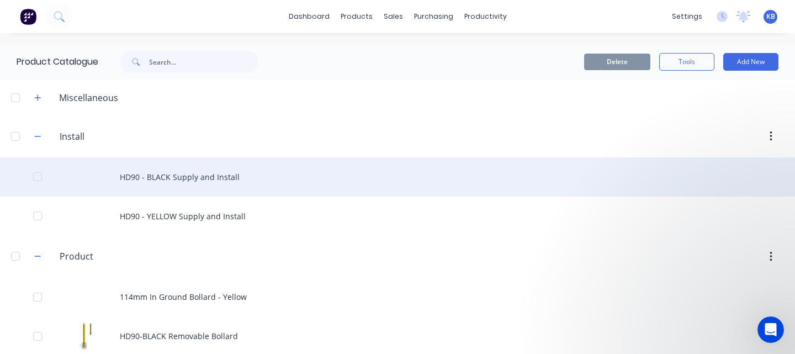
click at [41, 173] on div at bounding box center [37, 177] width 22 height 22
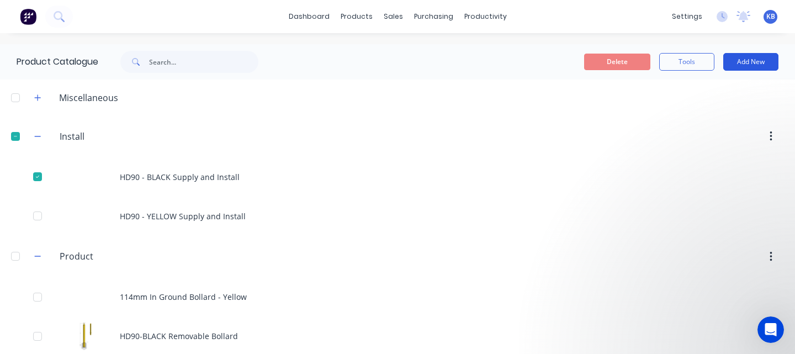
click at [764, 63] on button "Add New" at bounding box center [750, 62] width 55 height 18
click at [595, 137] on div at bounding box center [491, 136] width 585 height 20
click at [18, 135] on div at bounding box center [15, 136] width 22 height 22
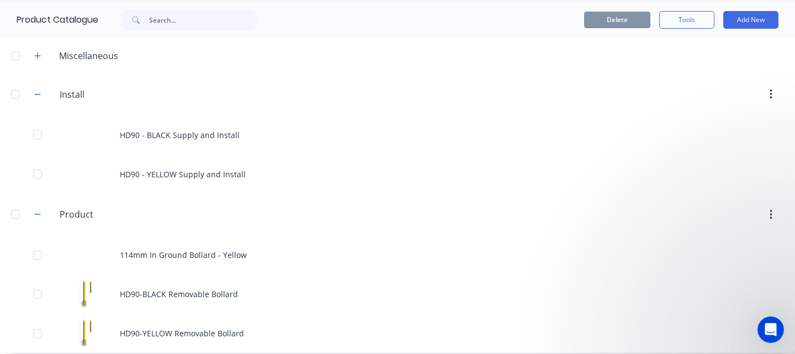
scroll to position [52, 0]
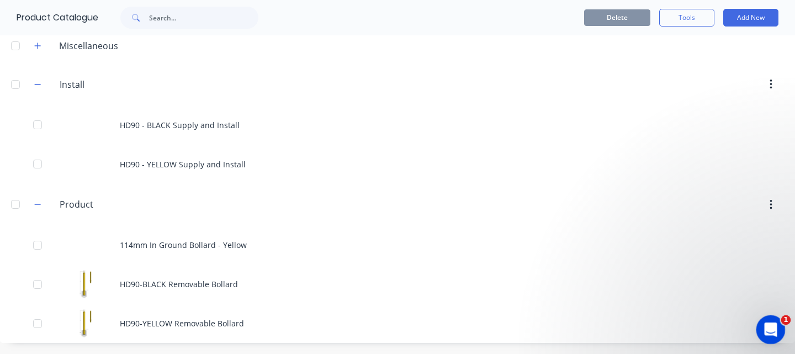
click at [773, 327] on icon "Open Intercom Messenger" at bounding box center [769, 328] width 18 height 18
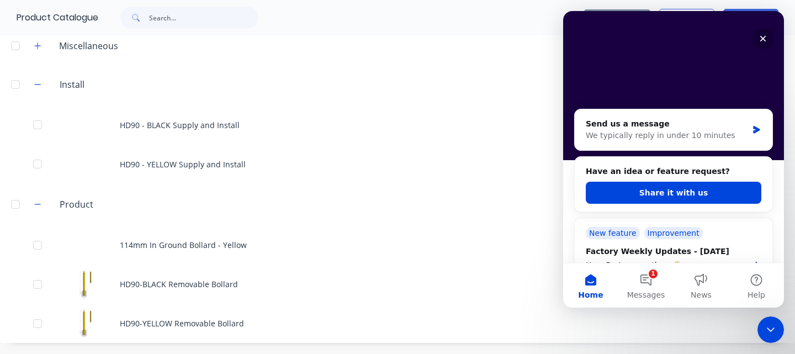
scroll to position [134, 0]
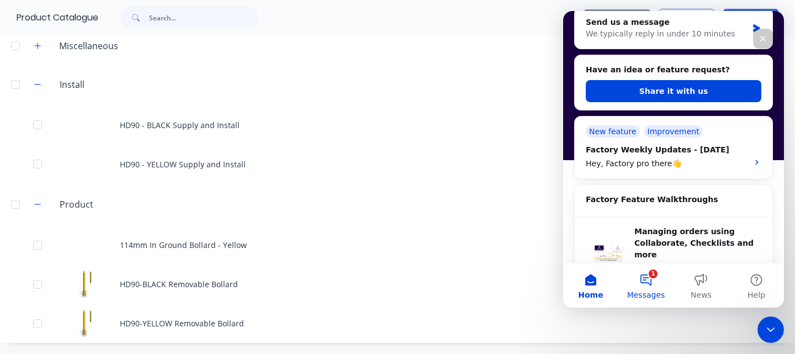
click at [646, 280] on button "1 Messages" at bounding box center [645, 285] width 55 height 44
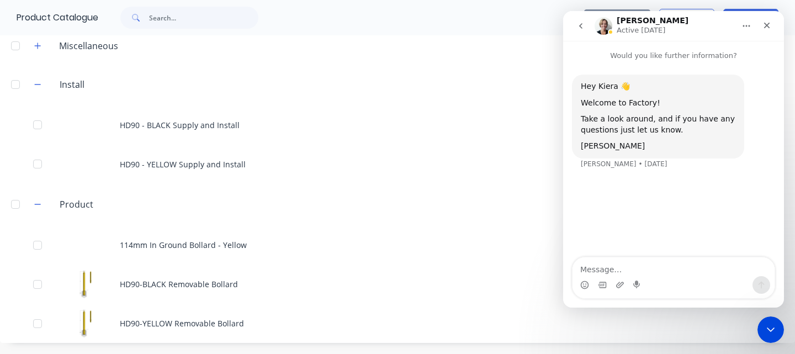
click at [583, 24] on icon "go back" at bounding box center [580, 26] width 9 height 9
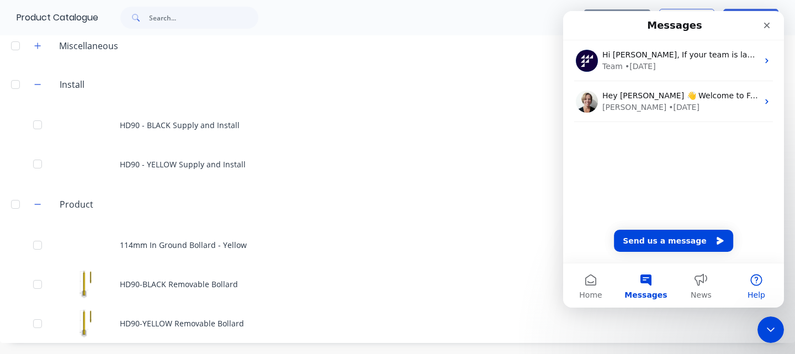
click at [753, 284] on button "Help" at bounding box center [755, 285] width 55 height 44
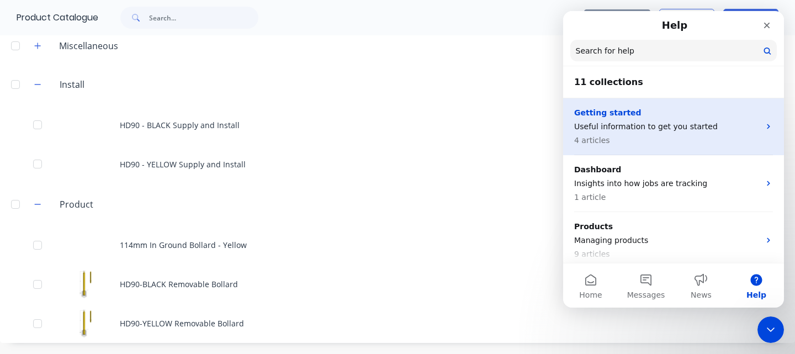
click at [663, 126] on p "Useful information to get you started" at bounding box center [666, 127] width 185 height 12
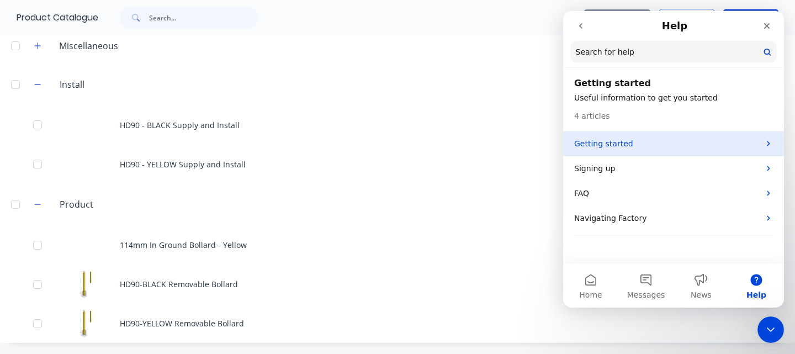
click at [639, 143] on p "Getting started" at bounding box center [666, 144] width 185 height 12
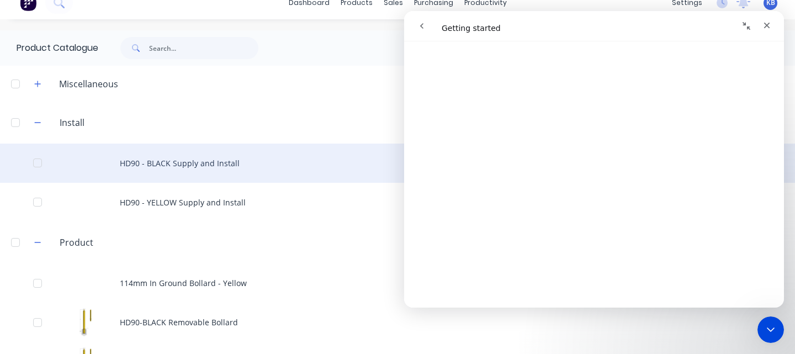
scroll to position [0, 0]
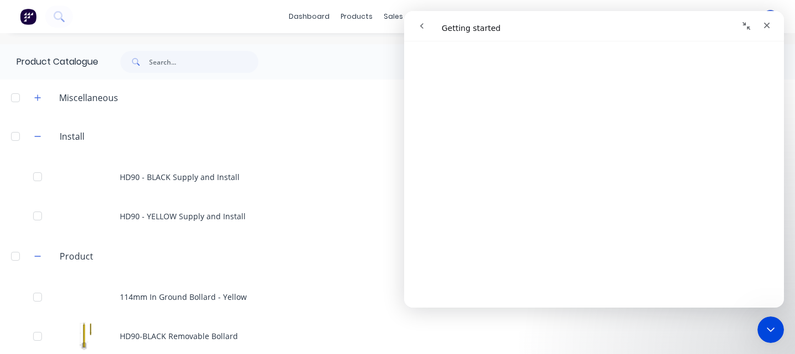
click at [369, 112] on header "Miscellaneous" at bounding box center [397, 97] width 795 height 36
click at [769, 24] on icon "Close" at bounding box center [766, 25] width 9 height 9
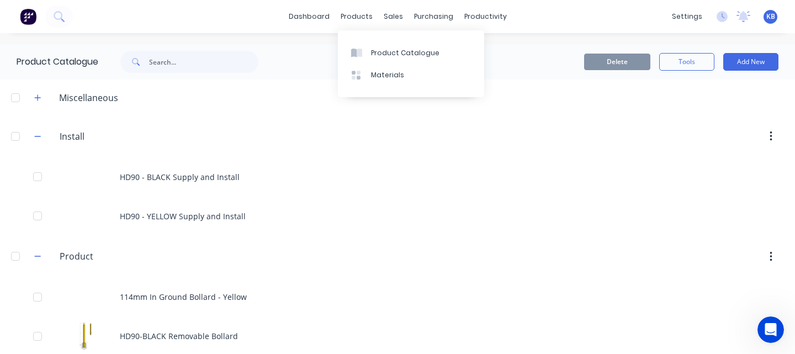
drag, startPoint x: 358, startPoint y: 19, endPoint x: 355, endPoint y: 27, distance: 8.0
click at [357, 19] on div "products" at bounding box center [356, 16] width 43 height 17
click at [389, 51] on div "Product Catalogue" at bounding box center [405, 53] width 68 height 10
click at [360, 21] on div "products" at bounding box center [356, 16] width 43 height 17
click at [385, 49] on div "Product Catalogue" at bounding box center [405, 53] width 68 height 10
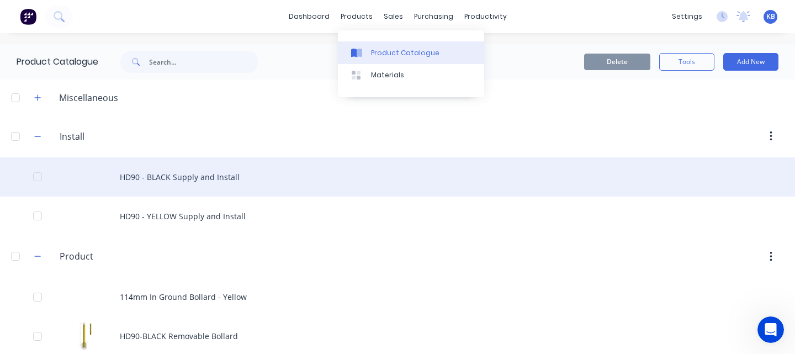
click at [504, 179] on div "HD90 - BLACK Supply and Install" at bounding box center [397, 176] width 795 height 39
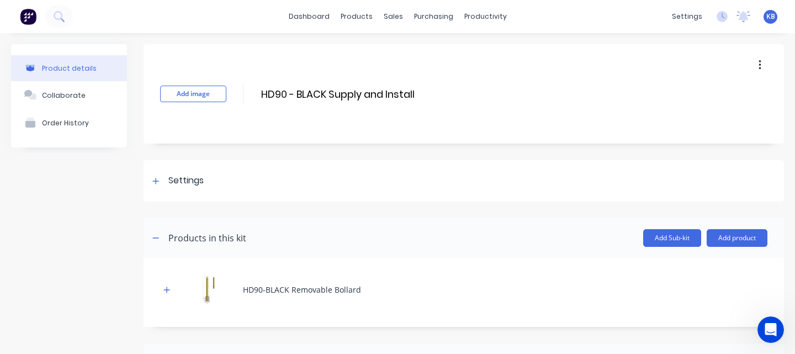
click at [79, 58] on button "Product details" at bounding box center [69, 68] width 116 height 26
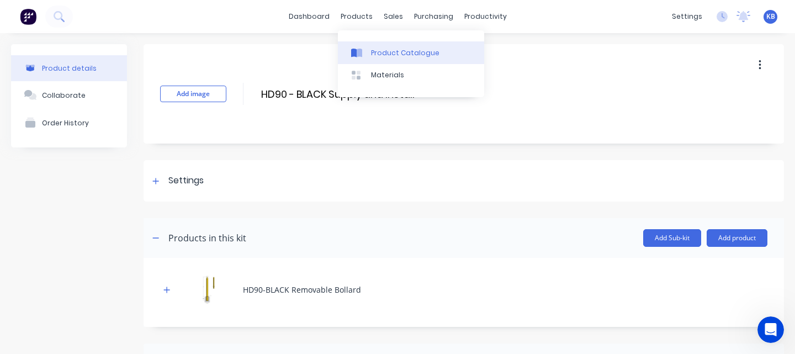
click at [382, 53] on div "Product Catalogue" at bounding box center [405, 53] width 68 height 10
